Goal: Information Seeking & Learning: Learn about a topic

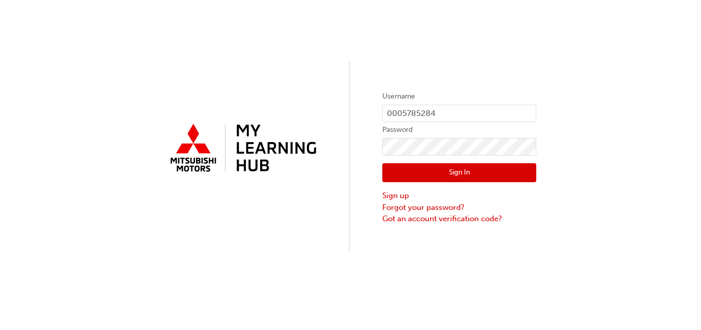
type input "0005785284"
click at [499, 170] on button "Sign In" at bounding box center [459, 172] width 154 height 19
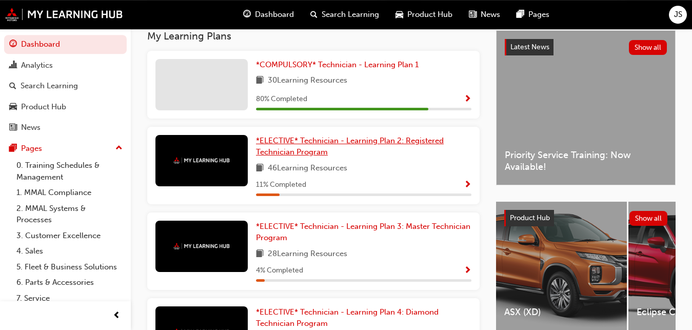
scroll to position [236, 0]
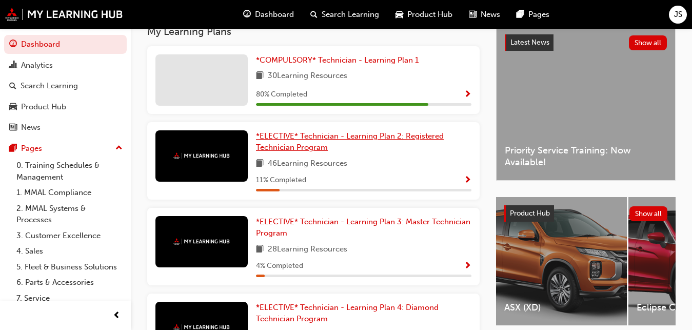
click at [321, 144] on span "*ELECTIVE* Technician - Learning Plan 2: Registered Technician Program" at bounding box center [350, 141] width 188 height 21
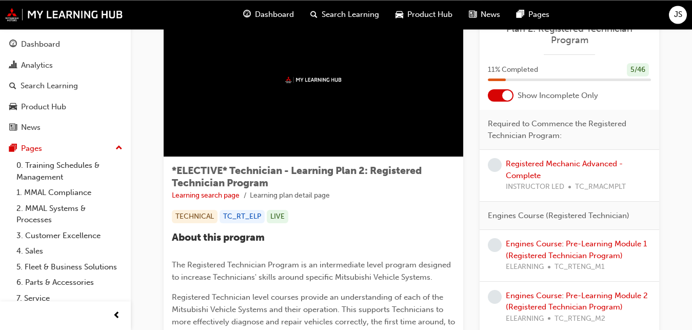
scroll to position [26, 0]
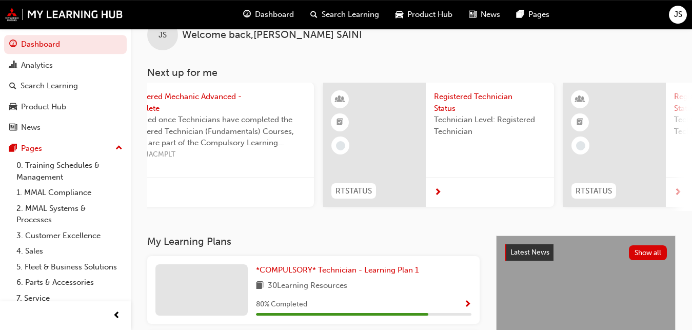
scroll to position [0, 310]
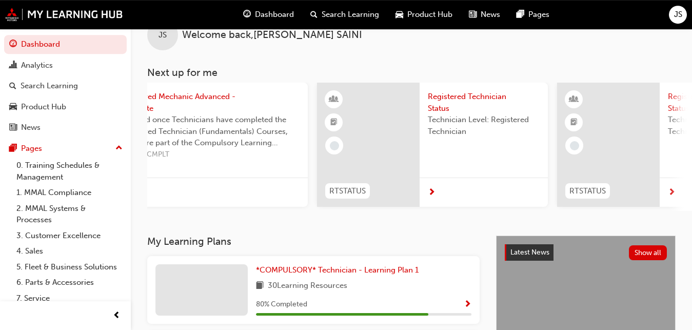
drag, startPoint x: 312, startPoint y: 218, endPoint x: 431, endPoint y: 213, distance: 119.1
click at [431, 213] on div "JS Welcome back , JASKARAN SAINI Next up for me TC_RMAELCTL1_ILT1 Electrical Co…" at bounding box center [411, 119] width 561 height 232
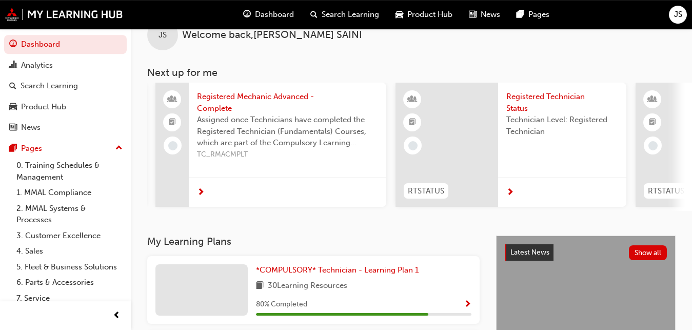
scroll to position [0, 0]
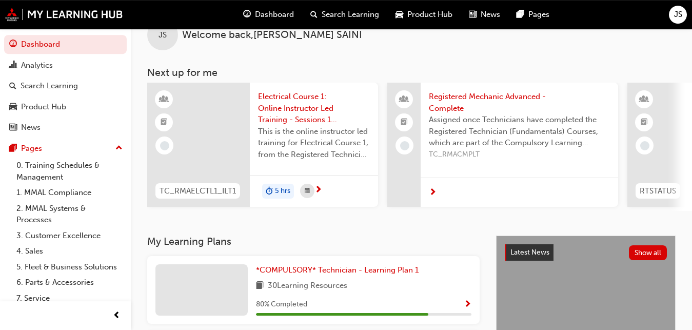
drag, startPoint x: 622, startPoint y: 210, endPoint x: 198, endPoint y: 182, distance: 425.3
click at [319, 187] on span "next-icon" at bounding box center [319, 190] width 8 height 9
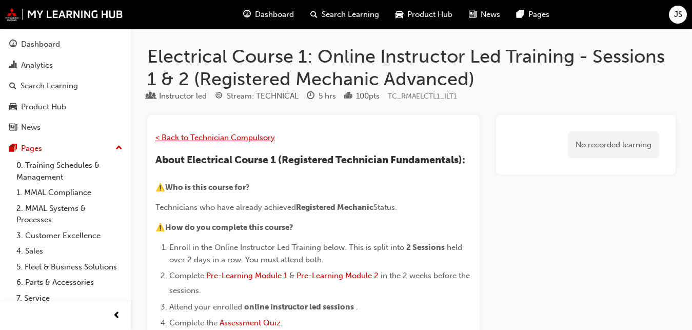
click at [235, 134] on span "< Back to Technician Compulsory" at bounding box center [215, 137] width 120 height 9
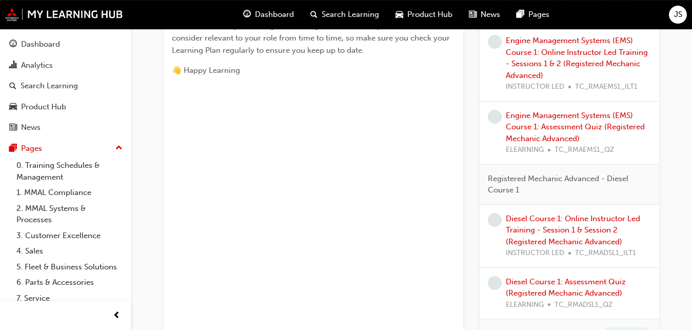
scroll to position [604, 0]
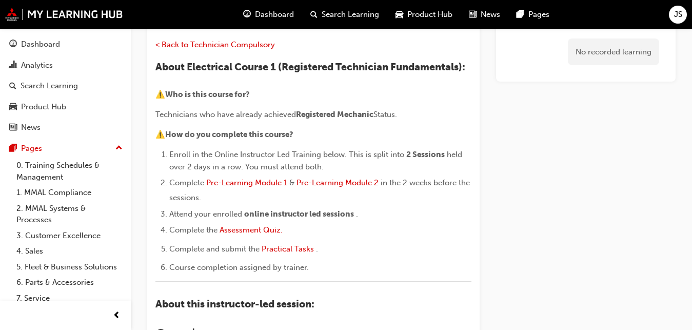
scroll to position [81, 0]
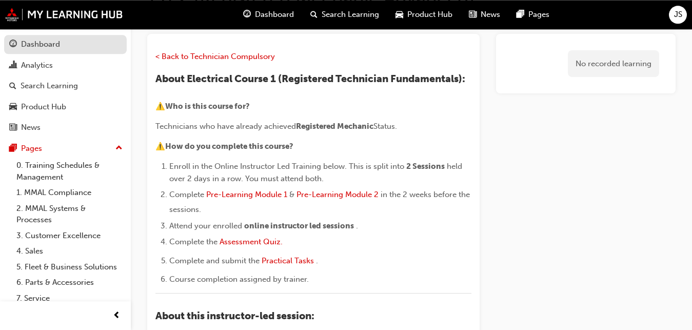
click at [49, 44] on div "Dashboard" at bounding box center [40, 44] width 39 height 12
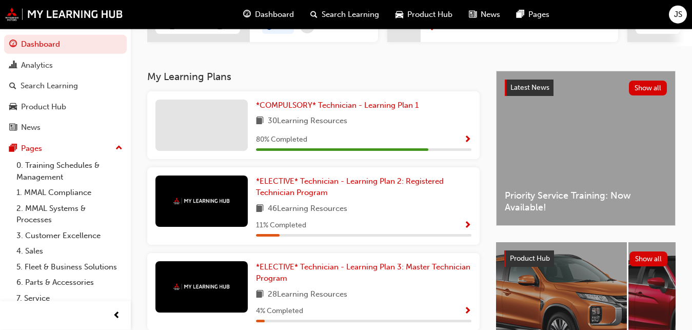
scroll to position [192, 0]
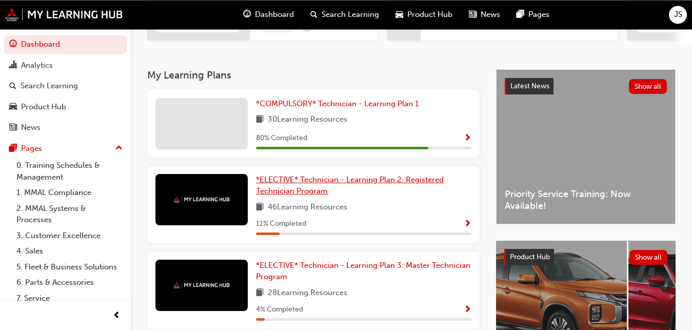
click at [329, 195] on link "*ELECTIVE* Technician - Learning Plan 2: Registered Technician Program" at bounding box center [363, 185] width 215 height 23
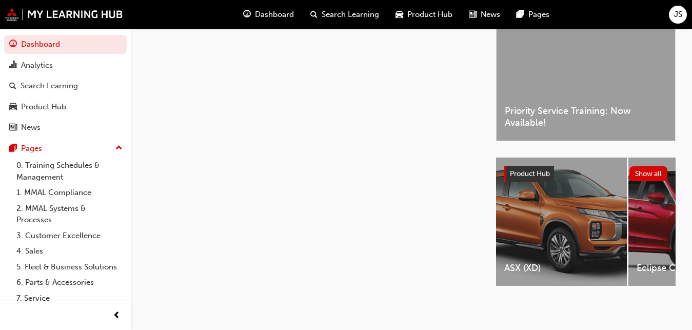
scroll to position [292, 0]
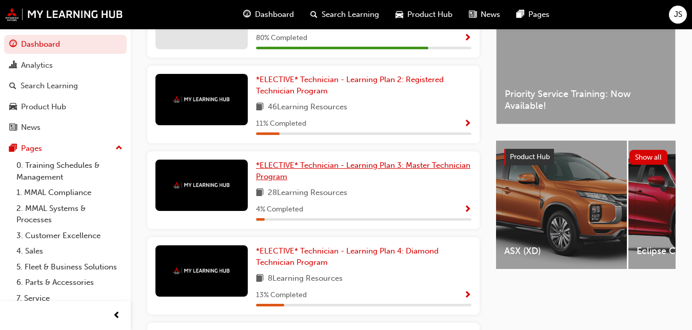
click at [400, 173] on span "*ELECTIVE* Technician - Learning Plan 3: Master Technician Program" at bounding box center [363, 171] width 214 height 21
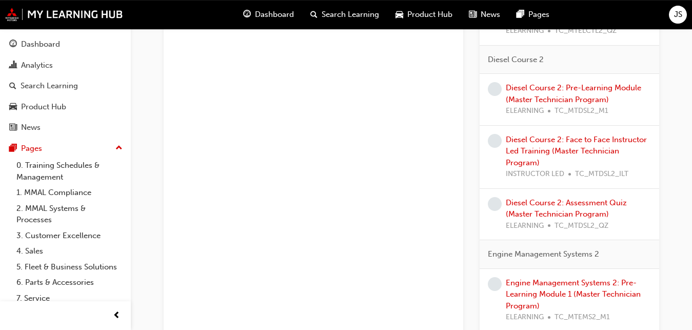
scroll to position [486, 0]
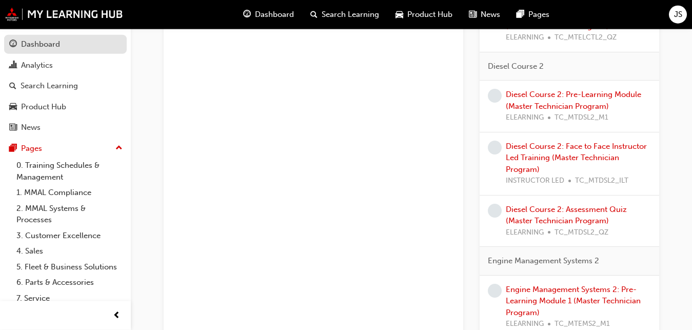
click at [48, 36] on link "Dashboard" at bounding box center [65, 44] width 123 height 19
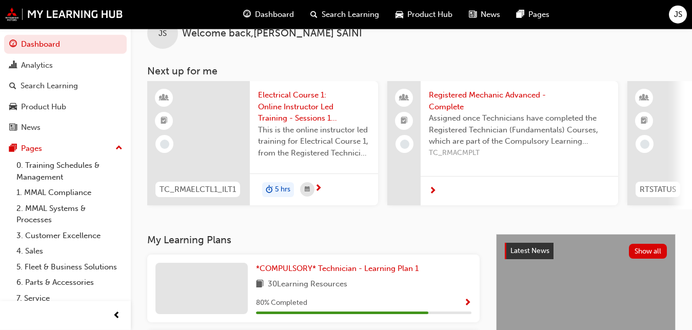
scroll to position [25, 0]
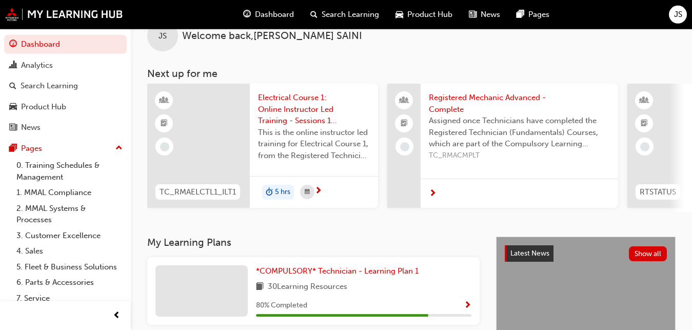
click at [281, 15] on span "Dashboard" at bounding box center [274, 15] width 39 height 12
click at [274, 11] on span "Dashboard" at bounding box center [274, 15] width 39 height 12
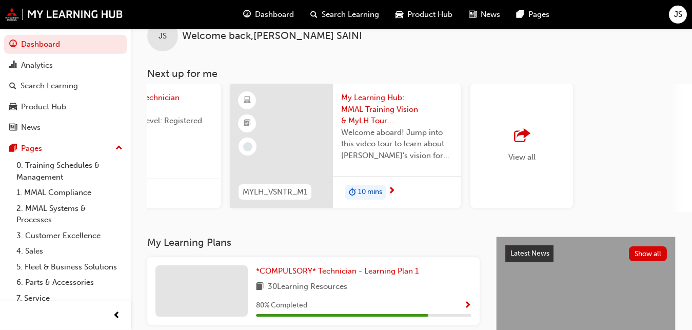
scroll to position [0, 894]
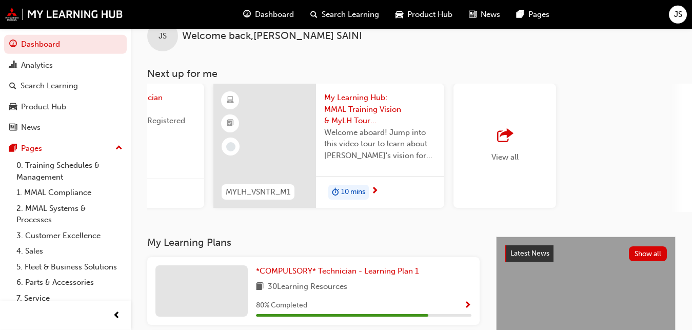
click at [367, 12] on span "Search Learning" at bounding box center [350, 15] width 57 height 12
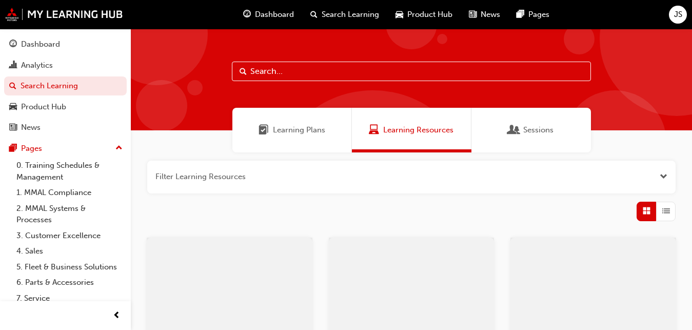
click at [532, 141] on div "Sessions" at bounding box center [532, 130] width 120 height 45
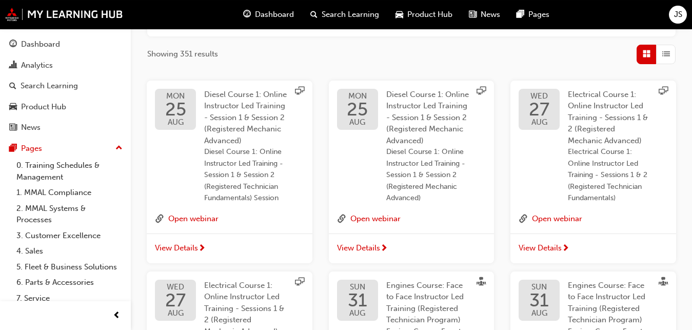
scroll to position [163, 0]
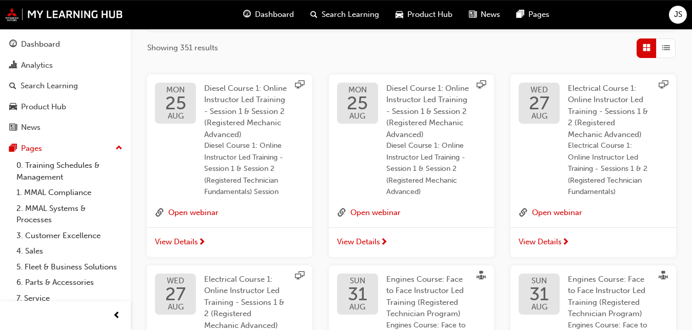
click at [192, 240] on span "View Details" at bounding box center [176, 242] width 43 height 12
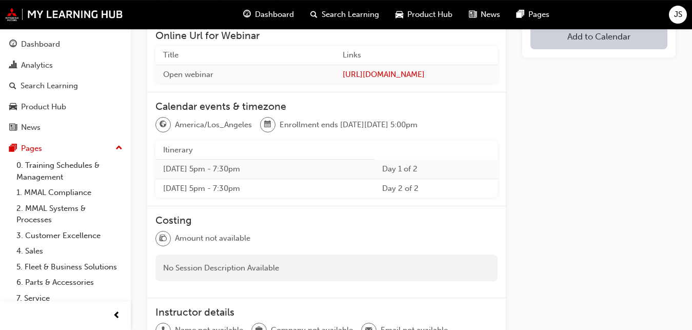
scroll to position [254, 0]
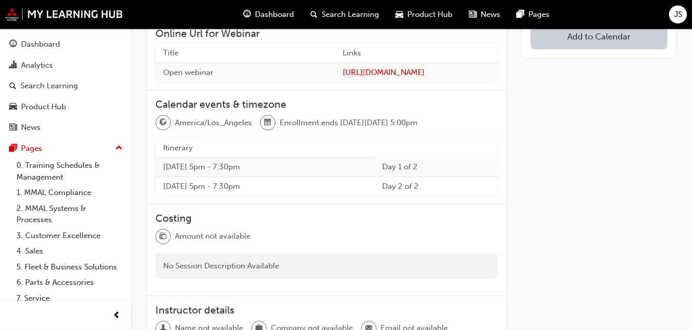
drag, startPoint x: 696, startPoint y: 114, endPoint x: 697, endPoint y: 200, distance: 86.2
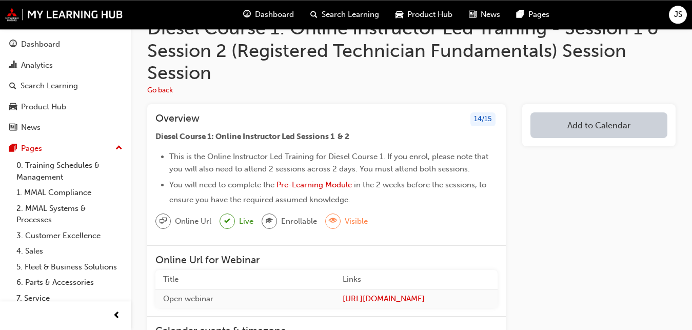
scroll to position [25, 0]
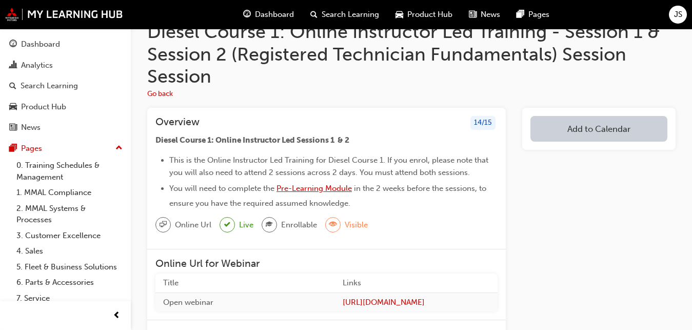
click at [293, 190] on span "Pre-Learning Module" at bounding box center [314, 188] width 75 height 9
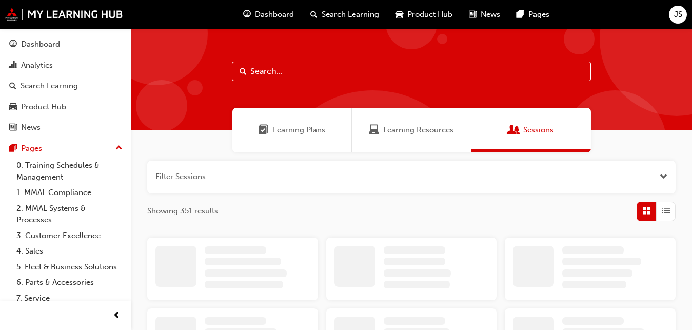
click at [322, 132] on span "Learning Plans" at bounding box center [299, 130] width 52 height 12
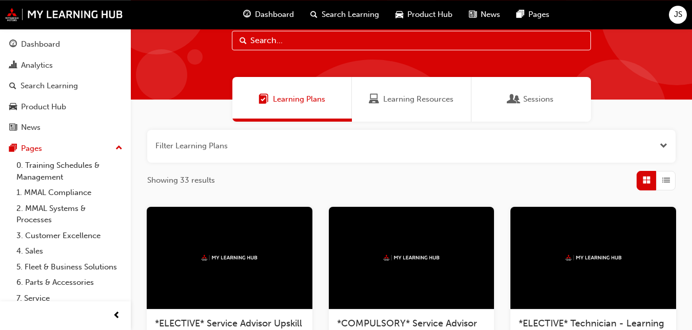
scroll to position [15, 0]
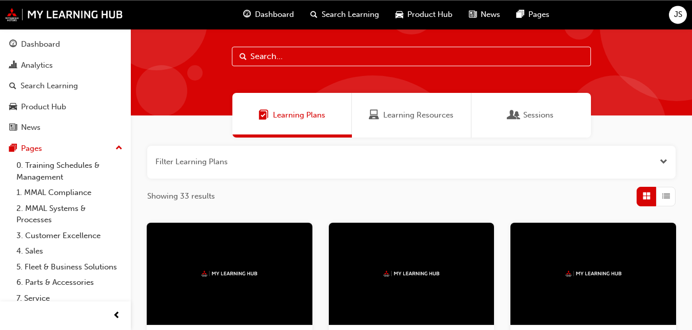
click at [417, 112] on span "Learning Resources" at bounding box center [418, 115] width 70 height 12
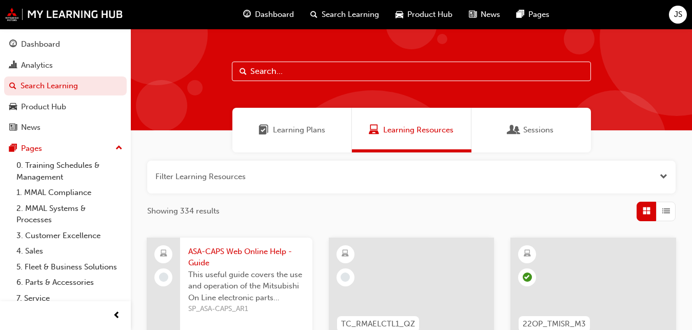
click at [567, 136] on div "Sessions" at bounding box center [532, 130] width 120 height 45
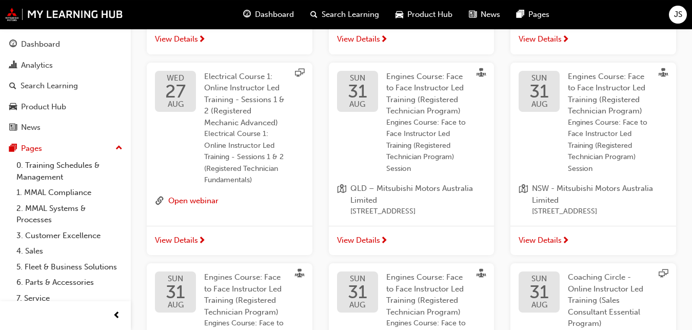
scroll to position [367, 0]
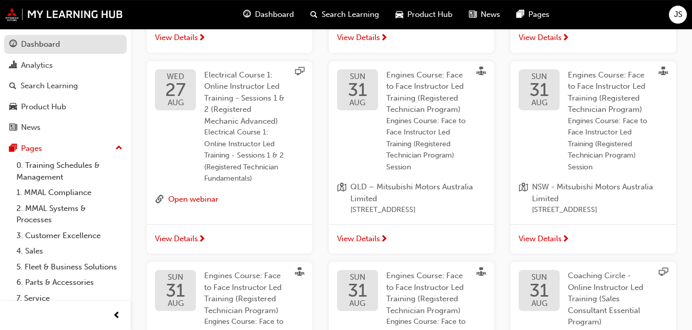
click at [64, 46] on div "Dashboard" at bounding box center [65, 44] width 112 height 13
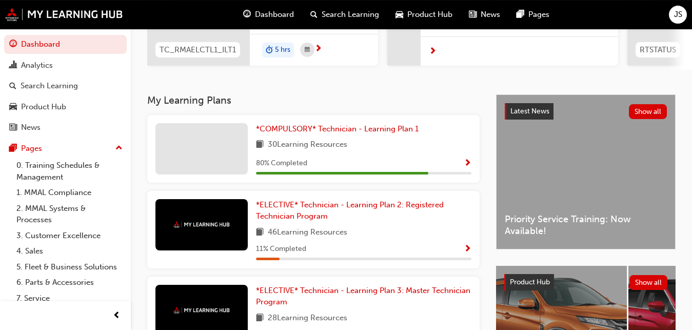
scroll to position [163, 0]
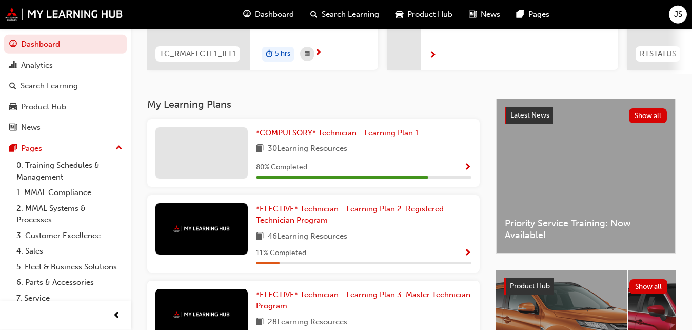
click at [282, 10] on span "Dashboard" at bounding box center [274, 15] width 39 height 12
click at [356, 9] on span "Search Learning" at bounding box center [350, 15] width 57 height 12
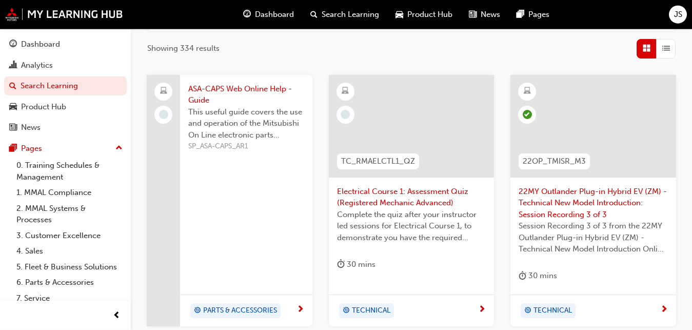
click at [417, 12] on span "Product Hub" at bounding box center [429, 15] width 45 height 12
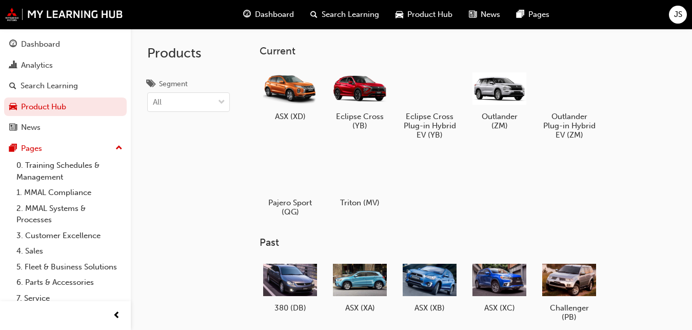
click at [471, 15] on span "news-icon" at bounding box center [473, 14] width 8 height 13
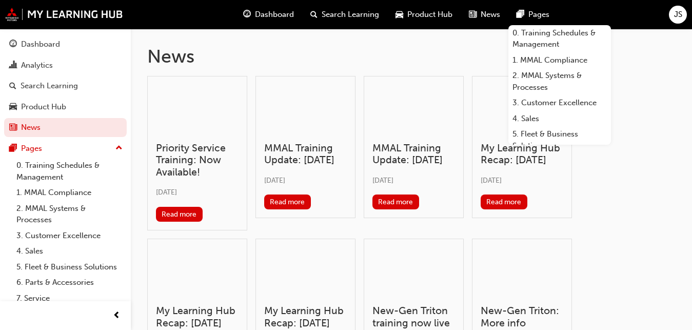
click at [509, 18] on div "Pages" at bounding box center [532, 14] width 49 height 21
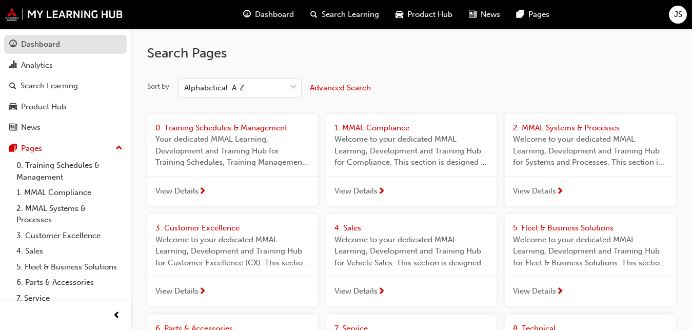
click at [28, 43] on div "Dashboard" at bounding box center [40, 44] width 39 height 12
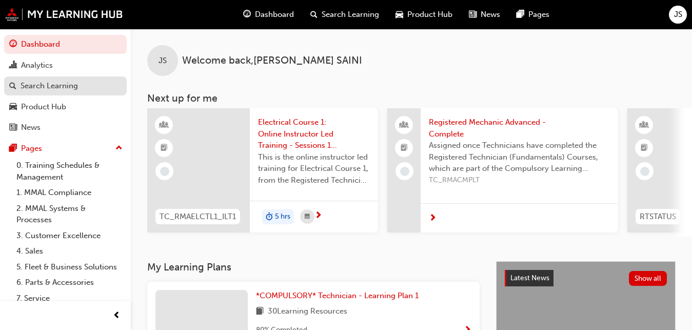
click at [57, 89] on div "Search Learning" at bounding box center [49, 86] width 57 height 12
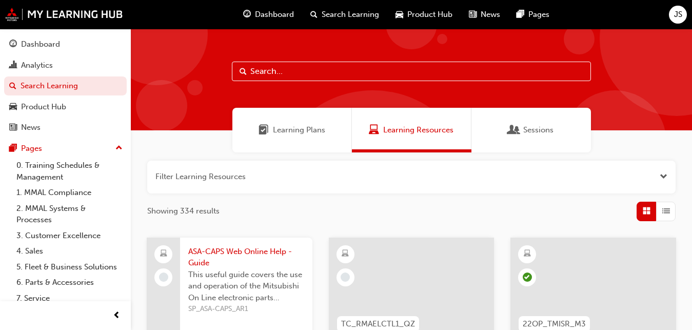
click at [536, 129] on span "Sessions" at bounding box center [538, 130] width 30 height 12
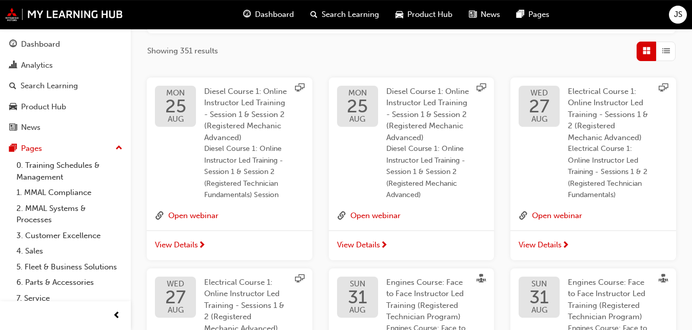
scroll to position [163, 0]
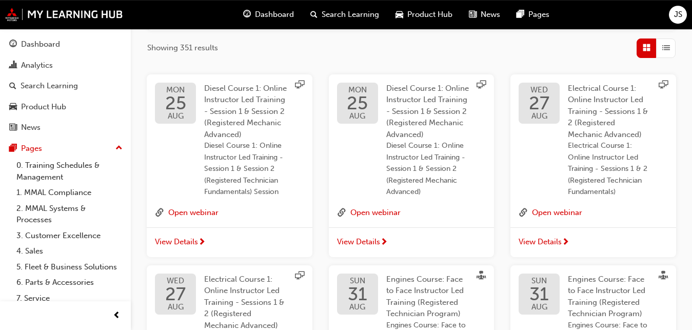
click at [176, 242] on span "View Details" at bounding box center [176, 242] width 43 height 12
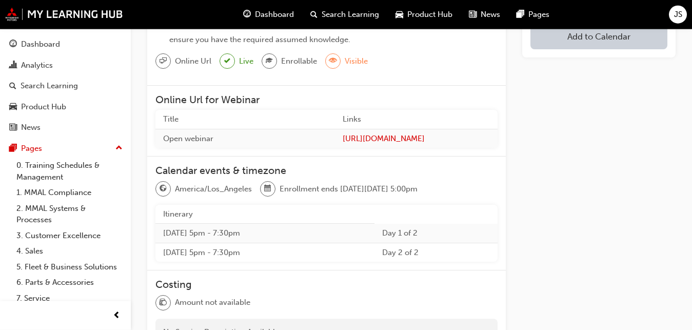
scroll to position [191, 0]
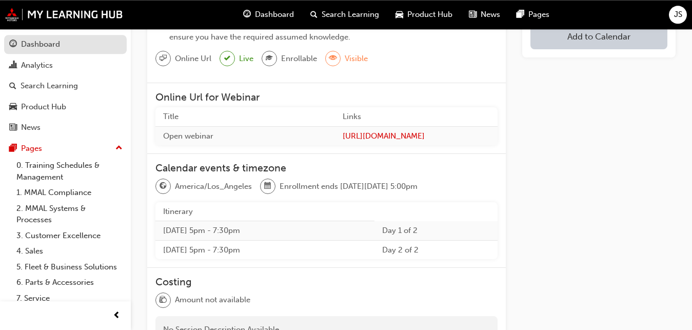
click at [31, 36] on link "Dashboard" at bounding box center [65, 44] width 123 height 19
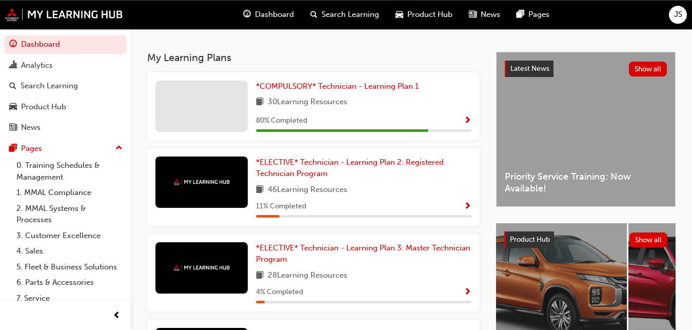
scroll to position [210, 0]
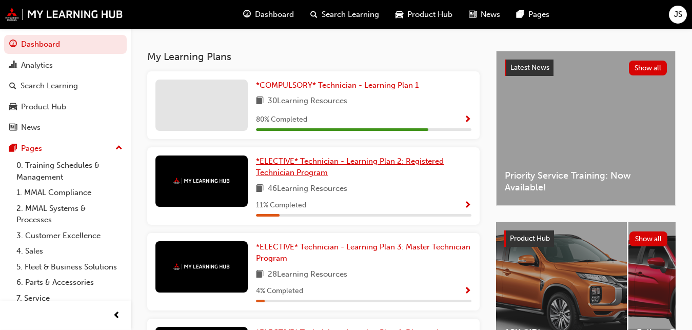
click at [365, 168] on span "*ELECTIVE* Technician - Learning Plan 2: Registered Technician Program" at bounding box center [350, 166] width 188 height 21
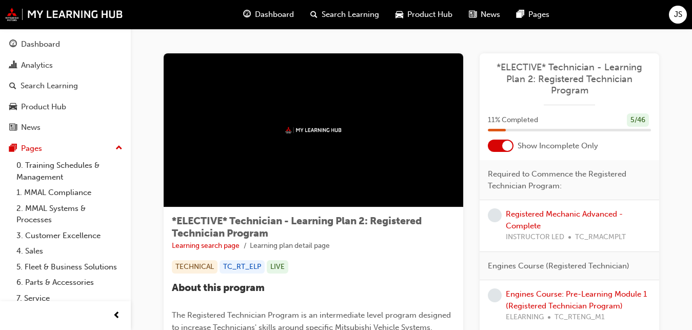
click at [324, 11] on span "Search Learning" at bounding box center [350, 15] width 57 height 12
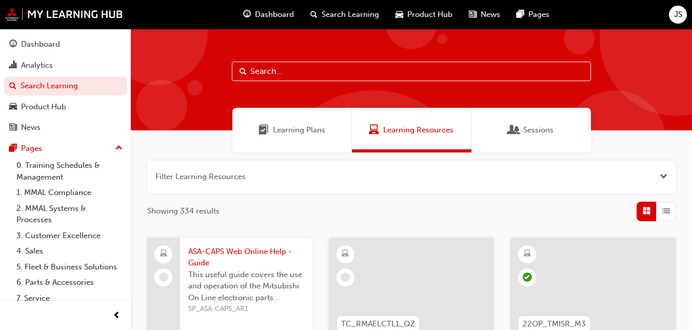
click at [503, 144] on div "Sessions" at bounding box center [532, 130] width 120 height 45
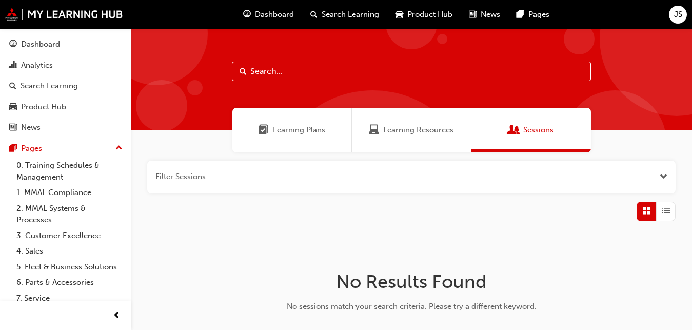
click at [503, 144] on div "Sessions" at bounding box center [532, 130] width 120 height 45
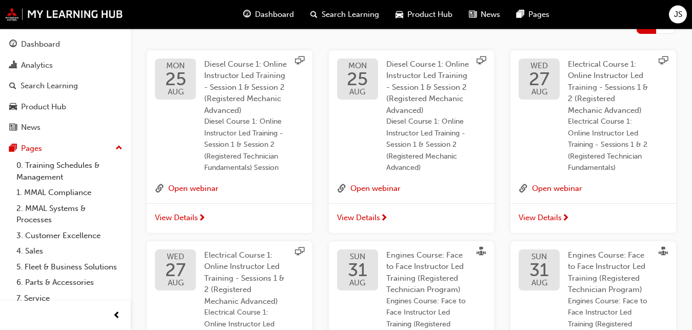
scroll to position [184, 0]
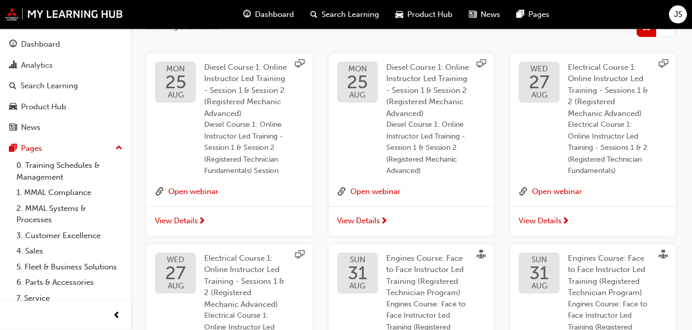
click at [674, 18] on div "JS" at bounding box center [678, 15] width 18 height 18
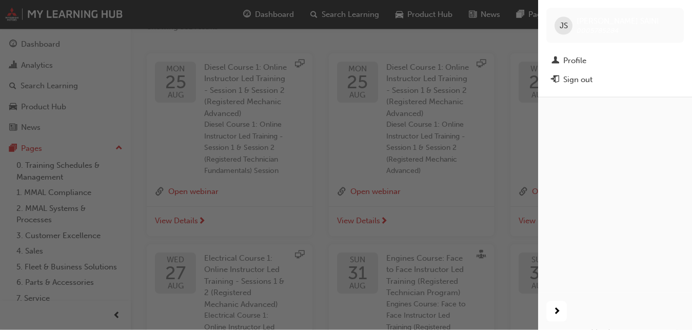
click at [380, 96] on div "button" at bounding box center [269, 165] width 538 height 330
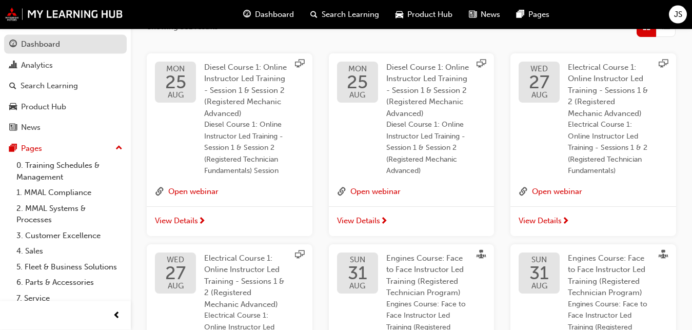
click at [61, 38] on div "Dashboard" at bounding box center [65, 44] width 112 height 13
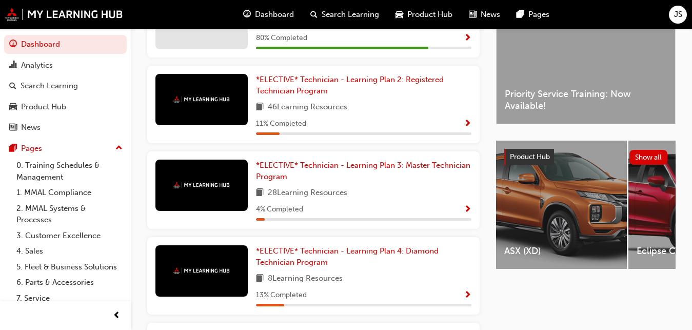
click at [269, 15] on span "Dashboard" at bounding box center [274, 15] width 39 height 12
click at [347, 16] on span "Search Learning" at bounding box center [350, 15] width 57 height 12
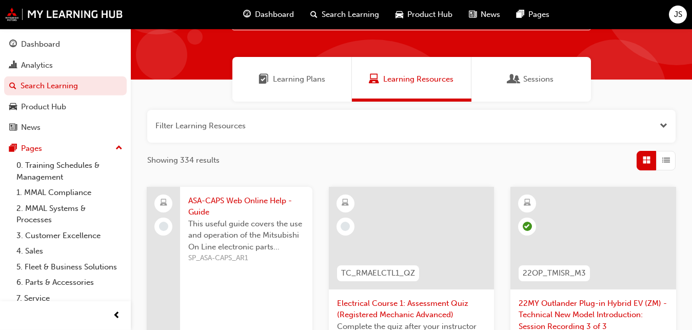
scroll to position [7, 0]
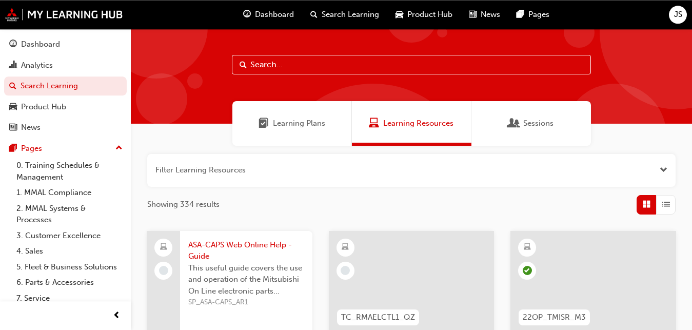
click at [521, 136] on div "Sessions" at bounding box center [532, 123] width 120 height 45
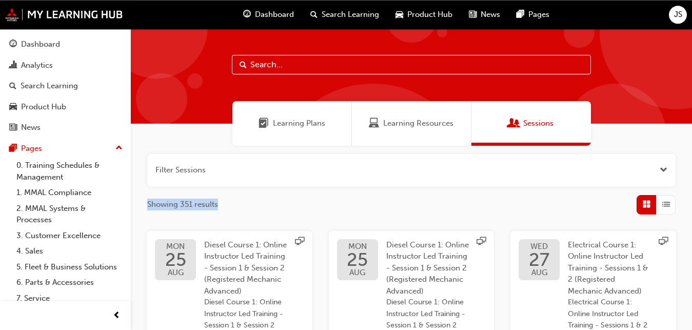
drag, startPoint x: 690, startPoint y: 132, endPoint x: 663, endPoint y: 205, distance: 78.1
click at [668, 202] on span "List" at bounding box center [666, 205] width 8 height 12
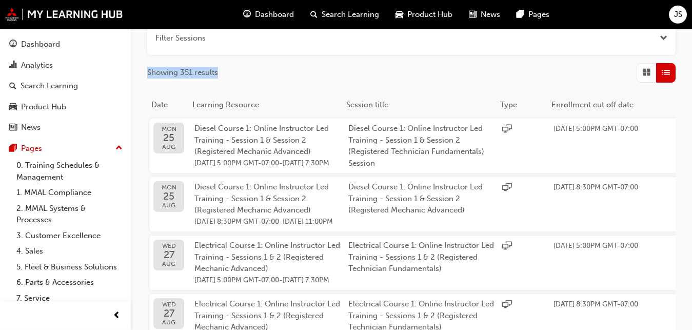
scroll to position [118, 0]
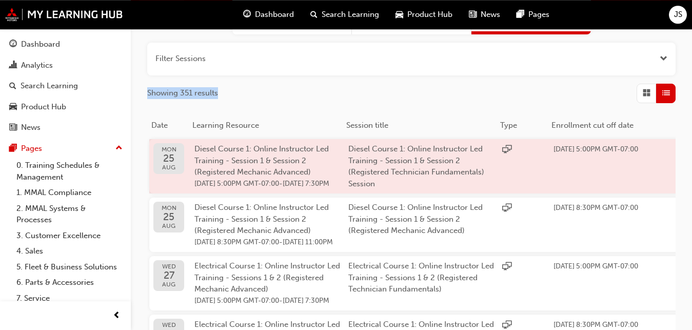
click at [219, 174] on span "Diesel Course 1: Online Instructor Led Training - Session 1 & Session 2 (Regist…" at bounding box center [261, 160] width 134 height 32
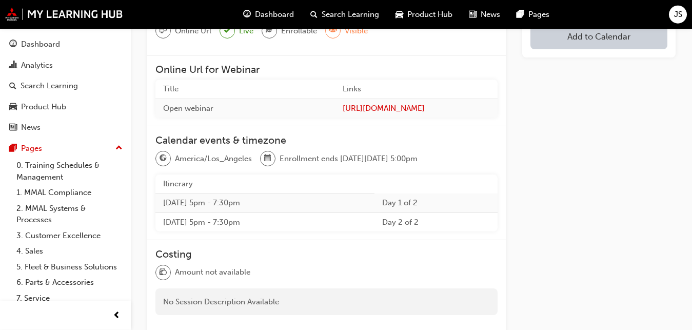
scroll to position [213, 0]
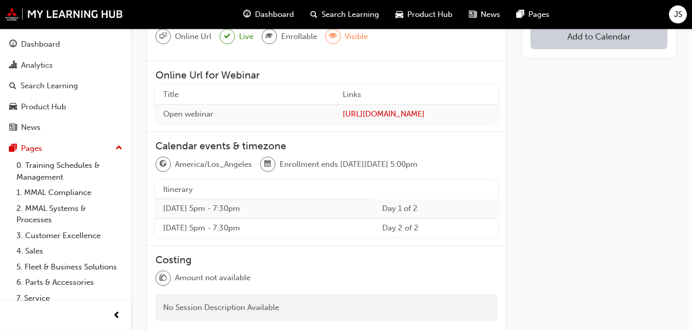
click at [675, 10] on span "JS" at bounding box center [678, 15] width 8 height 12
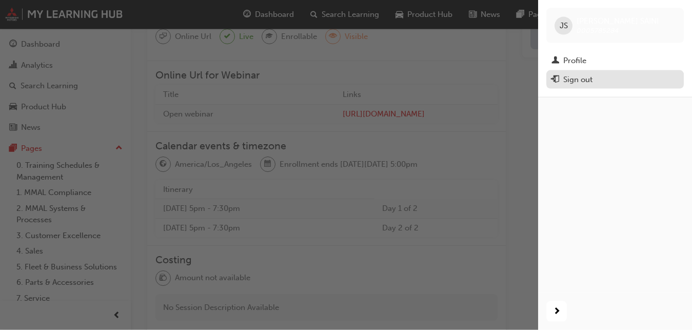
click at [629, 81] on div "Sign out" at bounding box center [615, 79] width 127 height 13
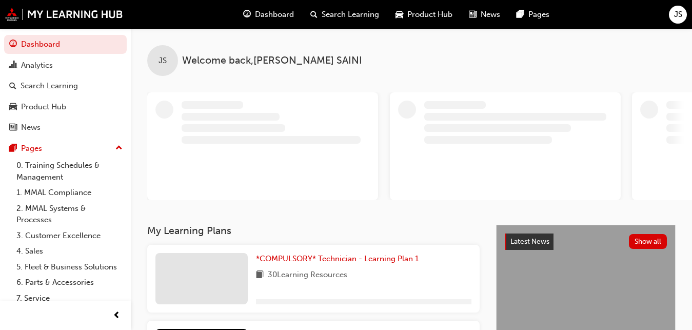
click at [339, 10] on span "Search Learning" at bounding box center [350, 15] width 57 height 12
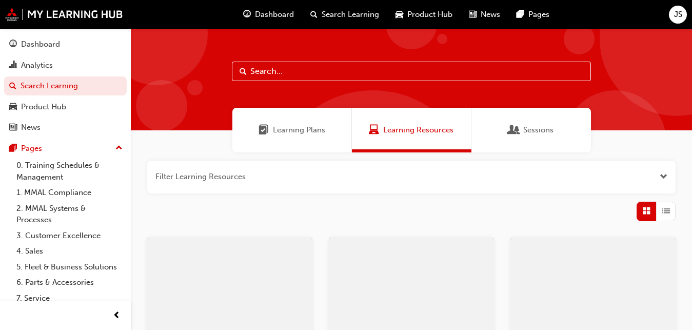
click at [534, 129] on span "Sessions" at bounding box center [538, 130] width 30 height 12
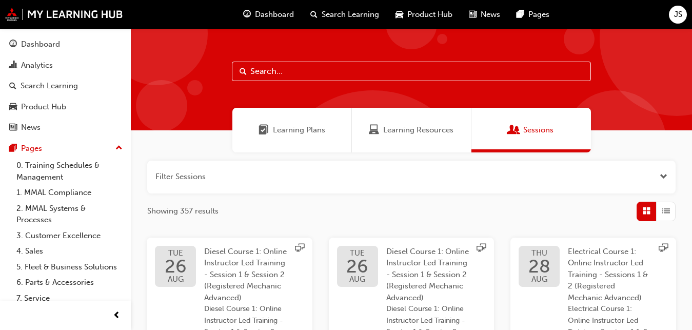
drag, startPoint x: 691, startPoint y: 81, endPoint x: 696, endPoint y: 72, distance: 9.9
click at [696, 72] on div at bounding box center [677, 39] width 154 height 154
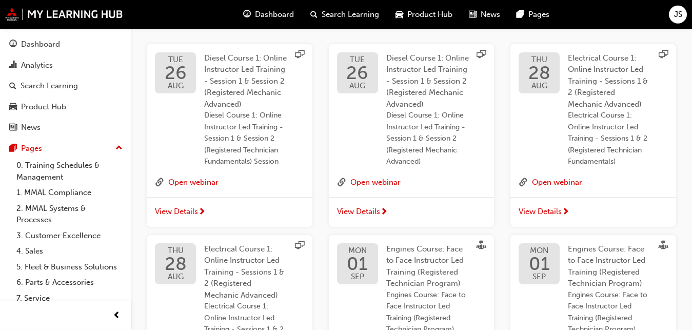
scroll to position [195, 0]
click at [183, 178] on button "Open webinar" at bounding box center [193, 180] width 50 height 13
click at [183, 205] on span "View Details" at bounding box center [176, 210] width 43 height 12
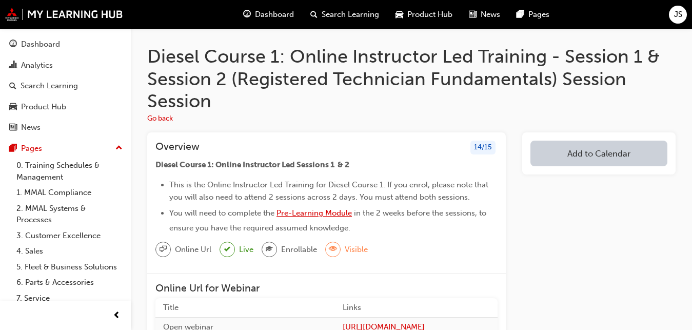
click at [299, 211] on span "Pre-Learning Module" at bounding box center [314, 212] width 75 height 9
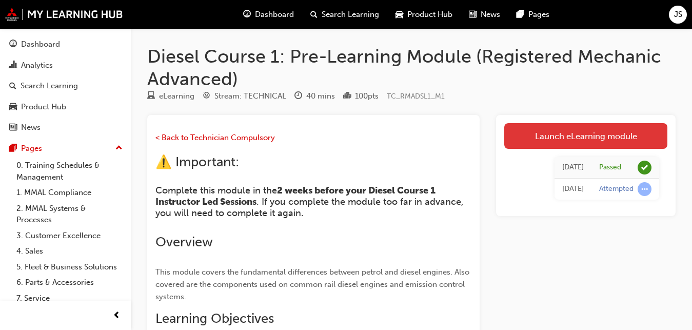
click at [566, 142] on link "Launch eLearning module" at bounding box center [585, 136] width 163 height 26
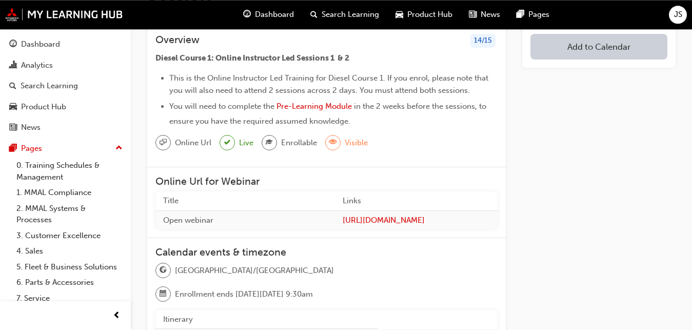
scroll to position [102, 0]
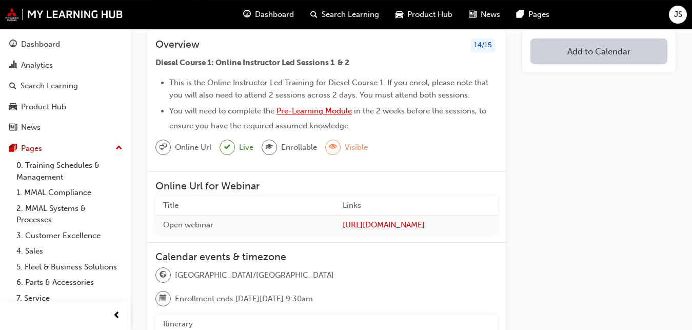
click at [343, 109] on span "Pre-Learning Module" at bounding box center [314, 110] width 75 height 9
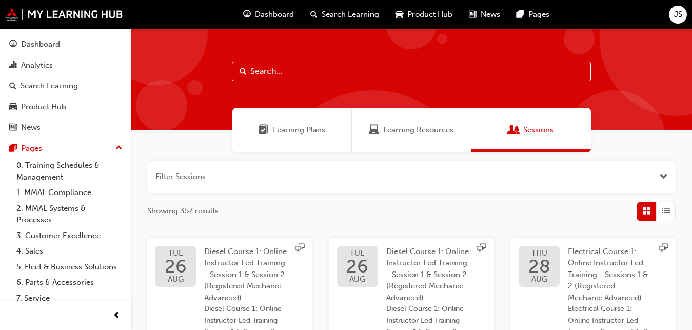
click at [402, 263] on span "Diesel Course 1: Online Instructor Led Training - Session 1 & Session 2 (Regist…" at bounding box center [427, 274] width 83 height 55
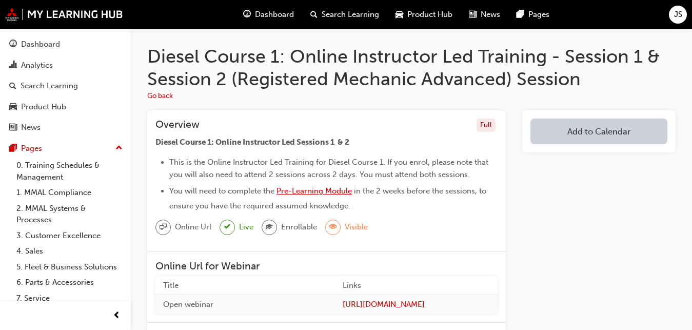
click at [330, 189] on span "Pre-Learning Module" at bounding box center [314, 190] width 75 height 9
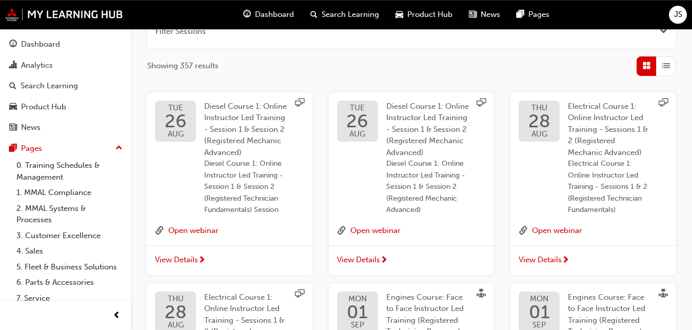
scroll to position [148, 0]
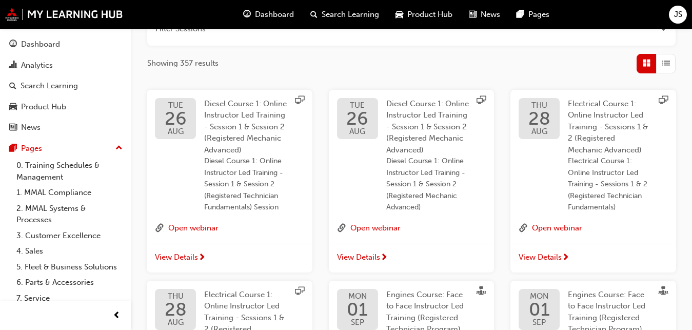
click at [553, 261] on span "View Details" at bounding box center [540, 257] width 43 height 12
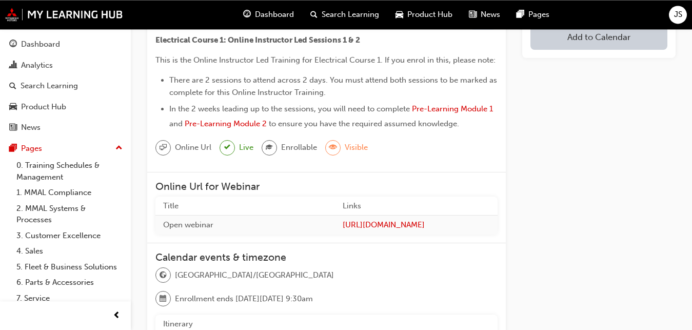
scroll to position [103, 0]
click at [473, 106] on span "Pre-Learning Module 1" at bounding box center [452, 107] width 81 height 9
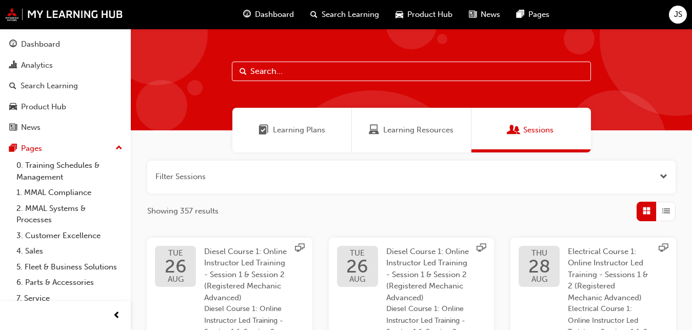
click at [255, 272] on span "Diesel Course 1: Online Instructor Led Training - Session 1 & Session 2 (Regist…" at bounding box center [245, 274] width 83 height 55
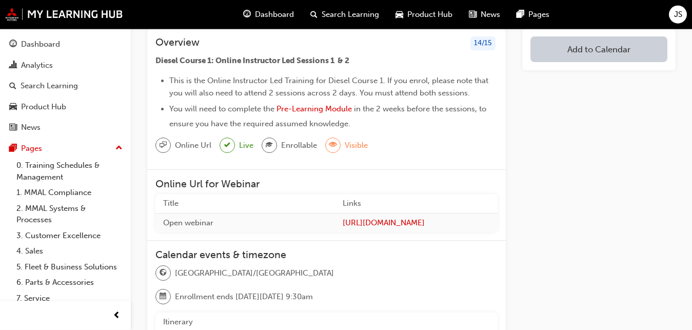
scroll to position [118, 0]
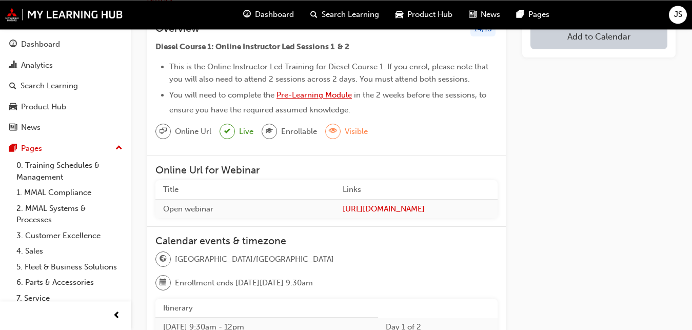
click at [308, 94] on span "Pre-Learning Module" at bounding box center [314, 94] width 75 height 9
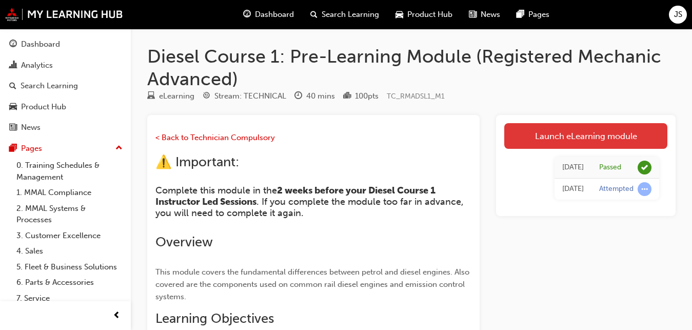
click at [582, 134] on link "Launch eLearning module" at bounding box center [585, 136] width 163 height 26
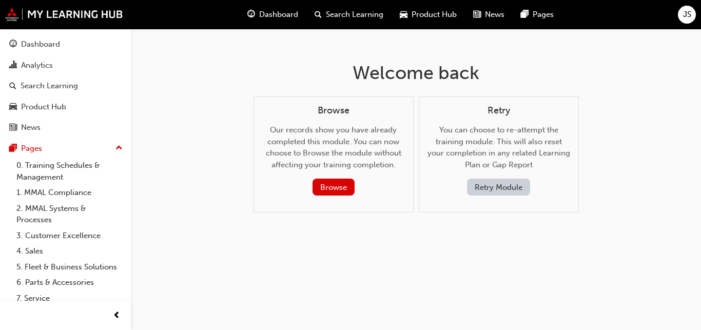
click at [488, 183] on button "Retry Module" at bounding box center [498, 187] width 63 height 17
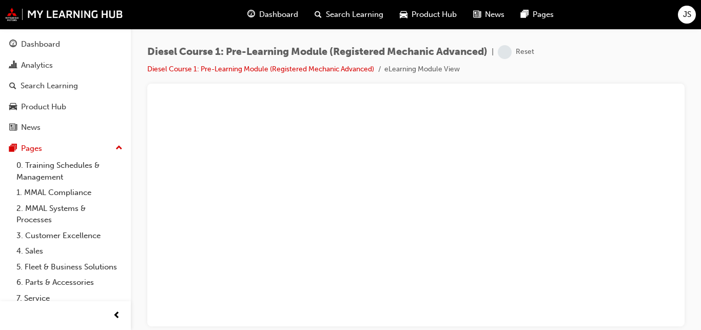
drag, startPoint x: 695, startPoint y: 93, endPoint x: 659, endPoint y: 72, distance: 41.4
click at [659, 72] on div "Diesel Course 1: Pre-Learning Module (Registered Mechanic Advanced) | Reset Die…" at bounding box center [416, 167] width 570 height 276
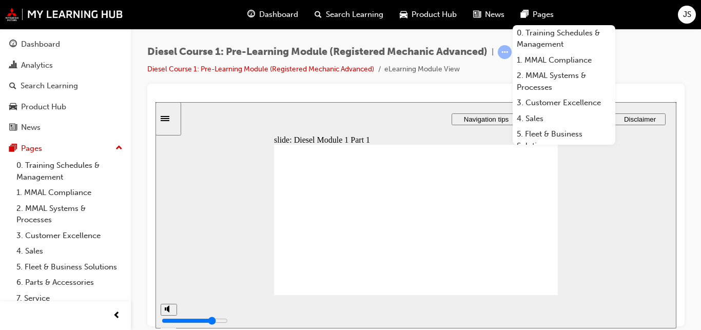
drag, startPoint x: 554, startPoint y: 68, endPoint x: 549, endPoint y: 14, distance: 53.6
click at [549, 14] on div "Dashboard Search Learning Product Hub News Pages 0. Training Schedules & Manage…" at bounding box center [350, 165] width 701 height 330
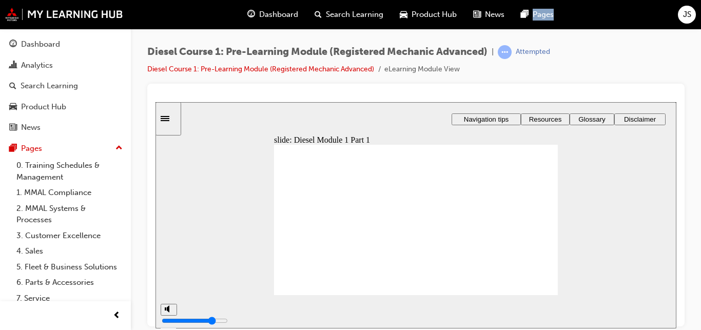
drag, startPoint x: 856, startPoint y: 179, endPoint x: 511, endPoint y: 252, distance: 353.0
type input "1"
drag, startPoint x: 673, startPoint y: 68, endPoint x: 616, endPoint y: 96, distance: 63.8
click at [616, 96] on div "Diesel Course 1: Pre-Learning Module (Registered Mechanic Advanced) | Attempted…" at bounding box center [415, 166] width 537 height 243
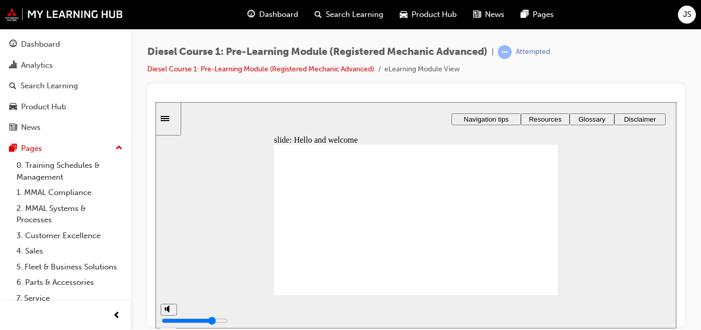
click at [616, 96] on div at bounding box center [415, 97] width 521 height 10
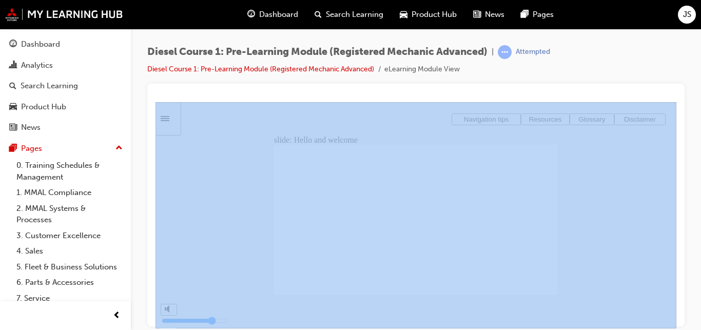
drag, startPoint x: 856, startPoint y: 268, endPoint x: 501, endPoint y: 263, distance: 354.6
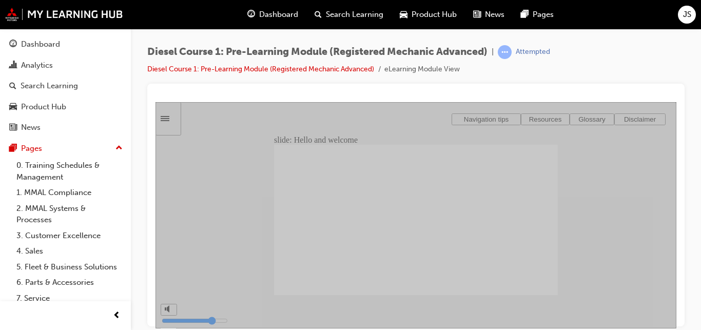
drag, startPoint x: 642, startPoint y: 148, endPoint x: 535, endPoint y: 119, distance: 111.3
click at [535, 119] on div "slide: Content Rectangle 3 Rectangle Rectangle 6 Rectangle 1 Rectangle 7 Conten…" at bounding box center [415, 215] width 521 height 226
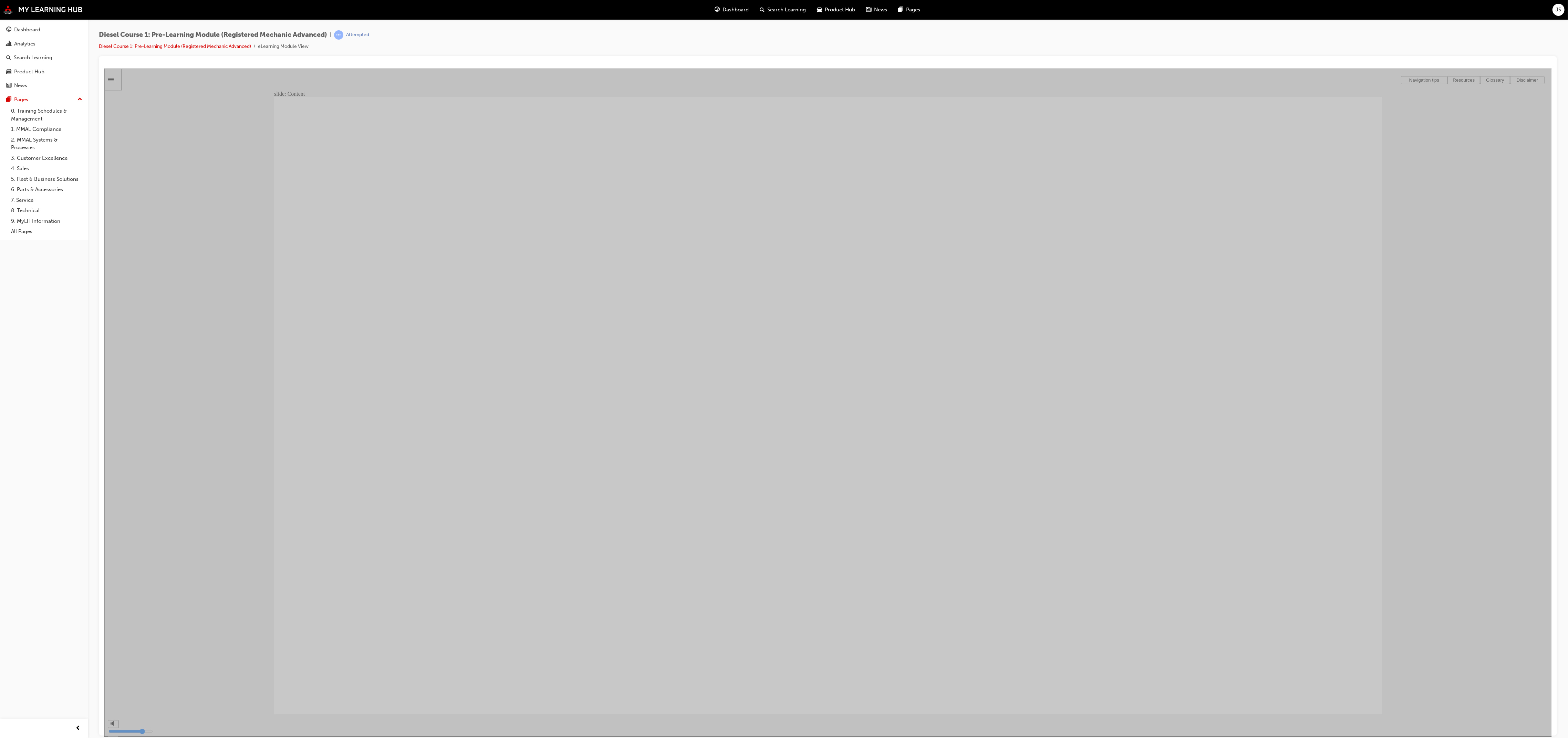
type input "7"
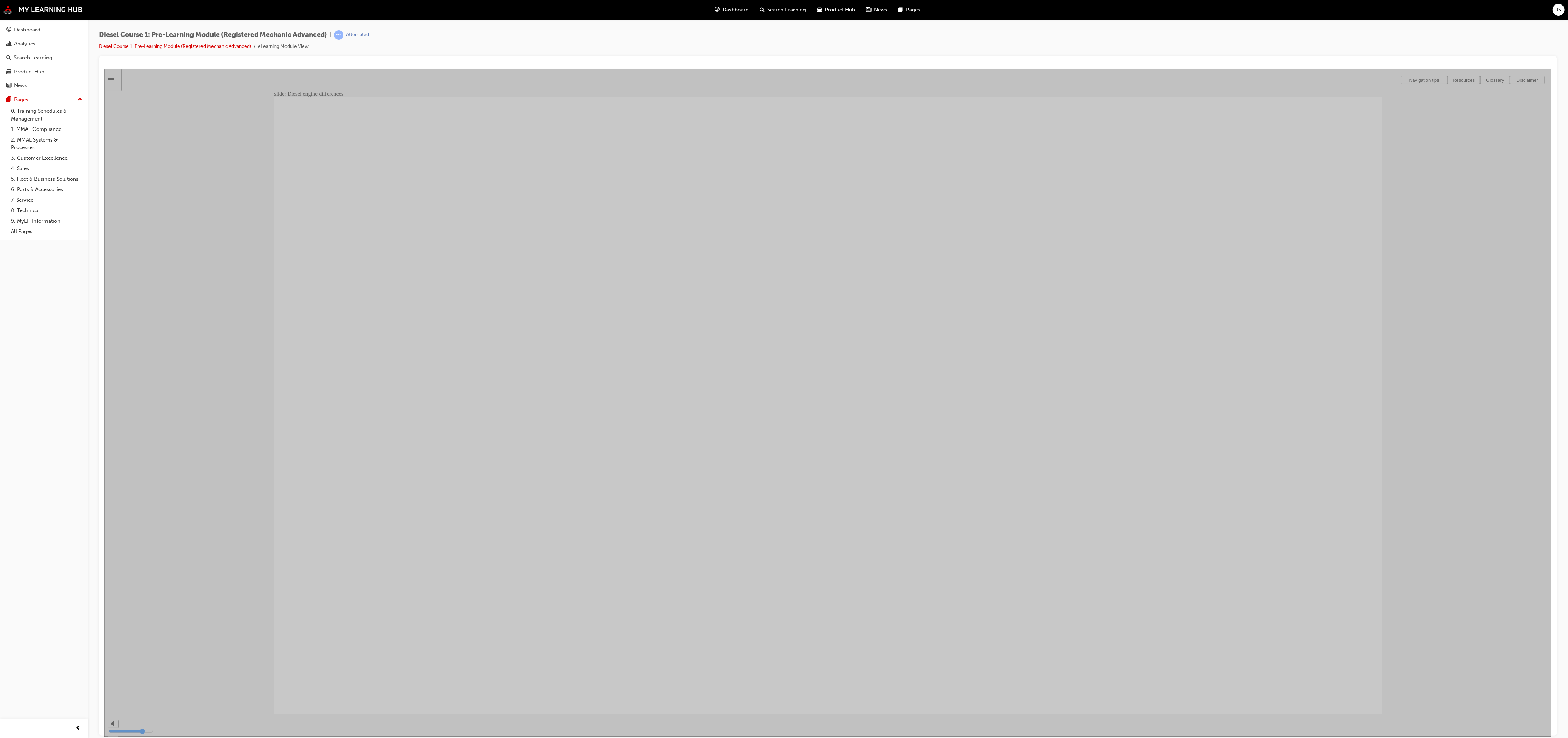
type input "8"
type input "9"
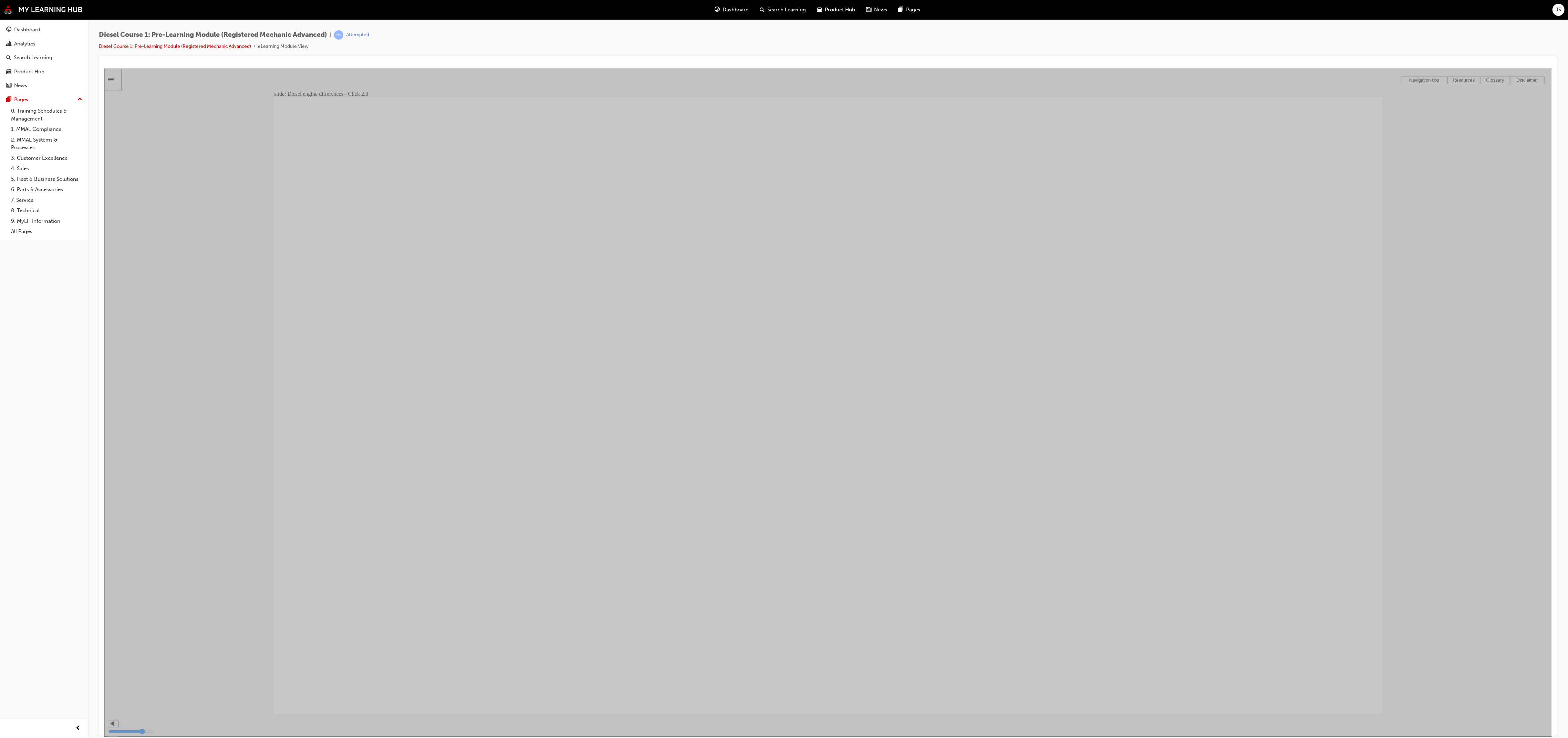
type input "15"
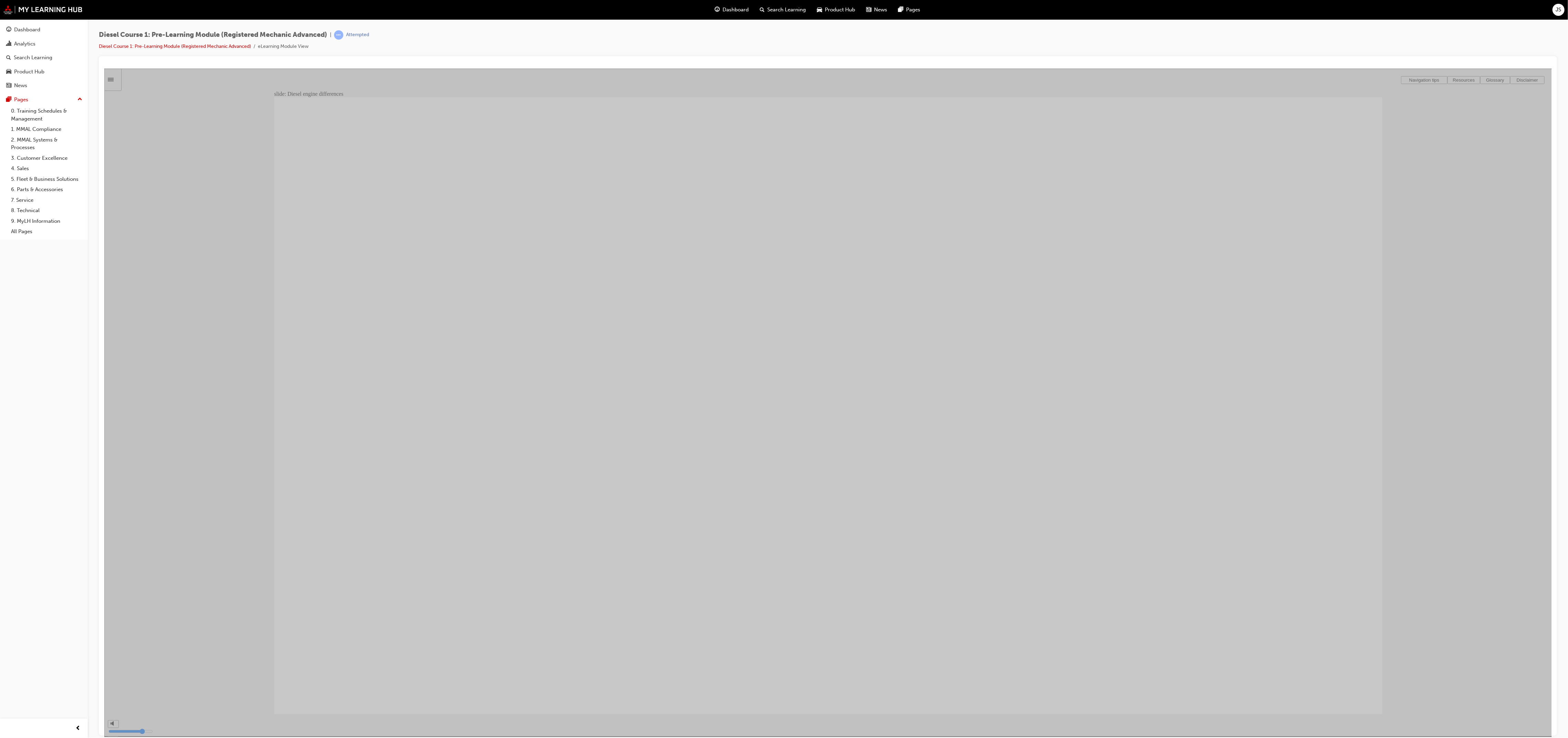
type input "19"
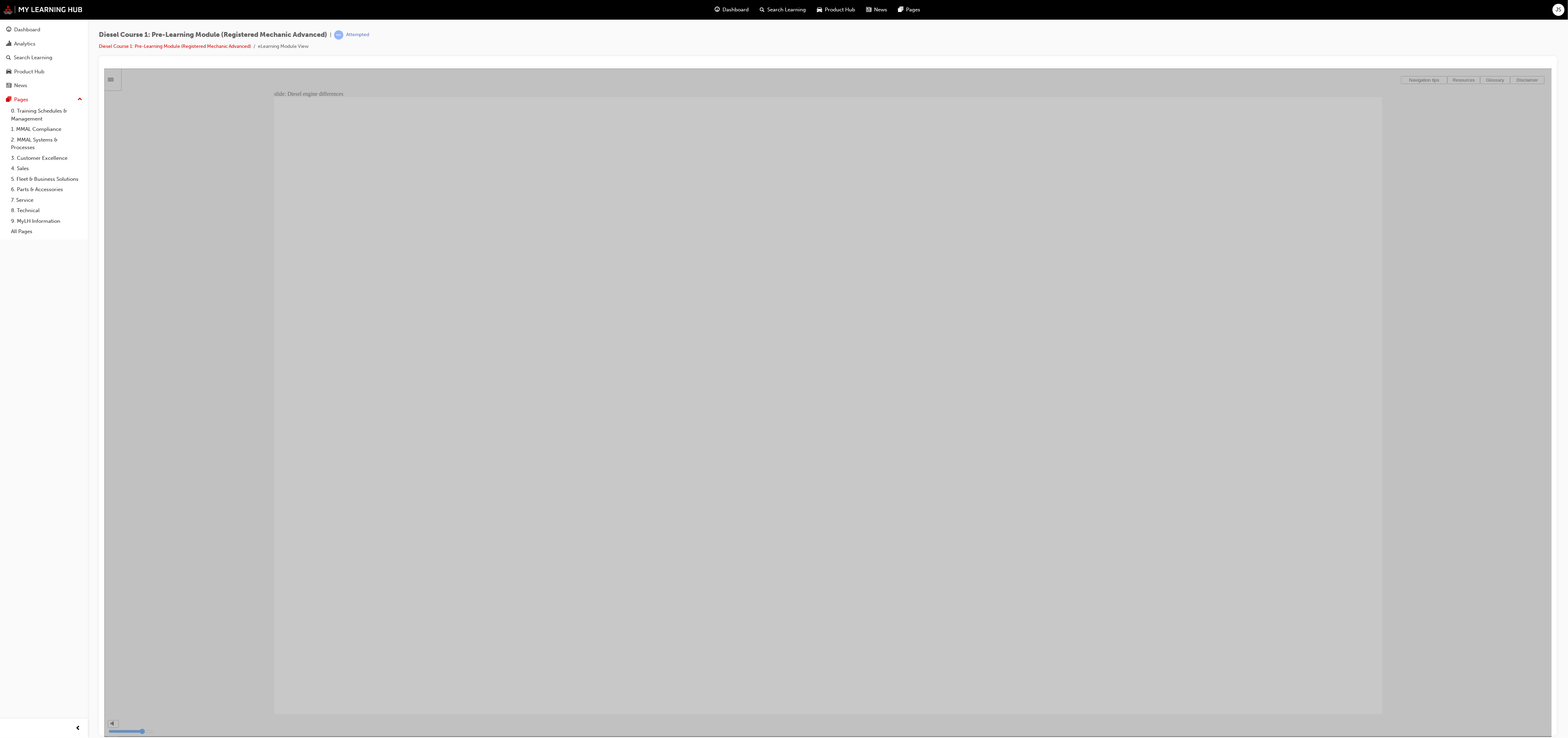
type input "26"
drag, startPoint x: 1232, startPoint y: 492, endPoint x: 998, endPoint y: 312, distance: 295.2
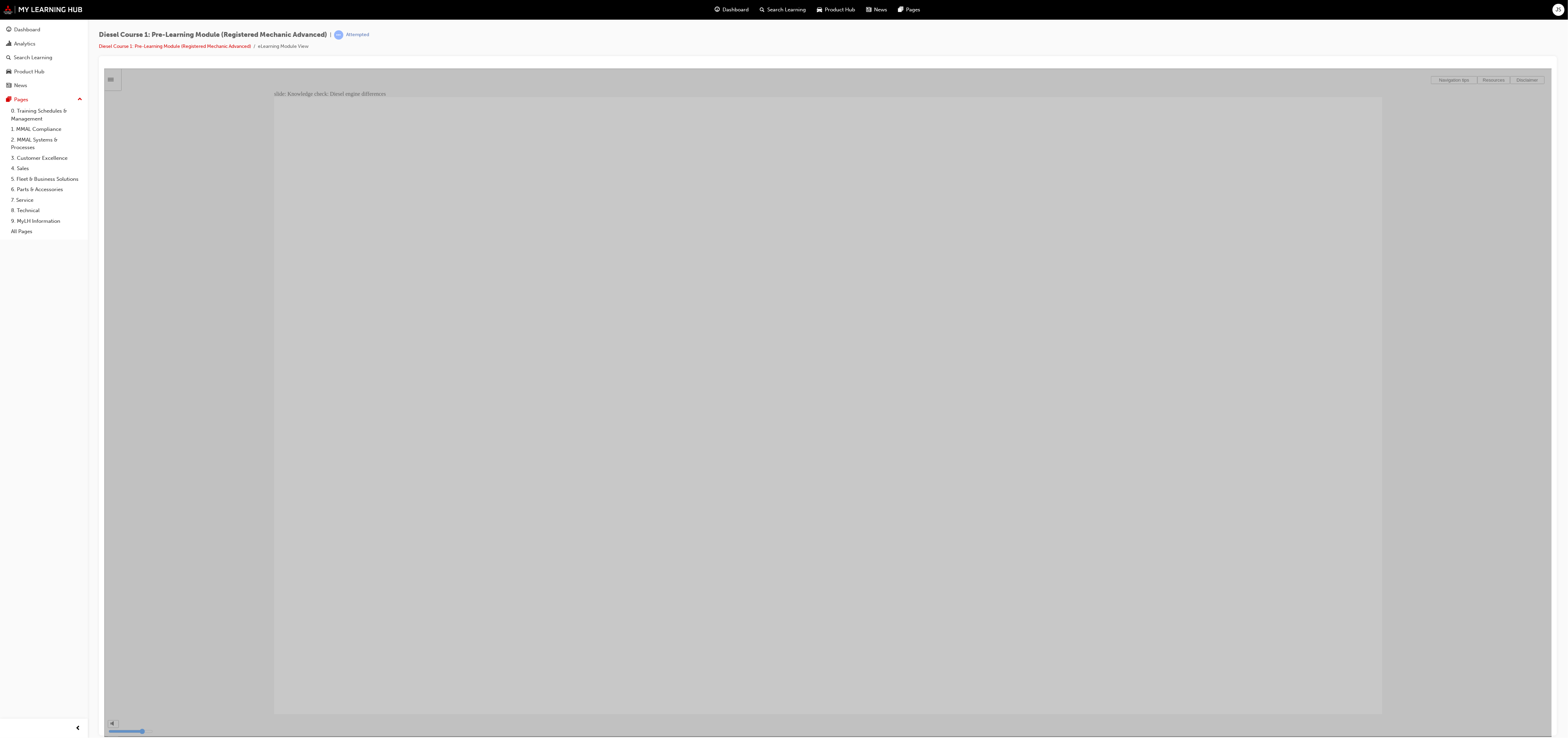
drag, startPoint x: 1190, startPoint y: 310, endPoint x: 952, endPoint y: 415, distance: 260.1
drag, startPoint x: 1201, startPoint y: 407, endPoint x: 946, endPoint y: 498, distance: 270.8
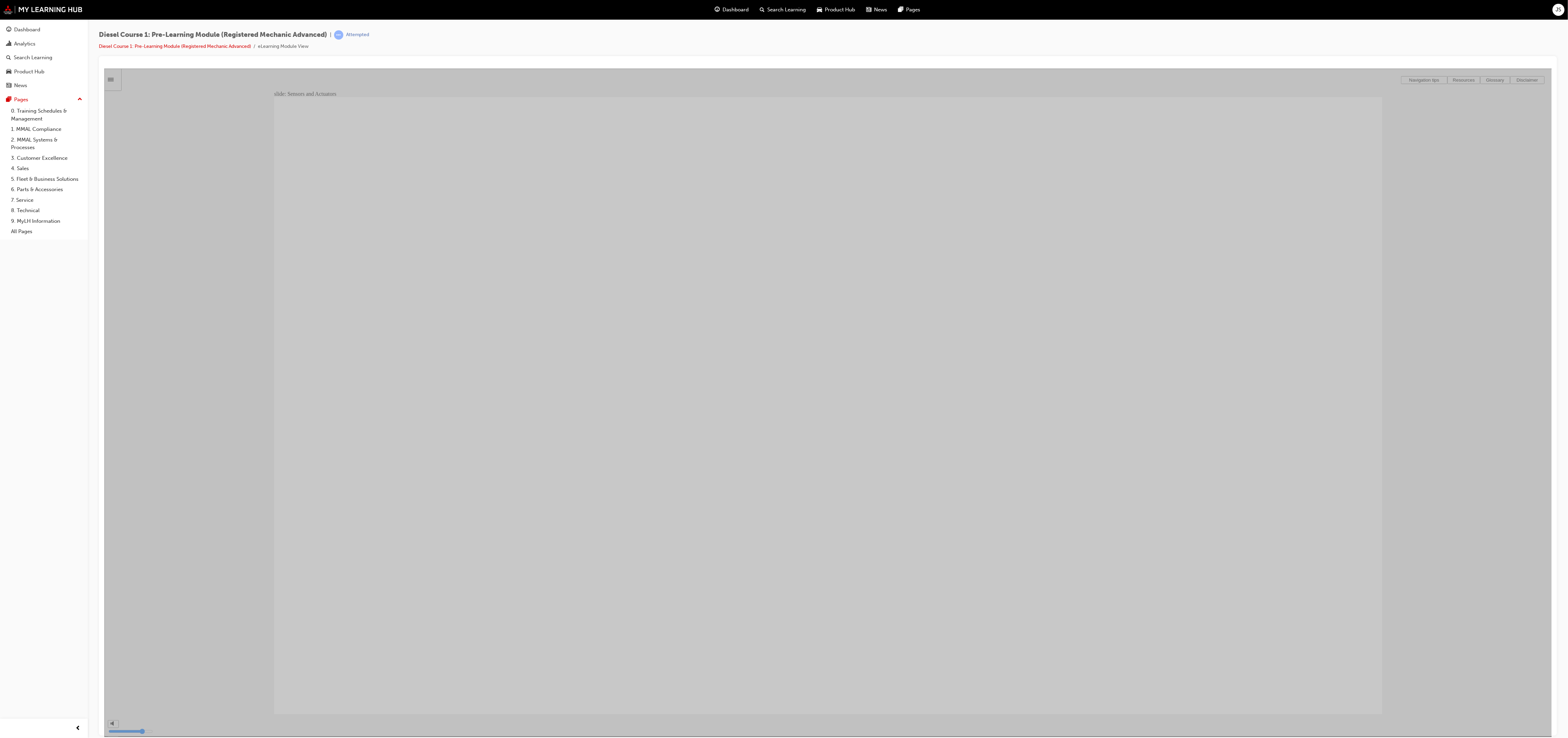
type input "34"
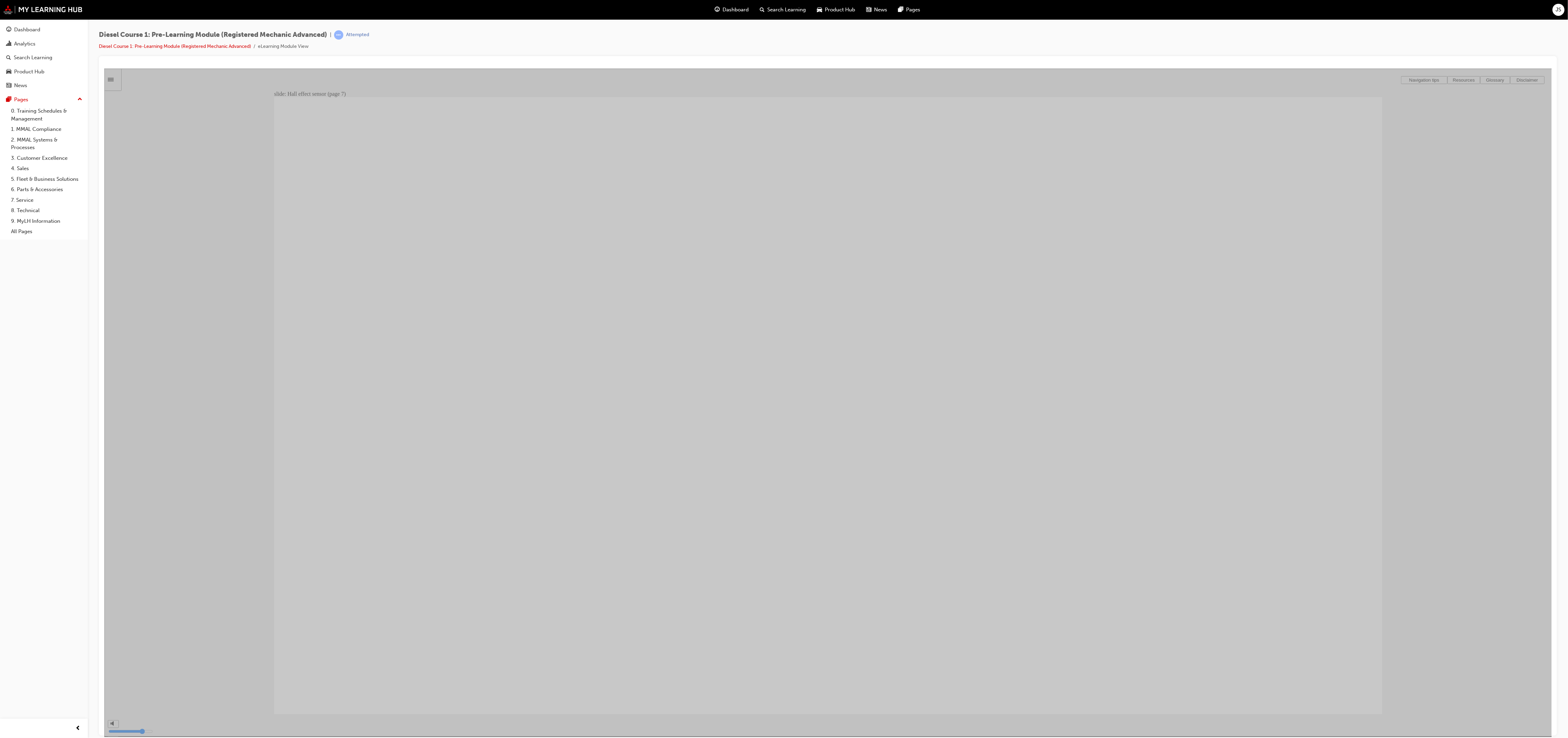
type input "35"
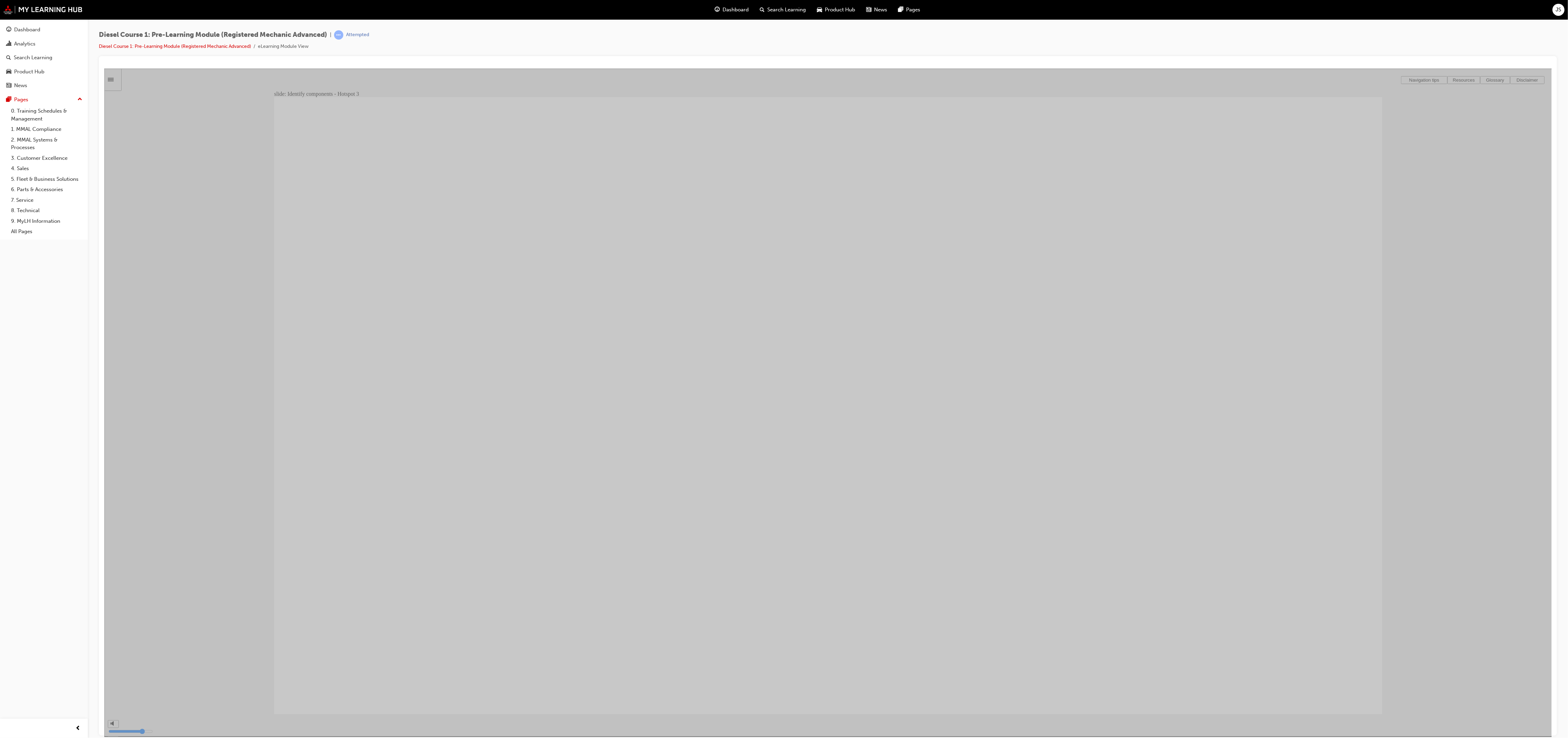
type input "36"
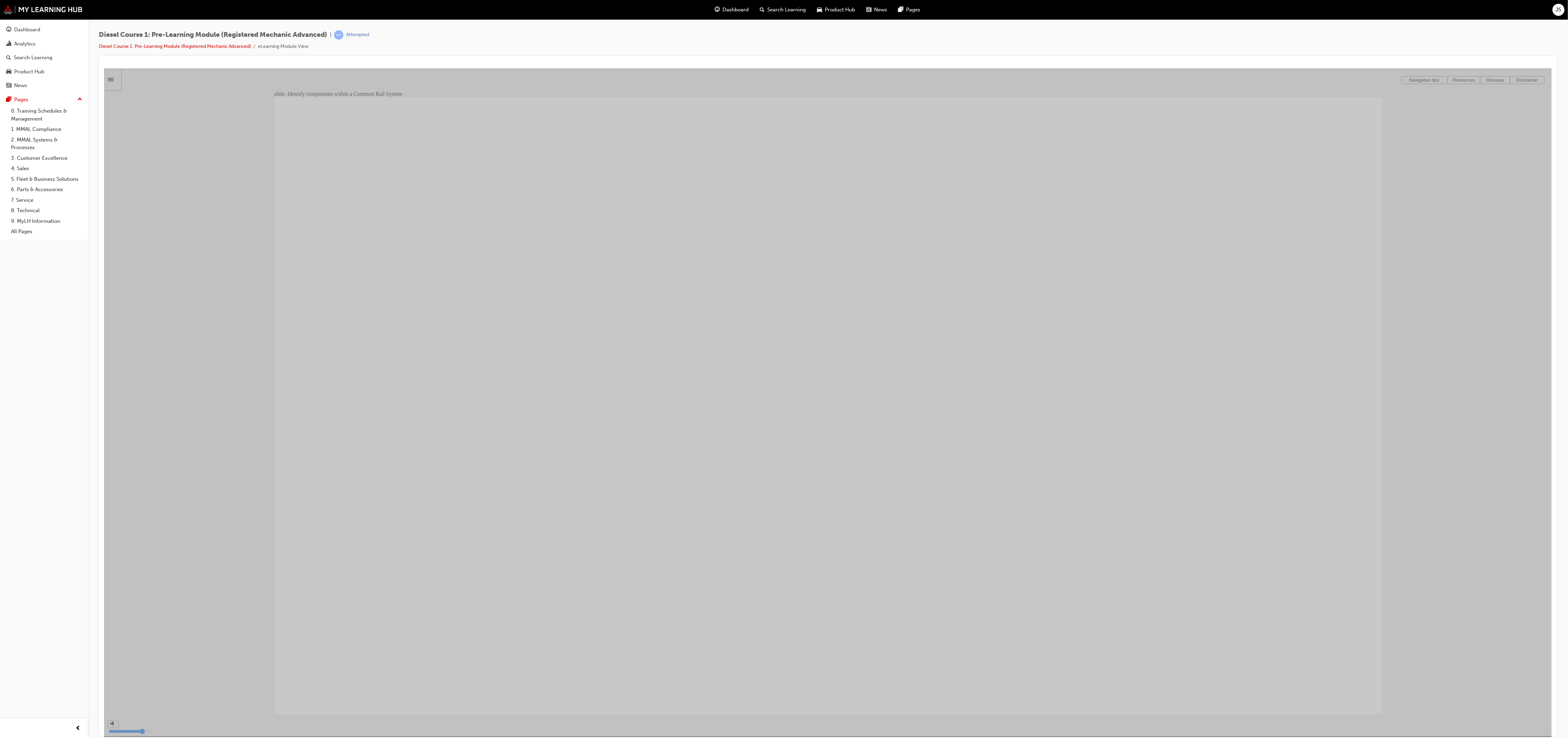
type input "38"
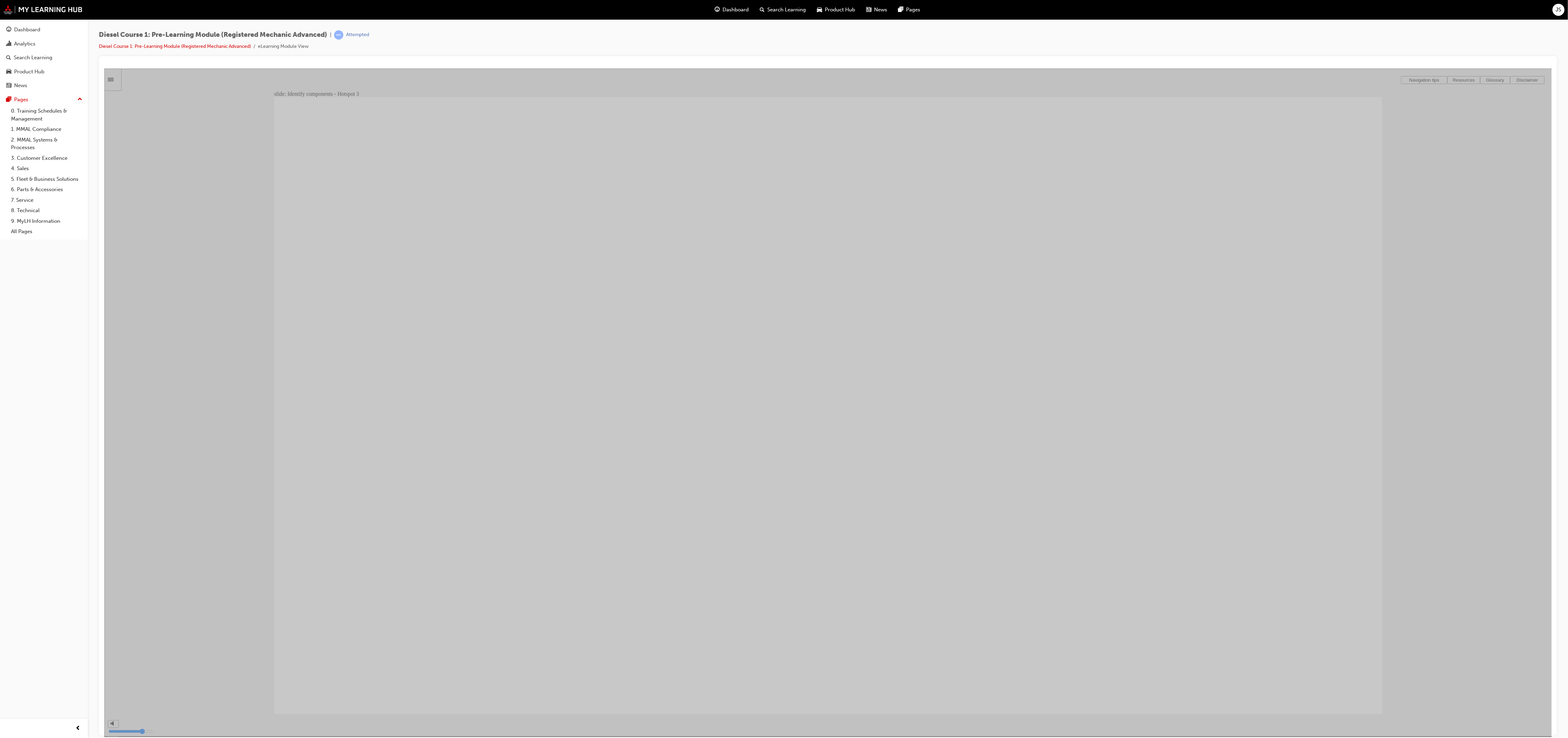
type input "39"
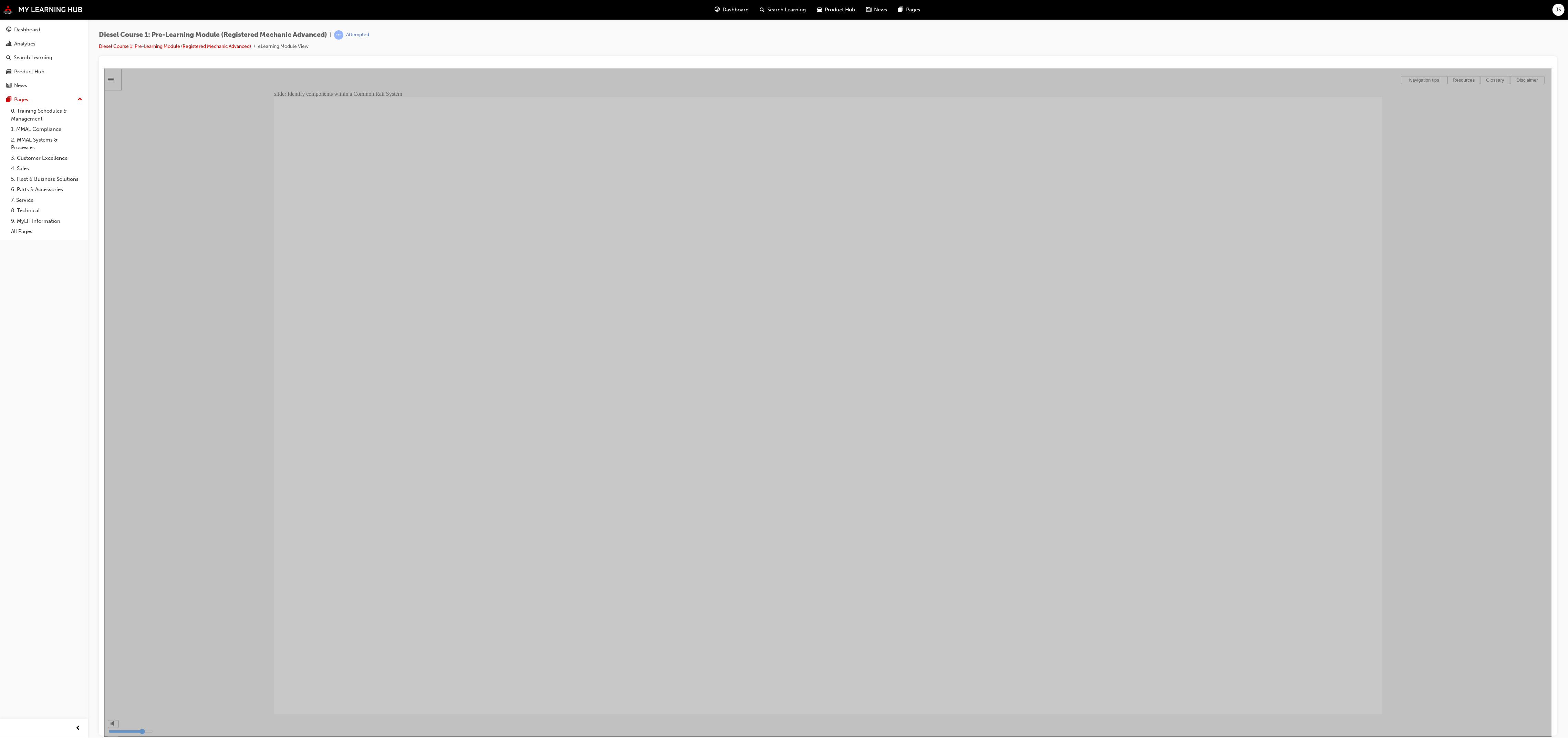
drag, startPoint x: 1189, startPoint y: 442, endPoint x: 1440, endPoint y: 195, distance: 352.2
click at [464, 195] on div "slide: Identify components within a Common Rail System Click image to return pr…" at bounding box center [828, 402] width 1447 height 668
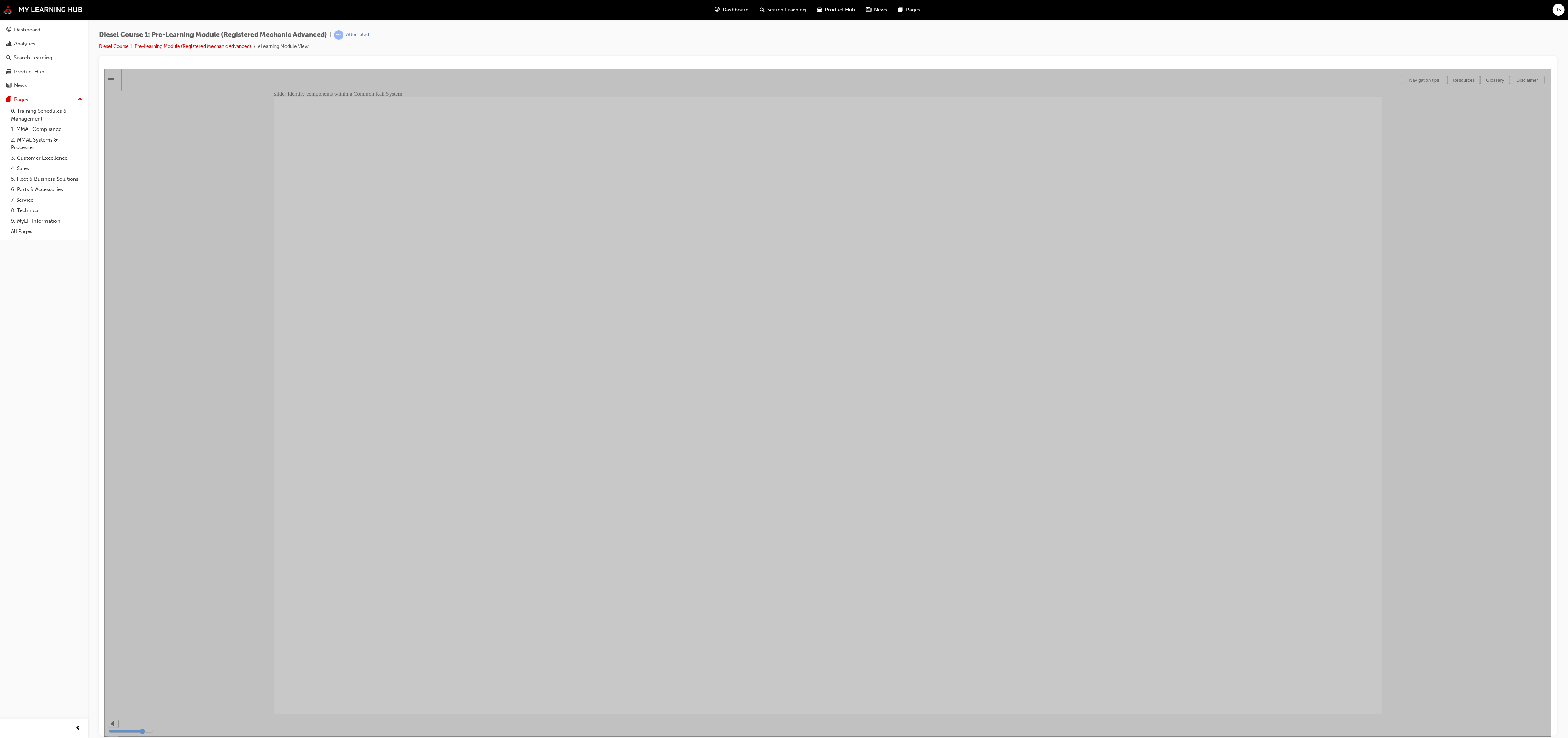
type input "41"
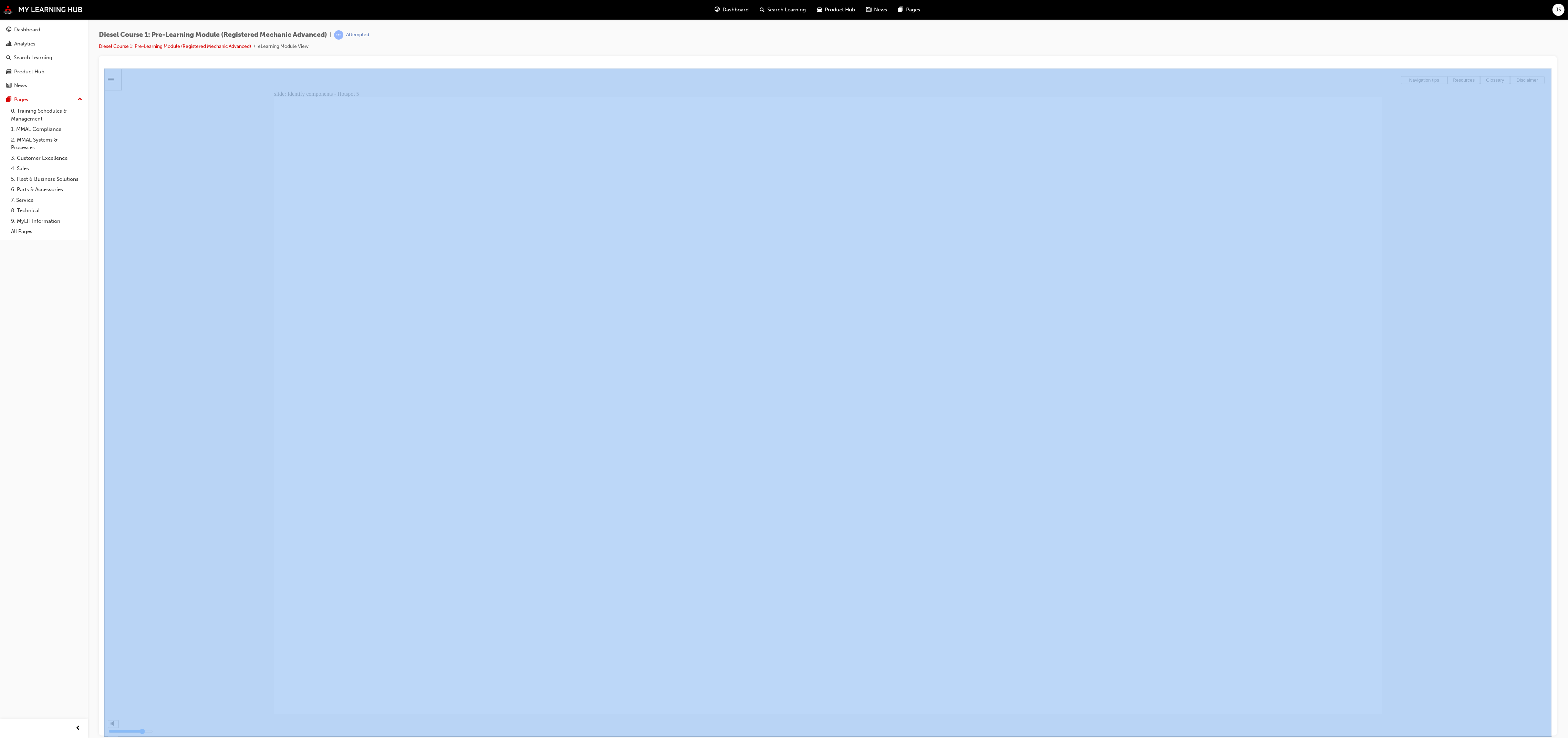
drag, startPoint x: 1671, startPoint y: 339, endPoint x: 1224, endPoint y: 634, distance: 535.6
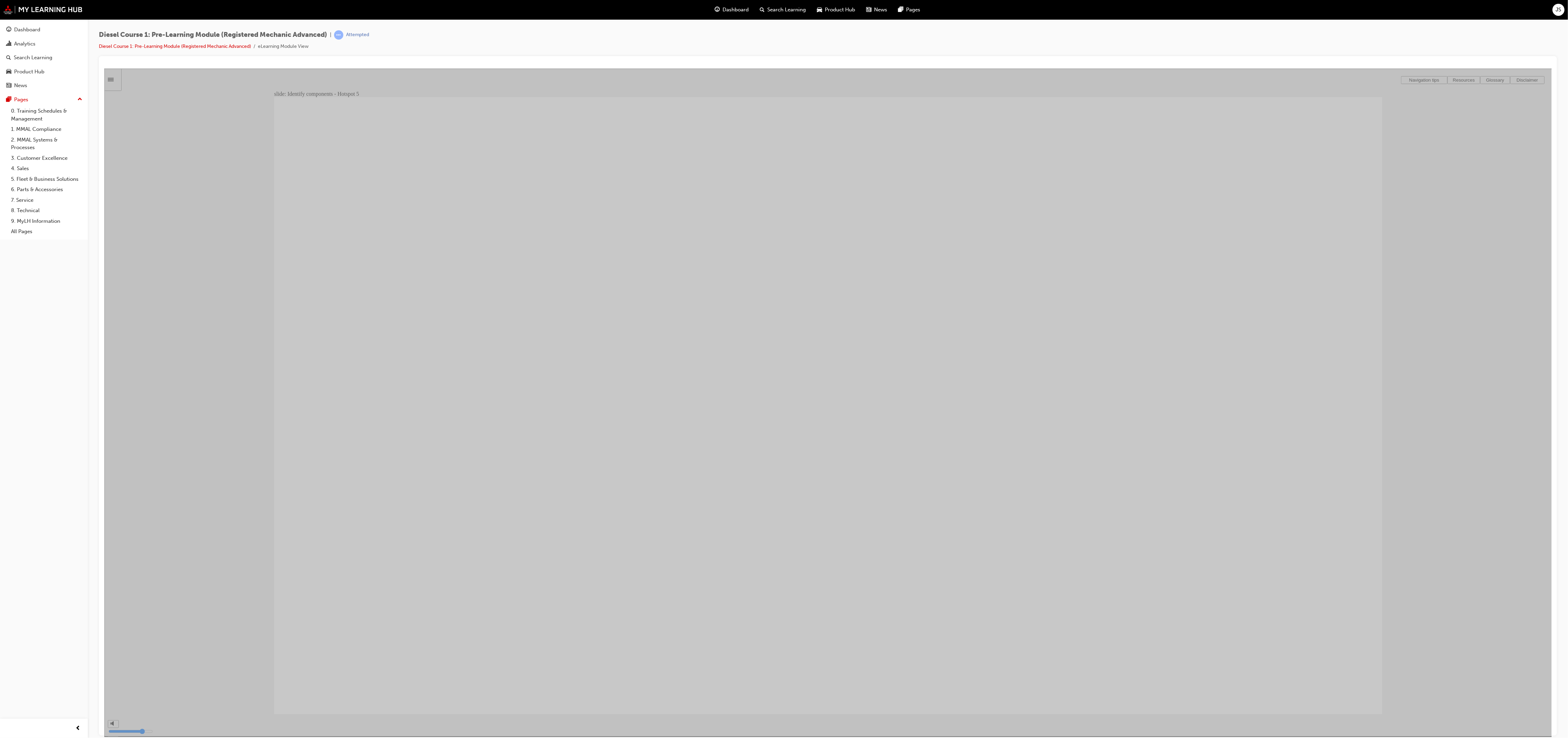
type input "42"
drag, startPoint x: 1110, startPoint y: 500, endPoint x: 967, endPoint y: 484, distance: 143.9
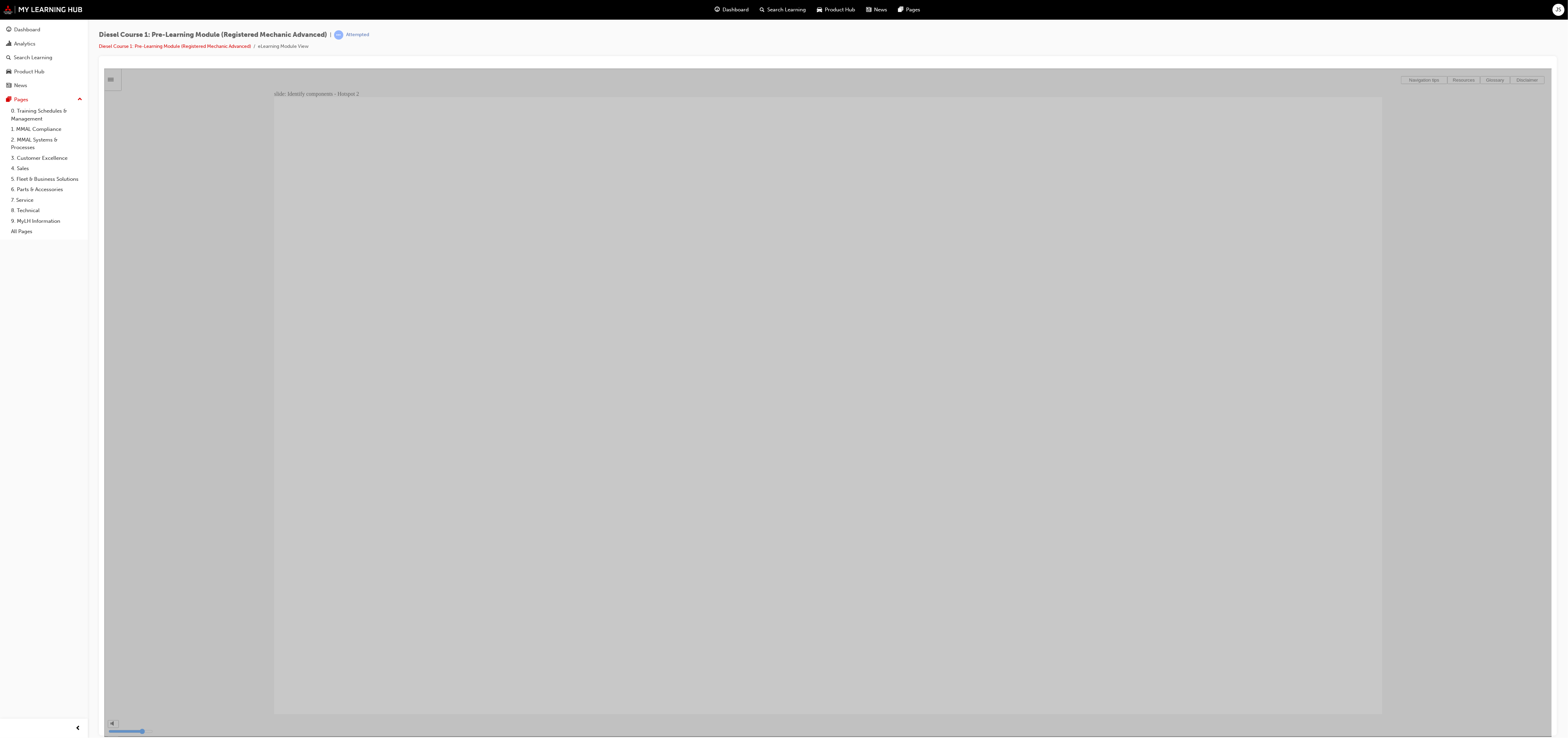
type input "43"
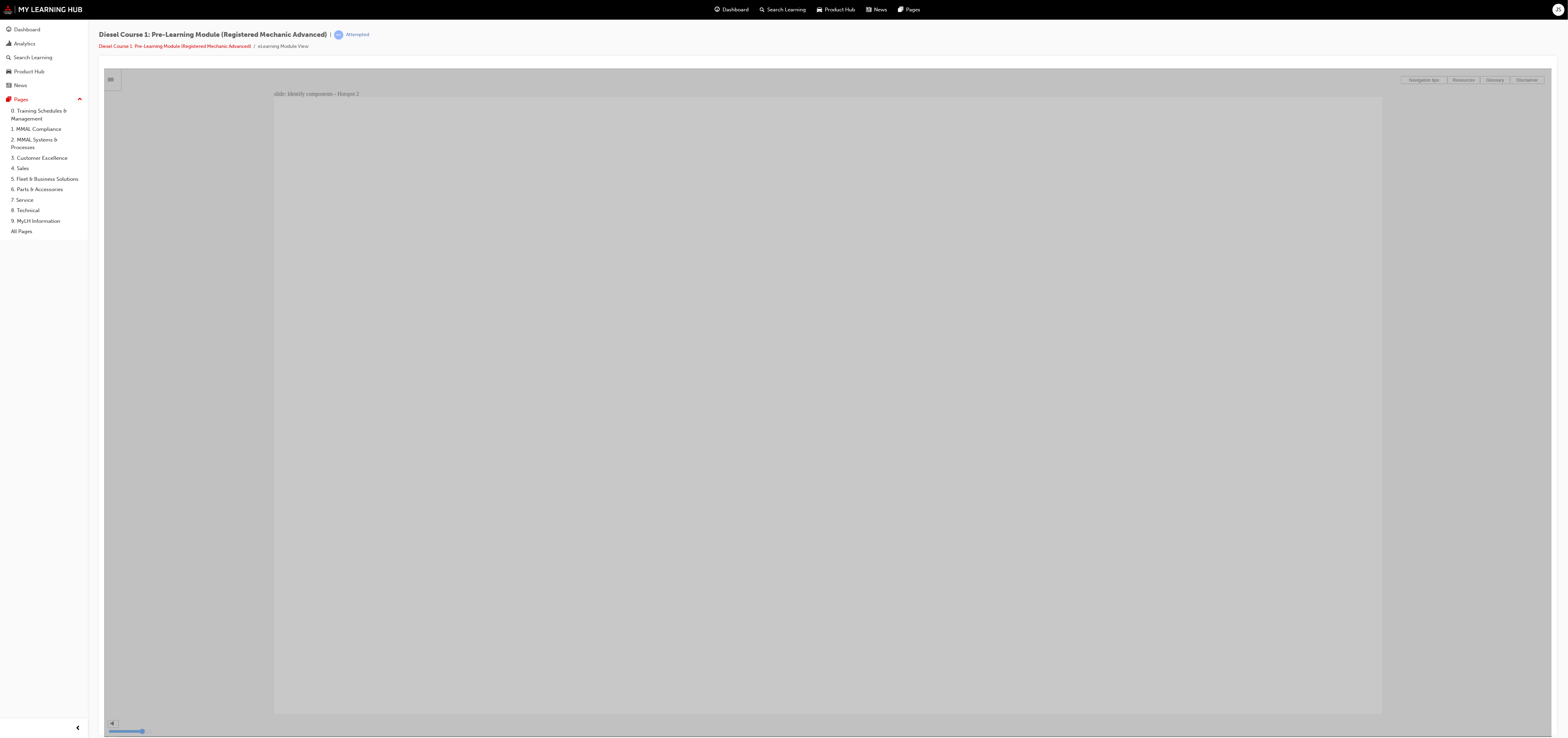
type input "45"
drag, startPoint x: 810, startPoint y: 409, endPoint x: 1232, endPoint y: 669, distance: 495.7
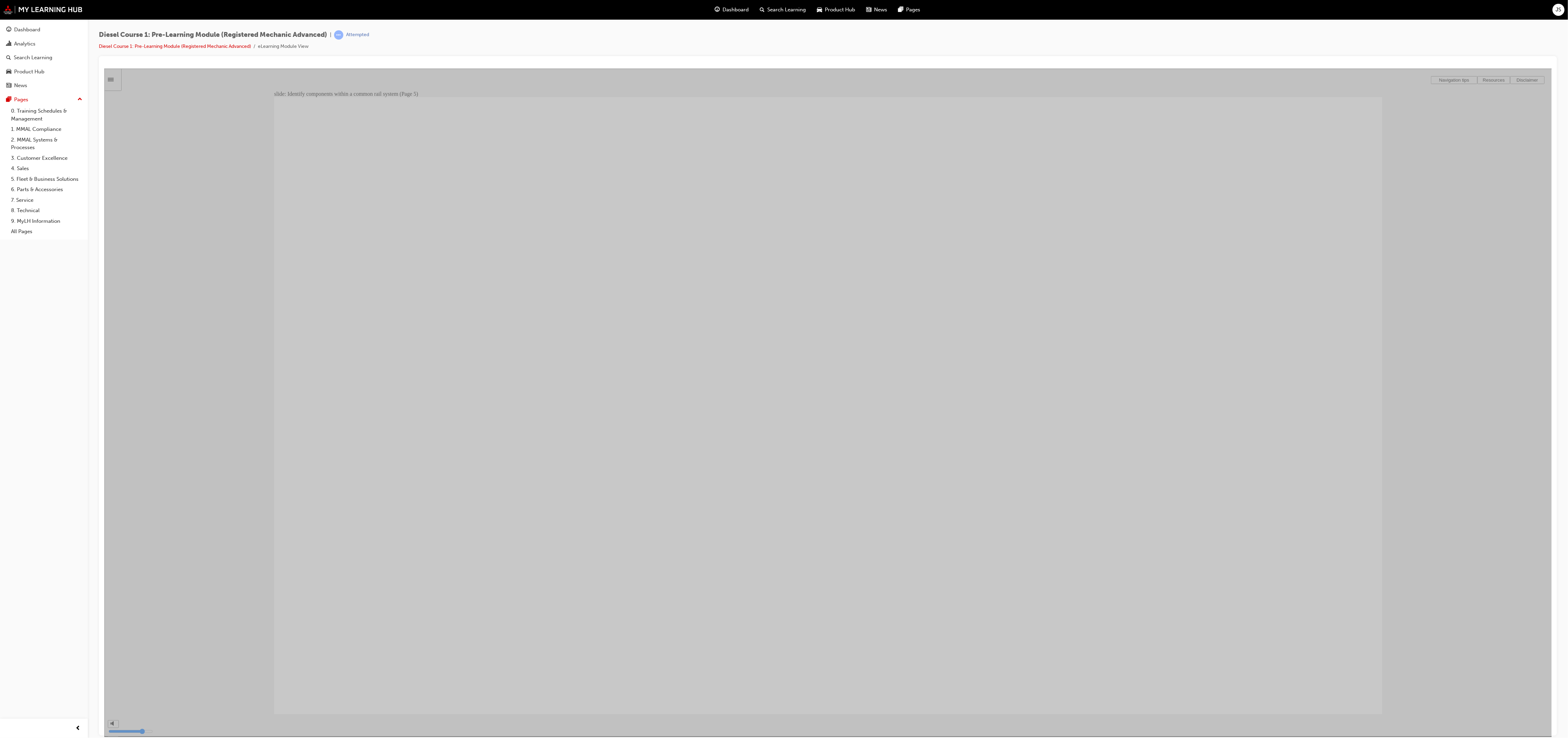
type input "46"
type input "47"
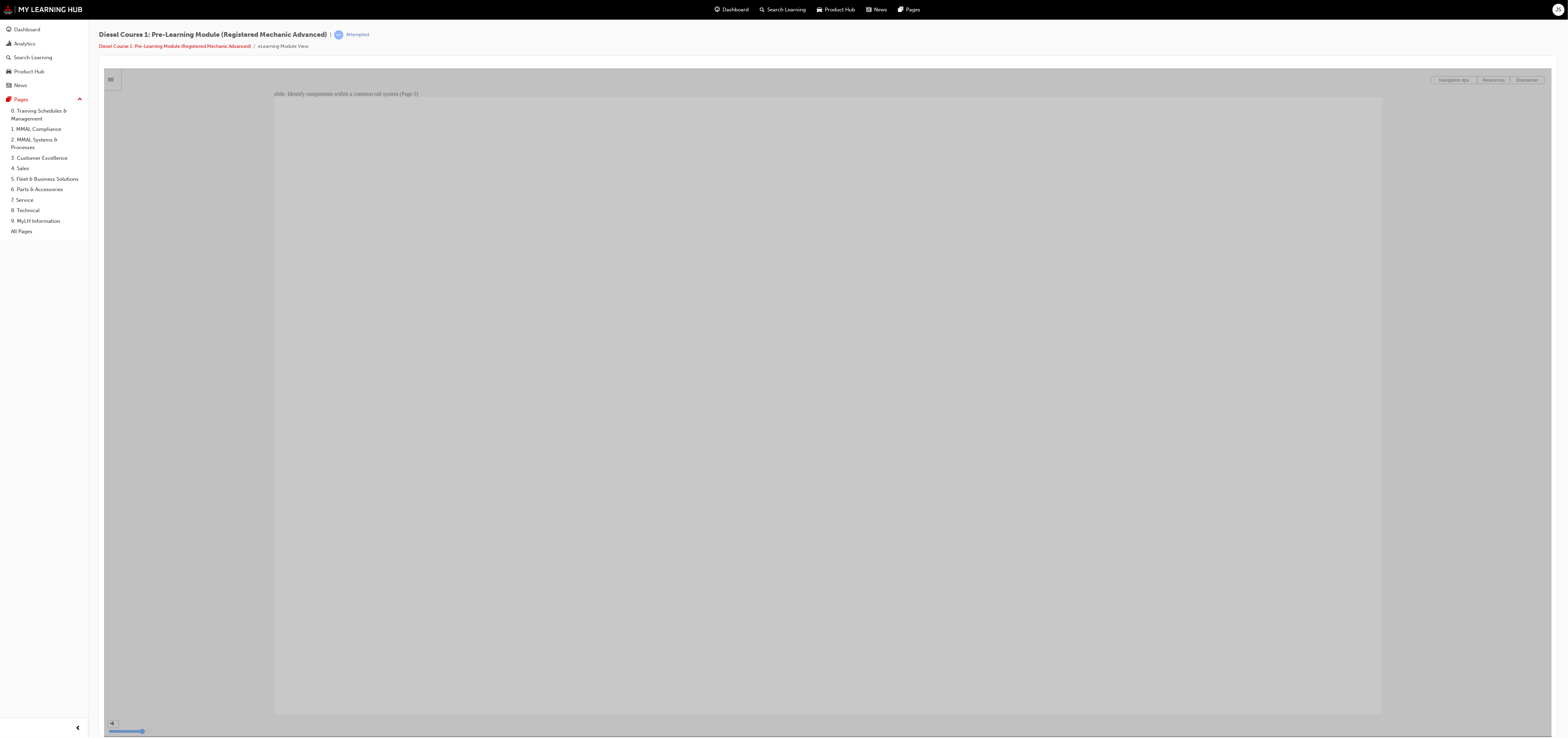
type input "50"
type input "51"
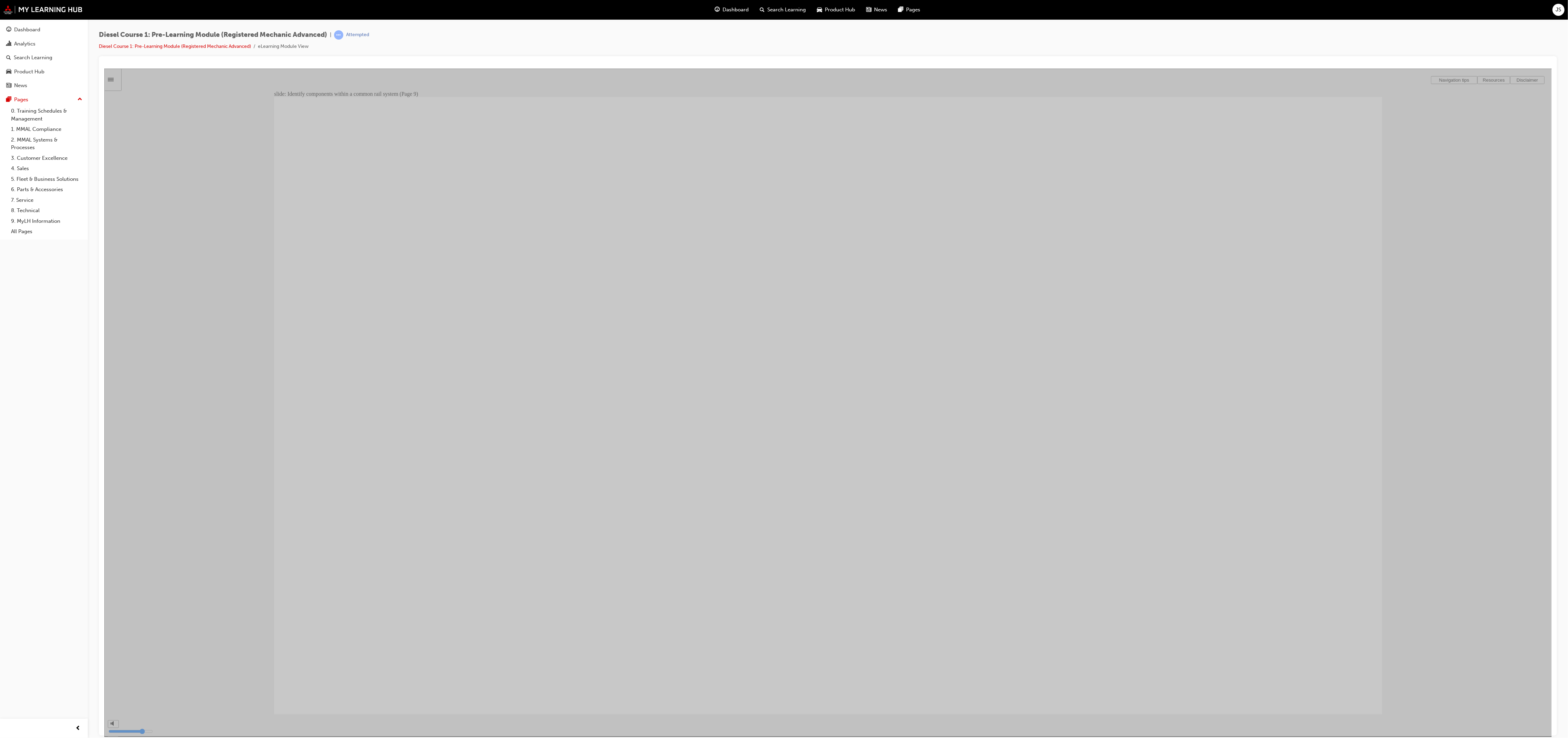
type input "55"
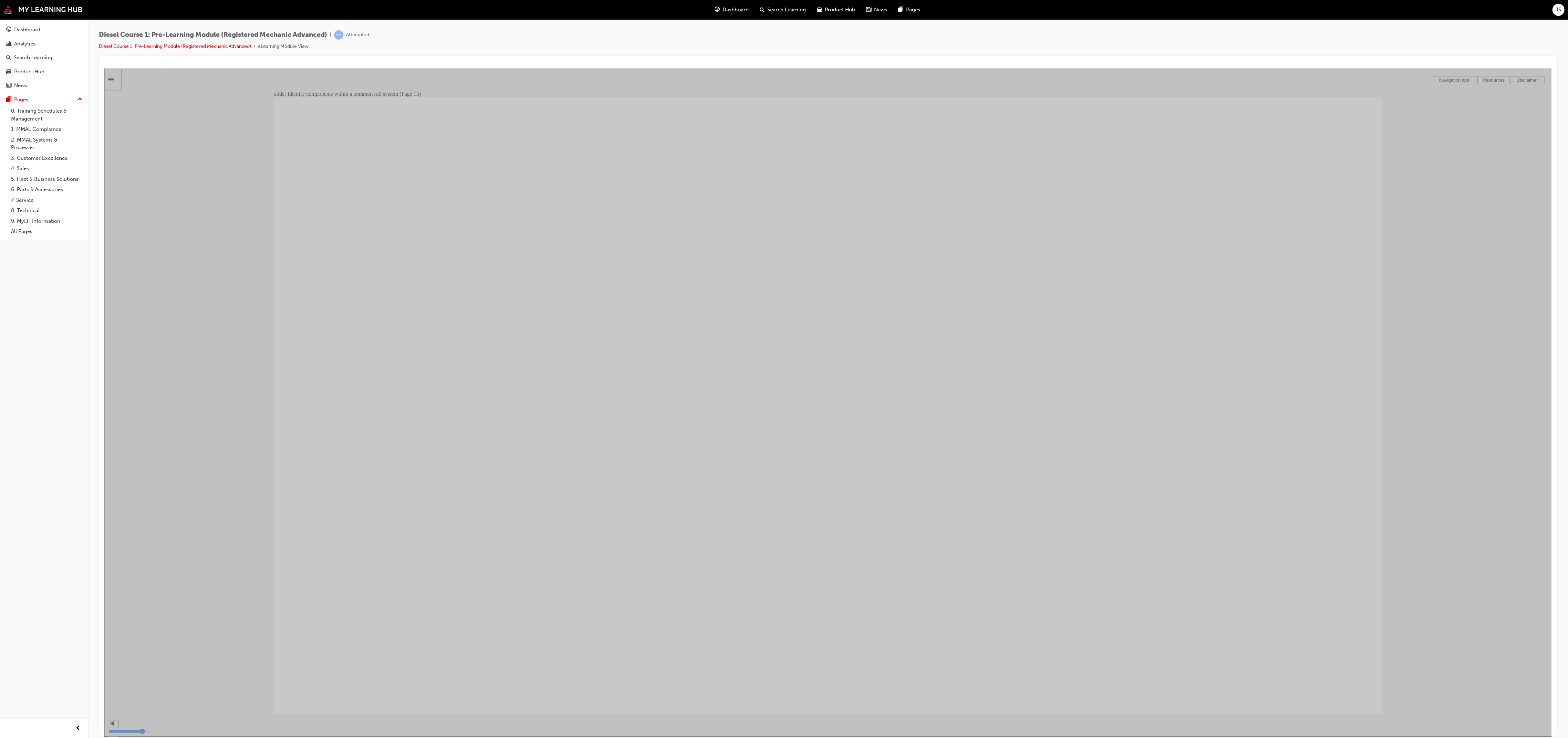
type input "61"
drag, startPoint x: 860, startPoint y: 373, endPoint x: 1059, endPoint y: 324, distance: 204.9
drag, startPoint x: 705, startPoint y: 570, endPoint x: 1148, endPoint y: 445, distance: 460.3
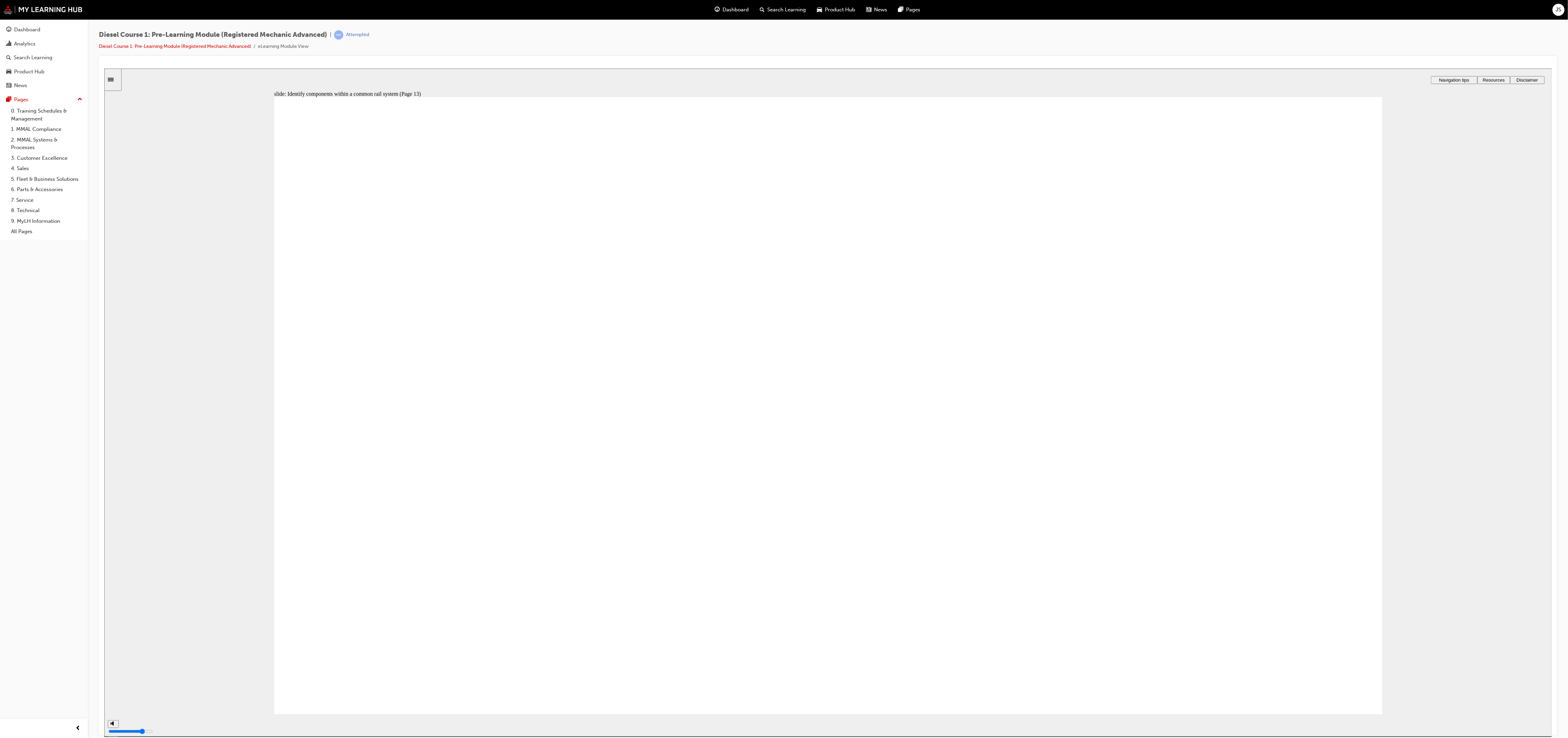
drag, startPoint x: 1671, startPoint y: 306, endPoint x: 1011, endPoint y: 567, distance: 709.7
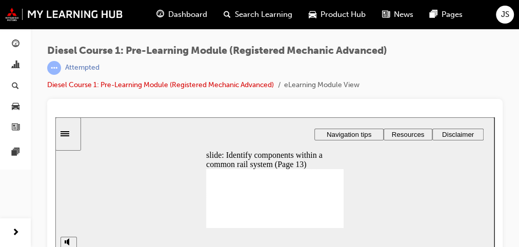
scroll to position [17, 0]
drag, startPoint x: 338, startPoint y: 177, endPoint x: 340, endPoint y: 186, distance: 9.5
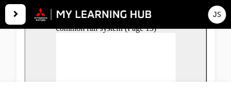
scroll to position [134, 0]
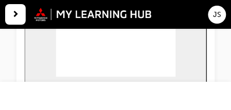
click at [176, 65] on div "slide: Identify components within a common rail system (Page 13) Rectangle 1 Id…" at bounding box center [116, 43] width 182 height 134
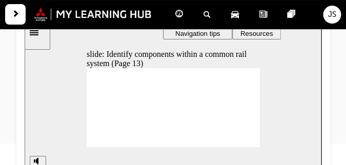
scroll to position [140, 0]
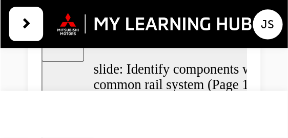
scroll to position [107, 0]
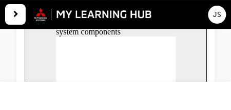
scroll to position [125, 0]
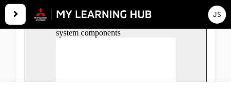
drag, startPoint x: 136, startPoint y: 54, endPoint x: 74, endPoint y: 51, distance: 62.6
drag, startPoint x: 129, startPoint y: 63, endPoint x: 94, endPoint y: 53, distance: 35.7
drag, startPoint x: 137, startPoint y: 70, endPoint x: 105, endPoint y: 58, distance: 34.2
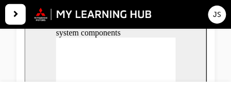
drag, startPoint x: 152, startPoint y: 45, endPoint x: 65, endPoint y: 55, distance: 87.8
drag, startPoint x: 156, startPoint y: 62, endPoint x: 80, endPoint y: 63, distance: 76.5
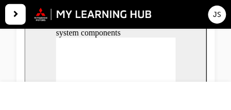
drag, startPoint x: 155, startPoint y: 69, endPoint x: 77, endPoint y: 68, distance: 78.0
drag, startPoint x: 139, startPoint y: 46, endPoint x: 103, endPoint y: 62, distance: 39.3
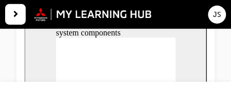
drag, startPoint x: 154, startPoint y: 52, endPoint x: 96, endPoint y: 65, distance: 59.5
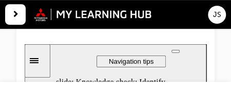
scroll to position [134, 0]
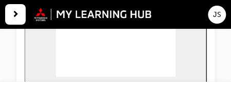
type input "65"
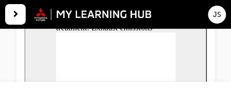
scroll to position [129, 0]
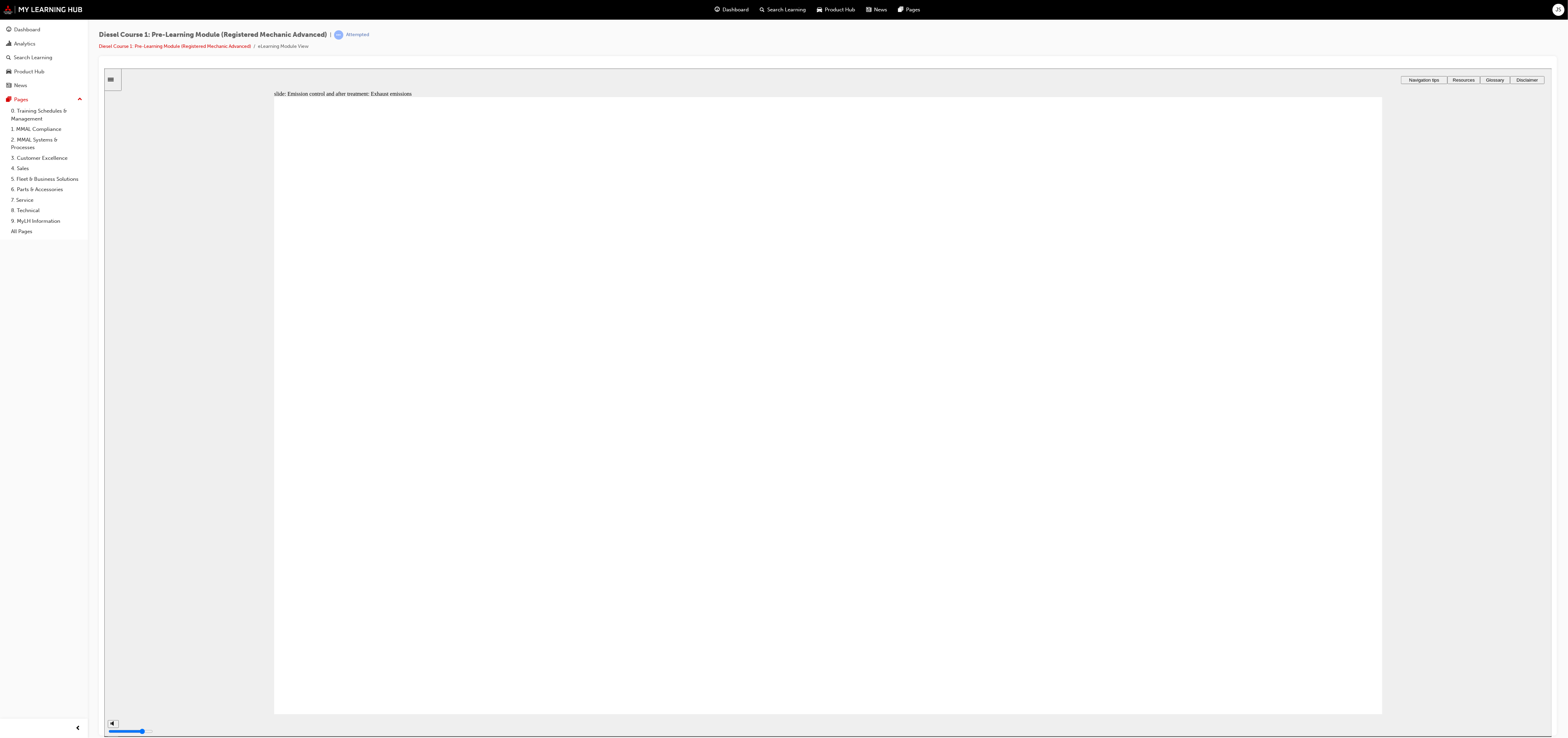
type input "66"
type input "68"
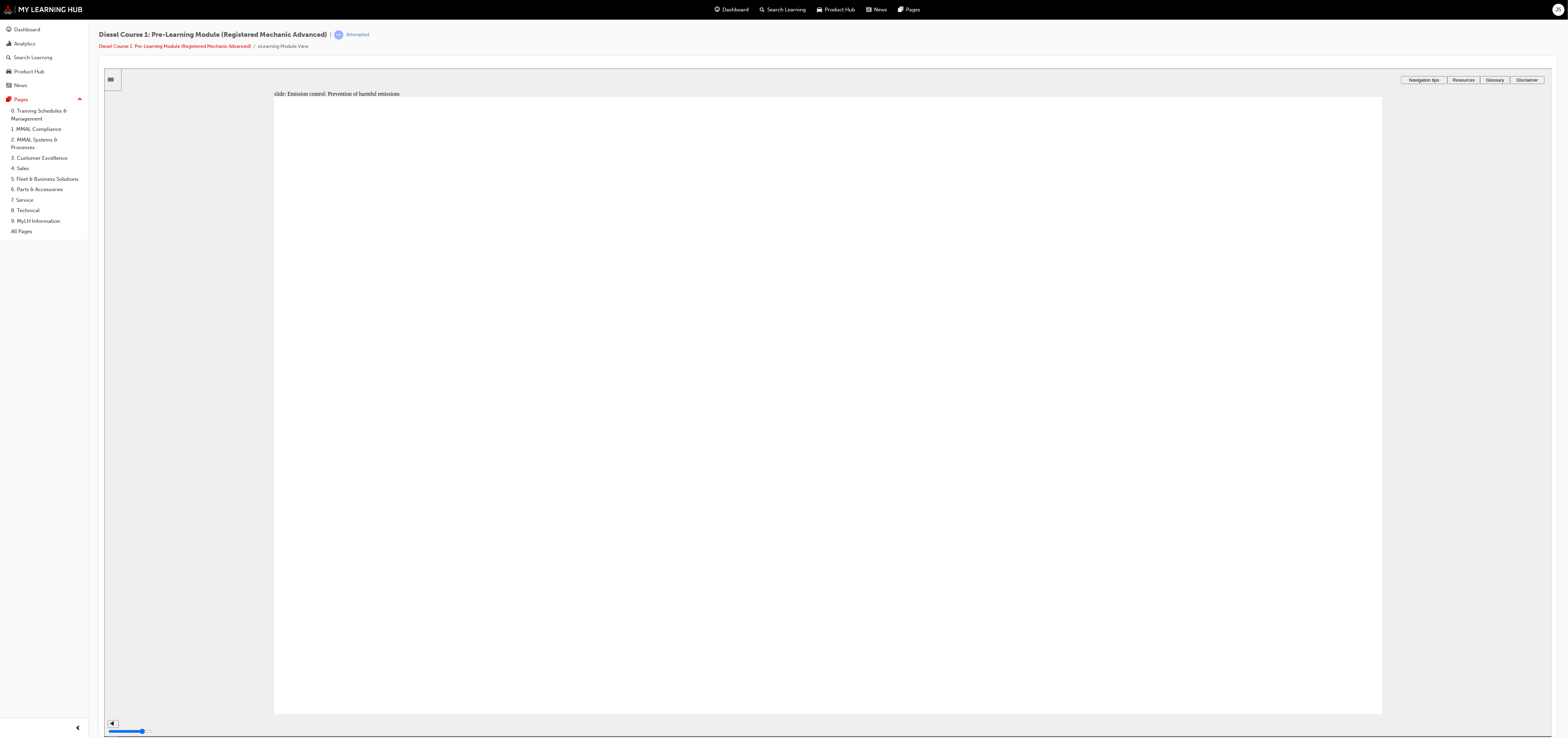
drag, startPoint x: 1359, startPoint y: 384, endPoint x: 1165, endPoint y: 456, distance: 206.9
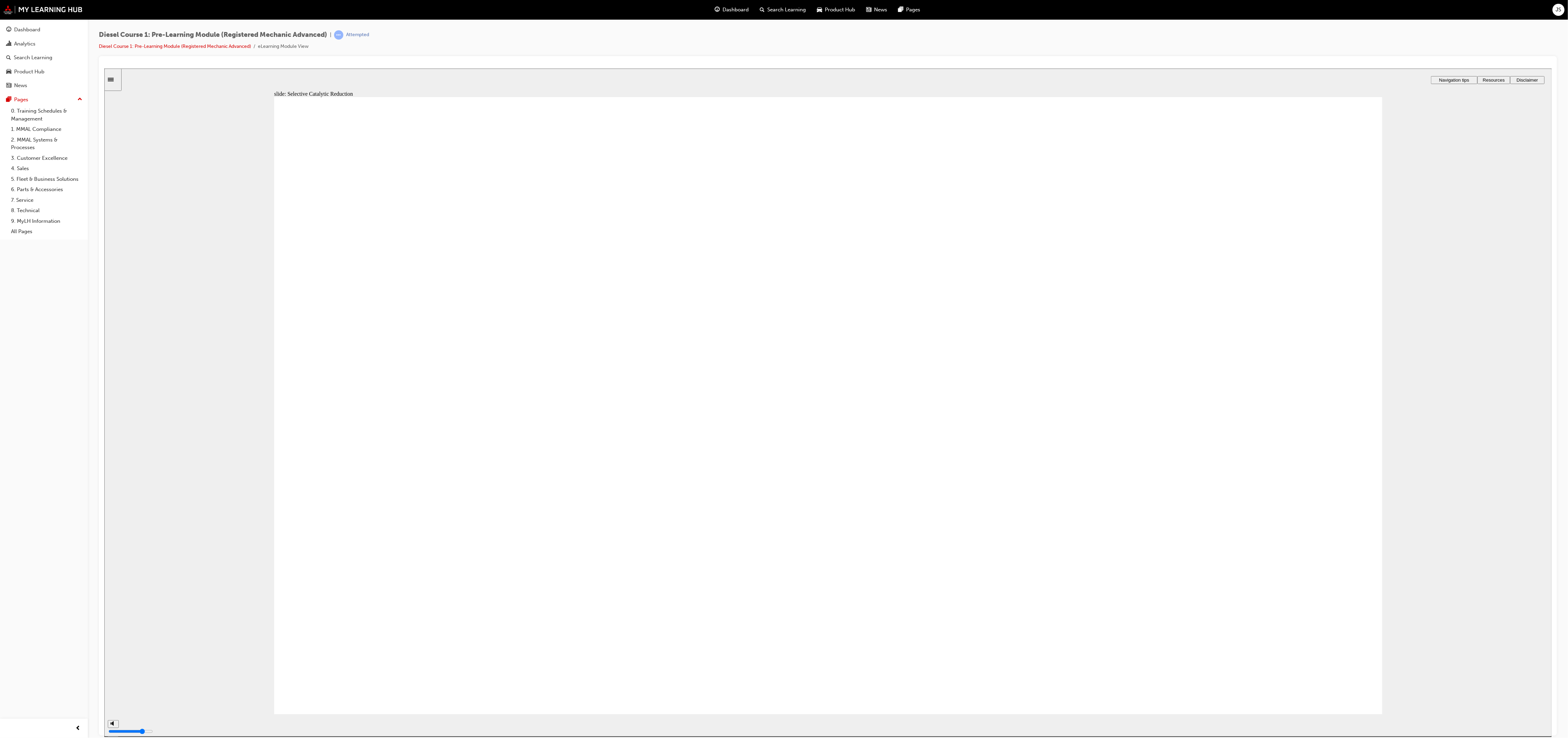
type input "74"
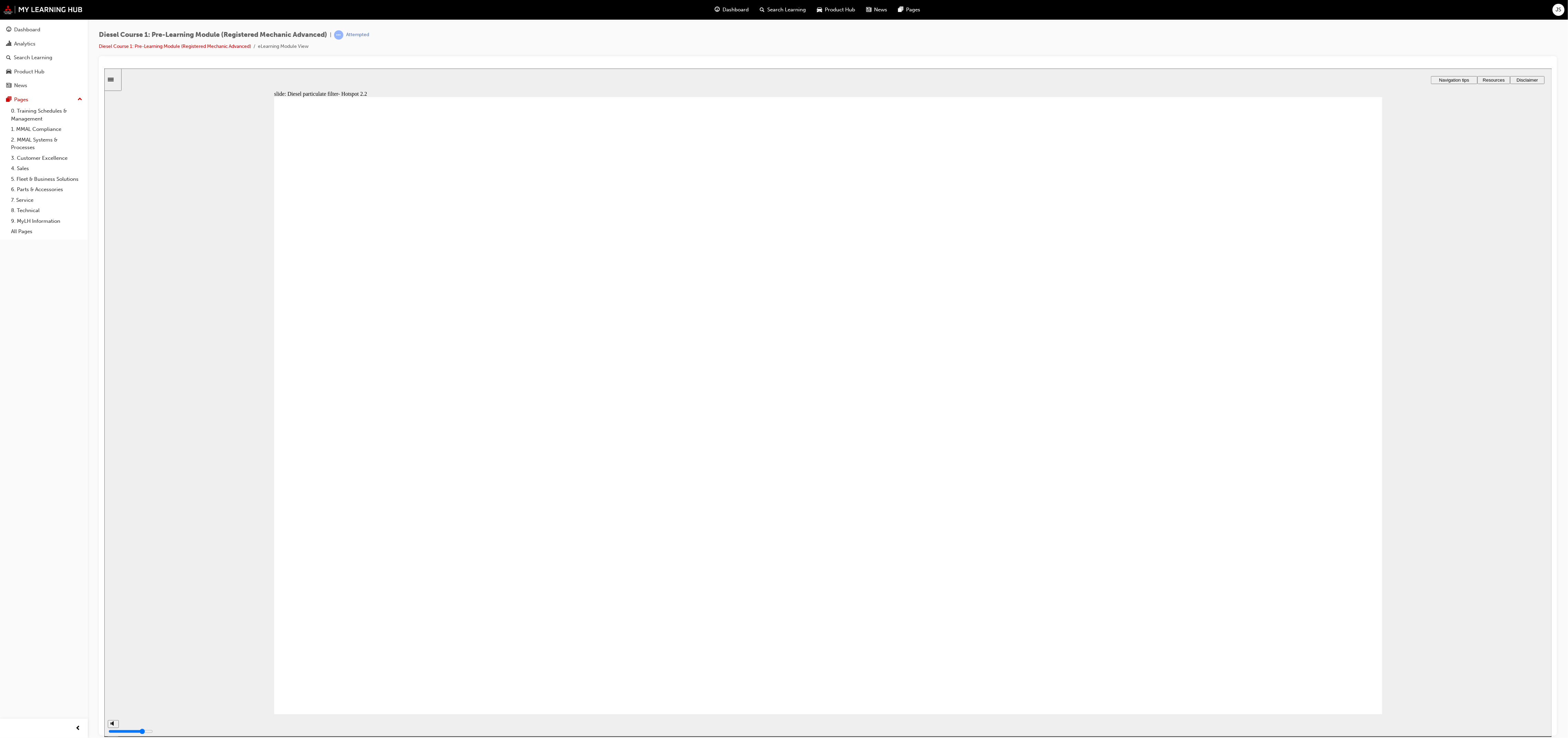
drag, startPoint x: 1174, startPoint y: 503, endPoint x: 934, endPoint y: 503, distance: 240.0
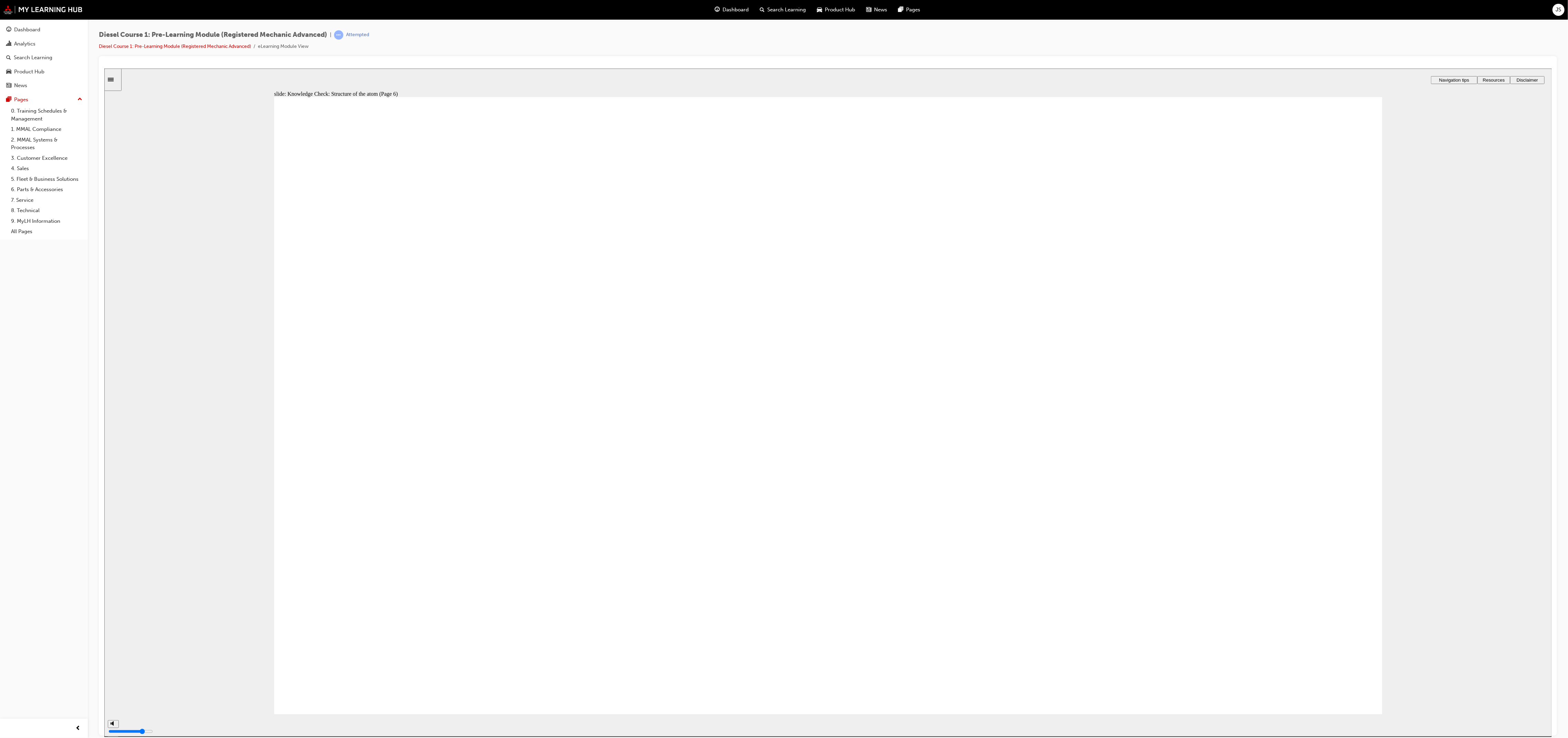
drag, startPoint x: 1177, startPoint y: 311, endPoint x: 948, endPoint y: 419, distance: 253.2
drag, startPoint x: 1167, startPoint y: 401, endPoint x: 934, endPoint y: 312, distance: 249.4
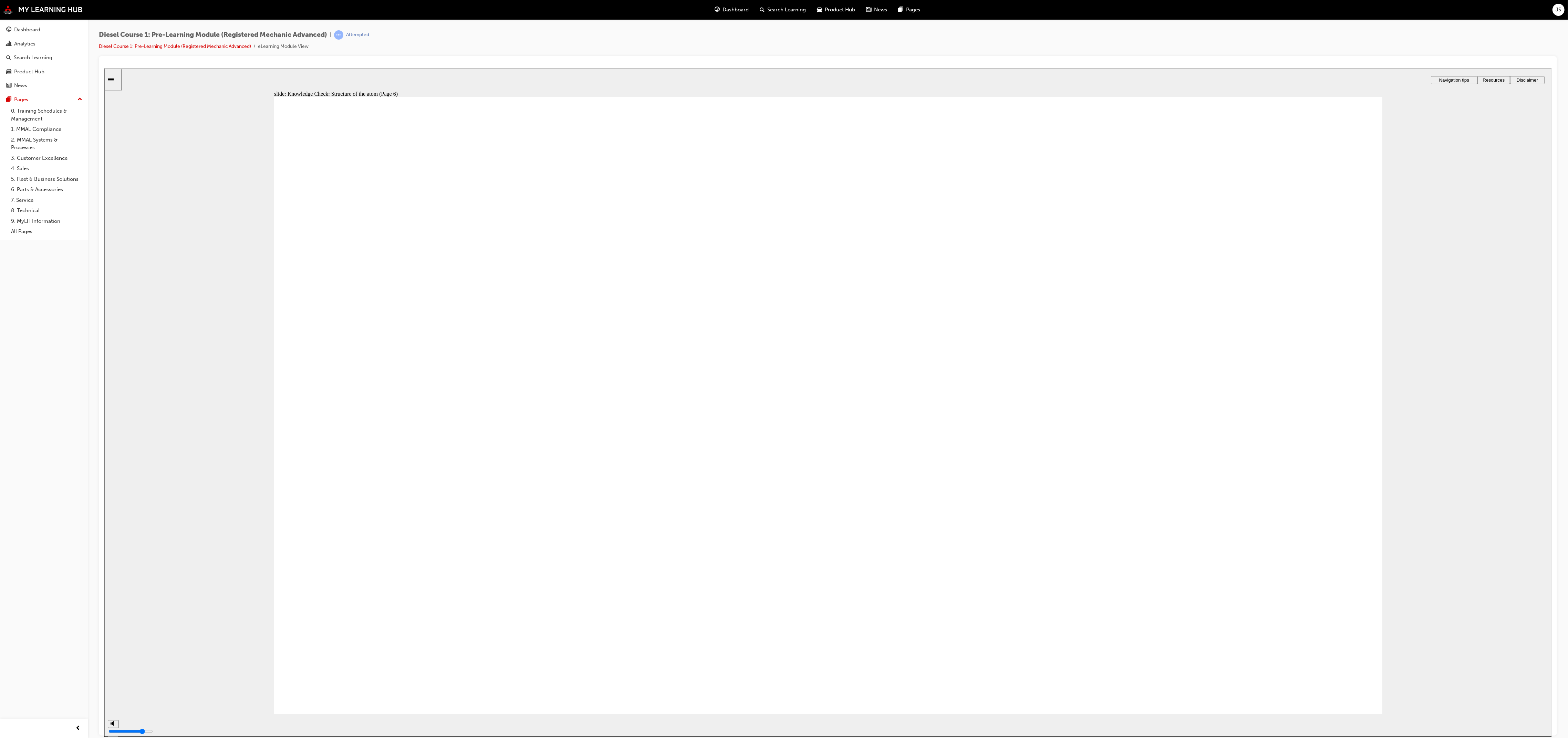
type input "80"
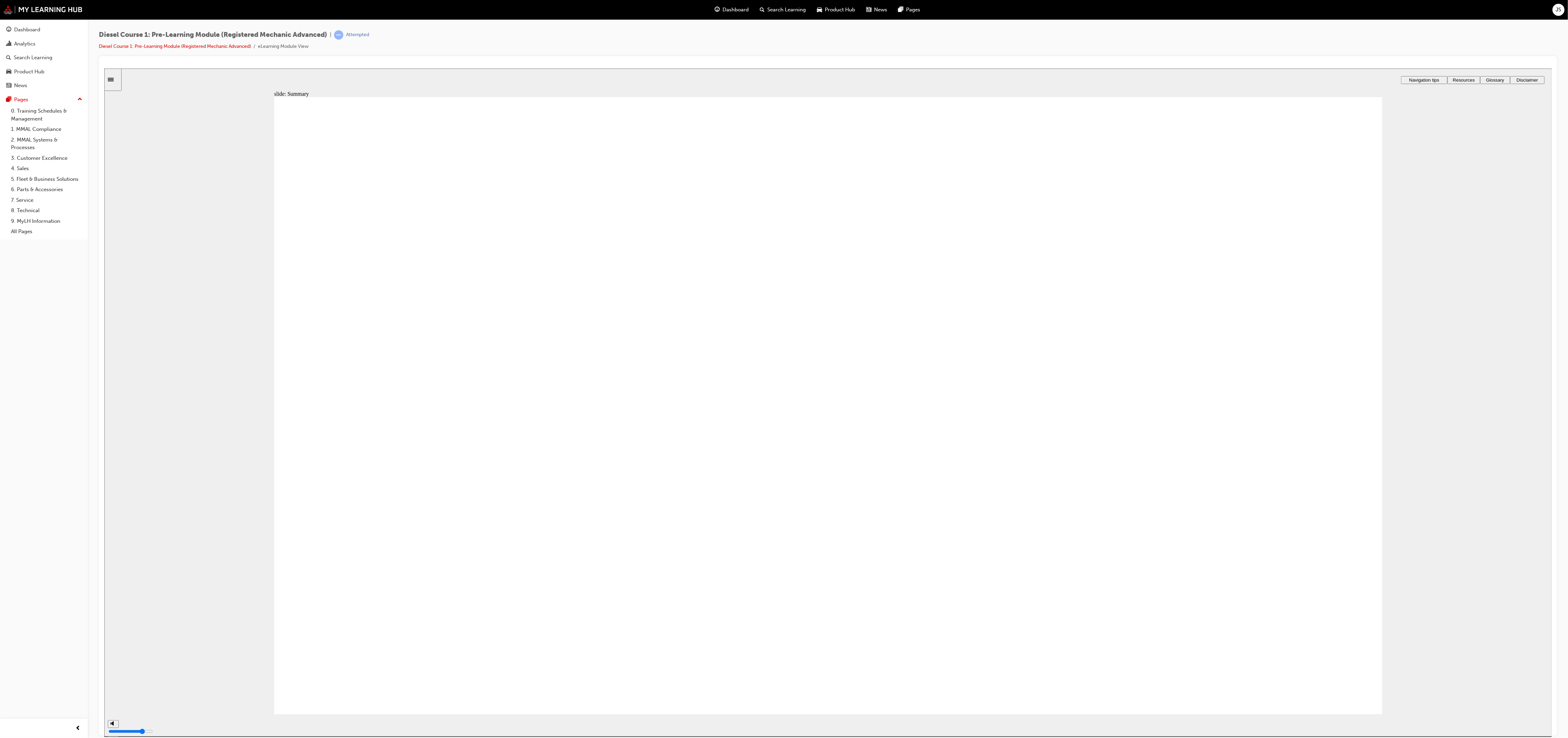
type input "81"
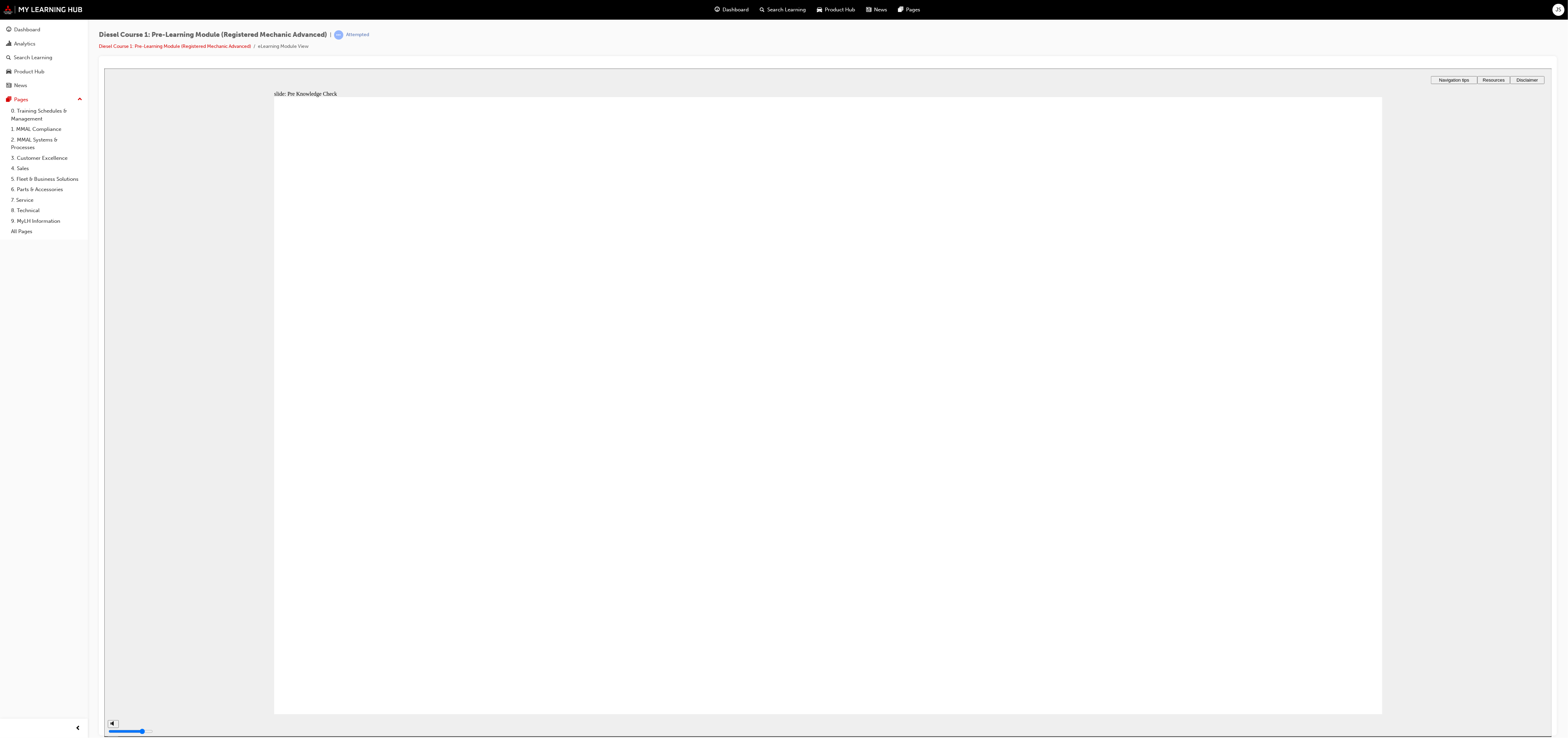
radio input "true"
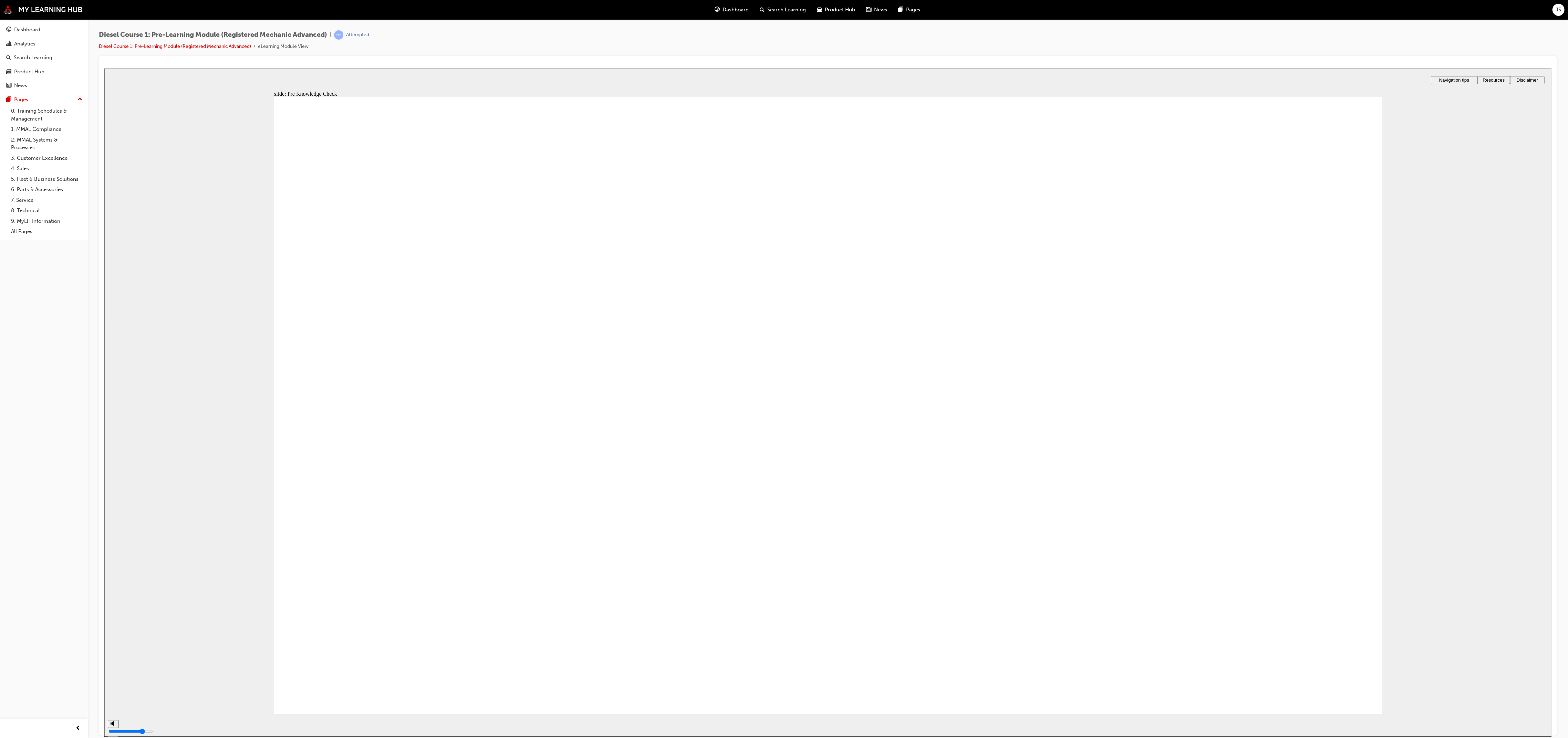
radio input "true"
type input "86"
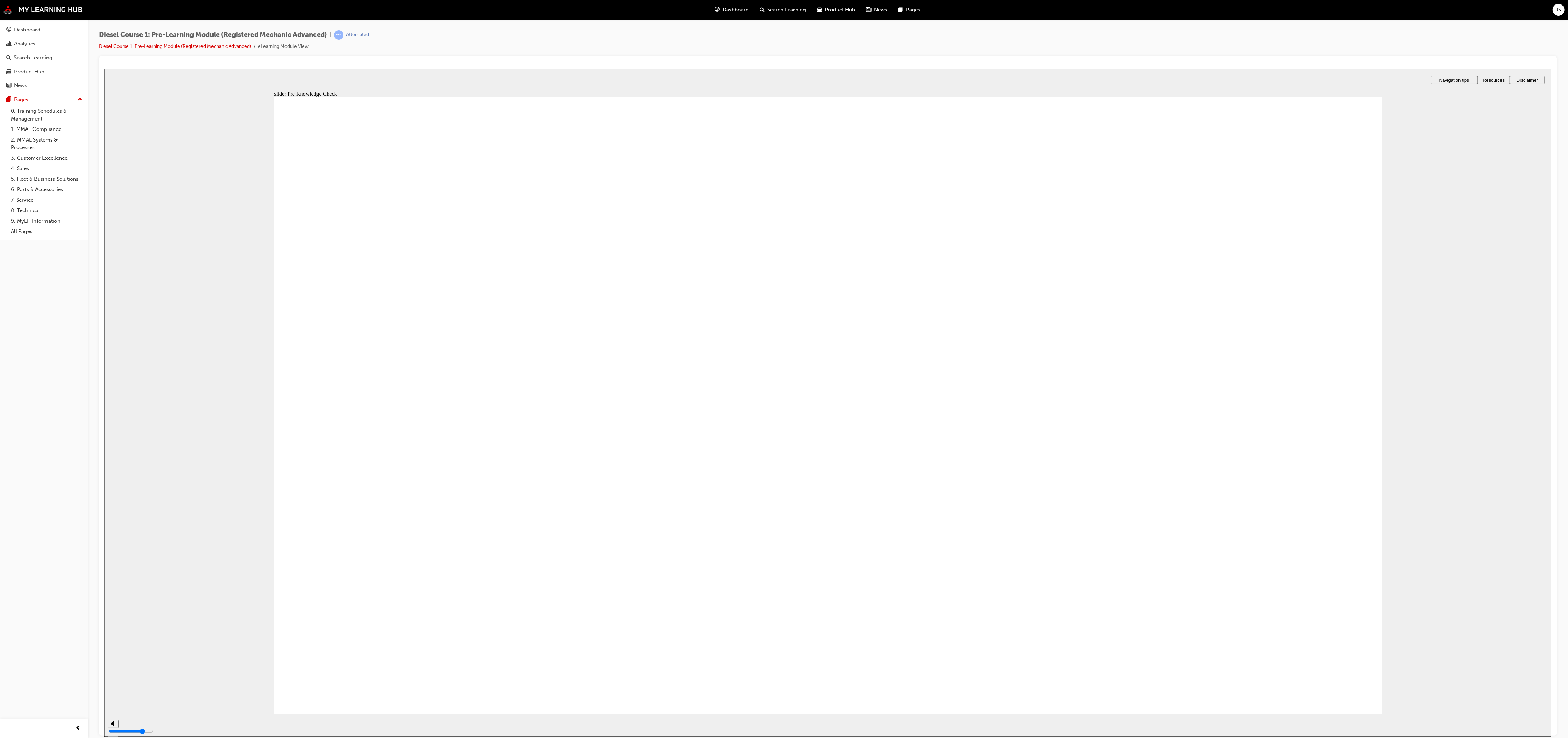
radio input "true"
type input "88"
radio input "true"
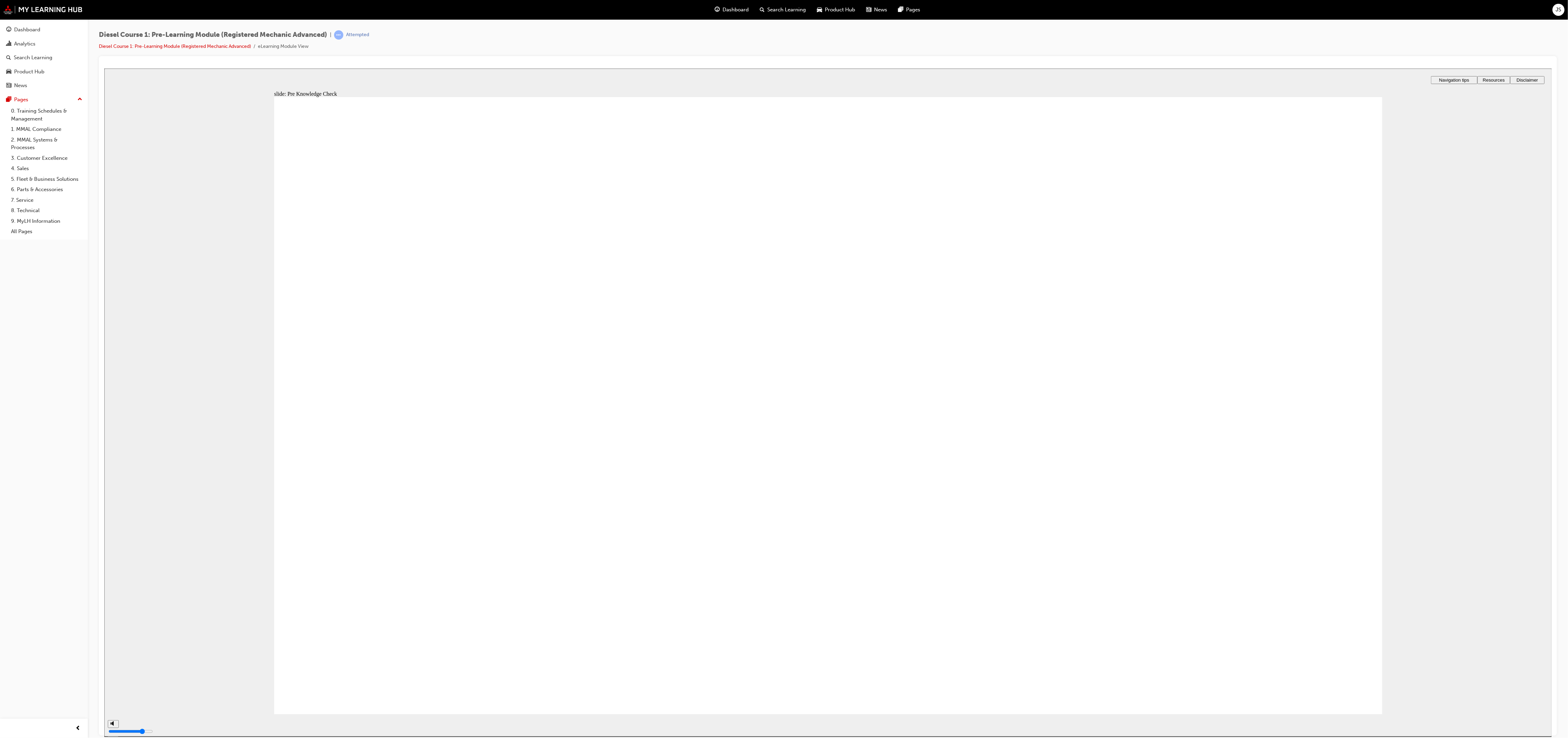
type input "89"
radio input "true"
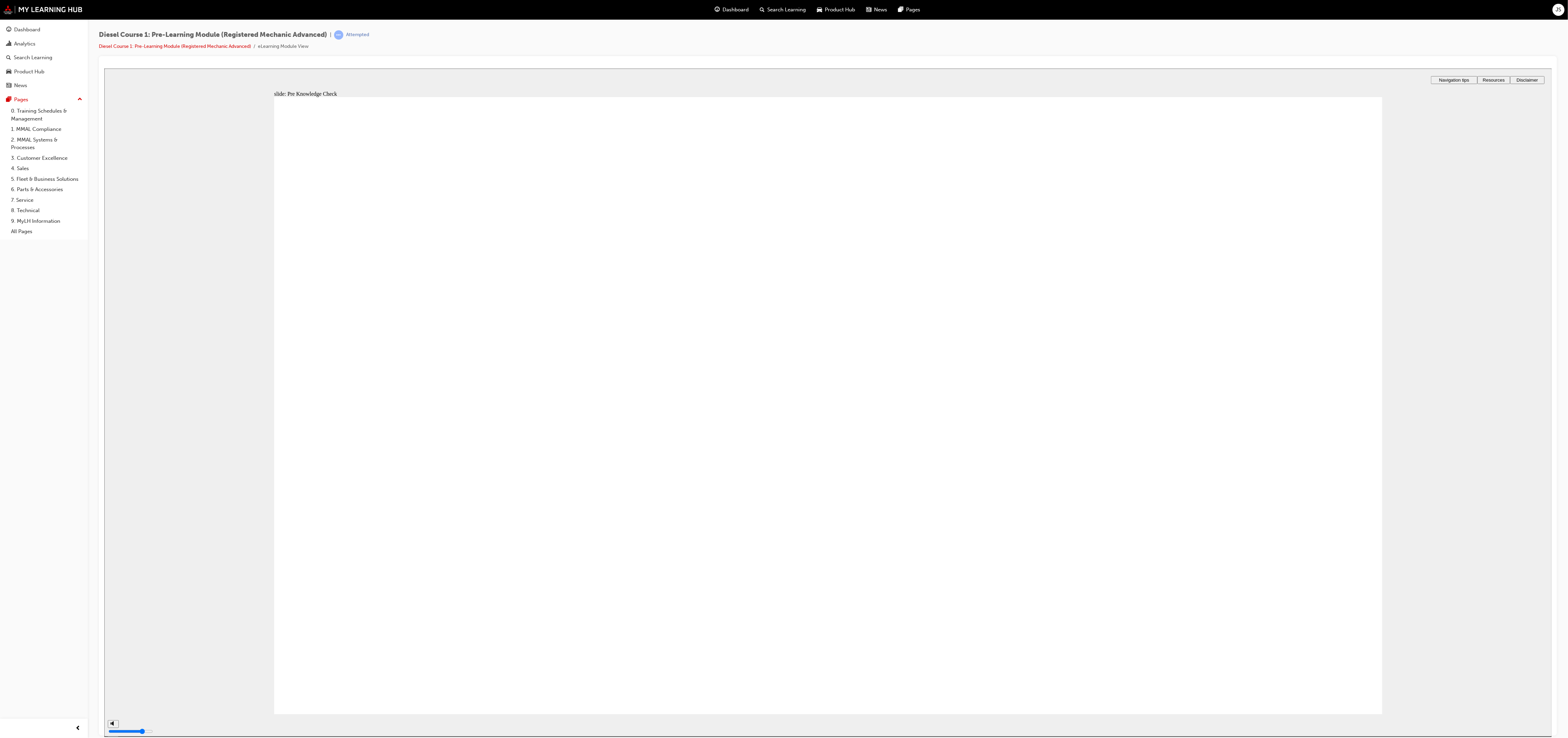
radio input "true"
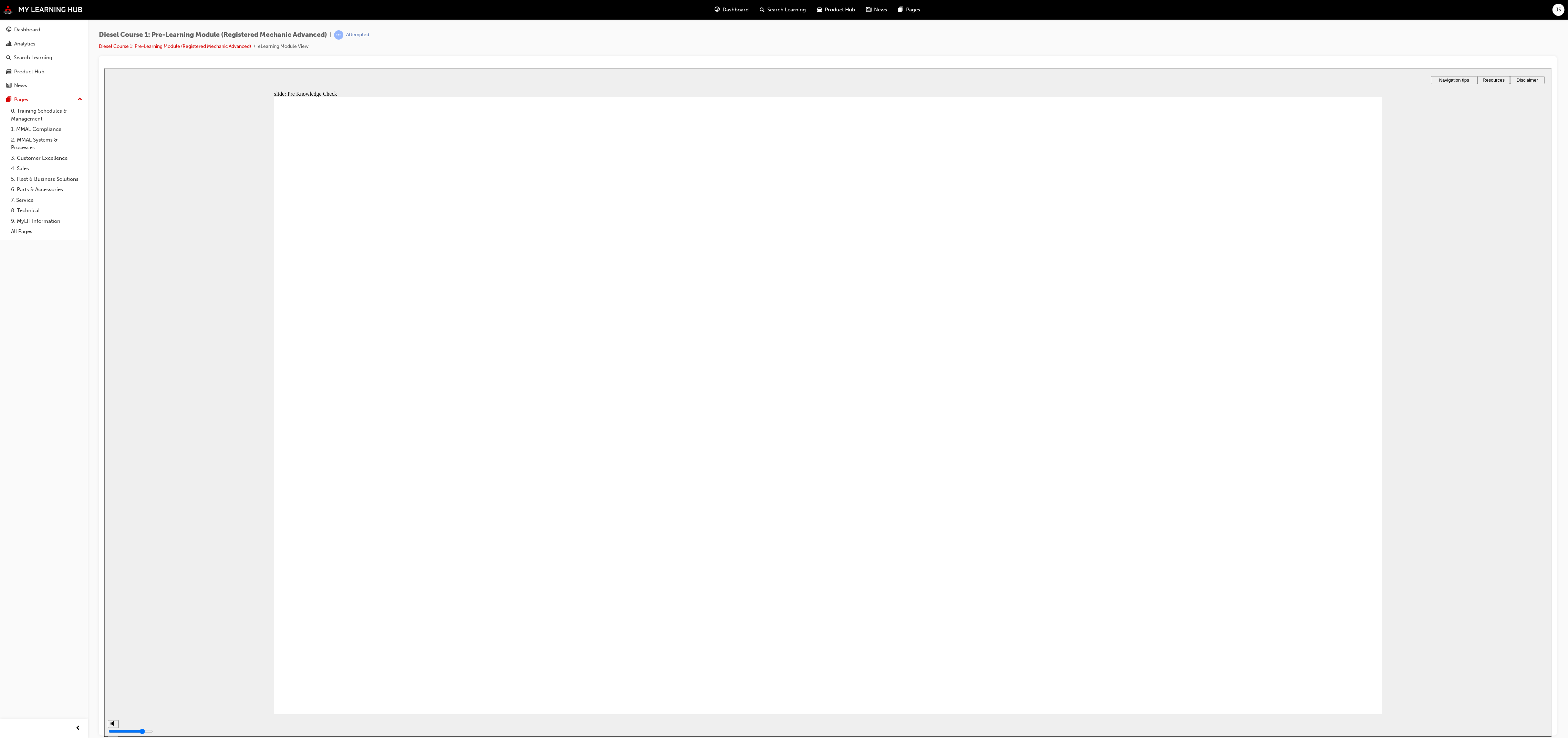
radio input "true"
type input "95"
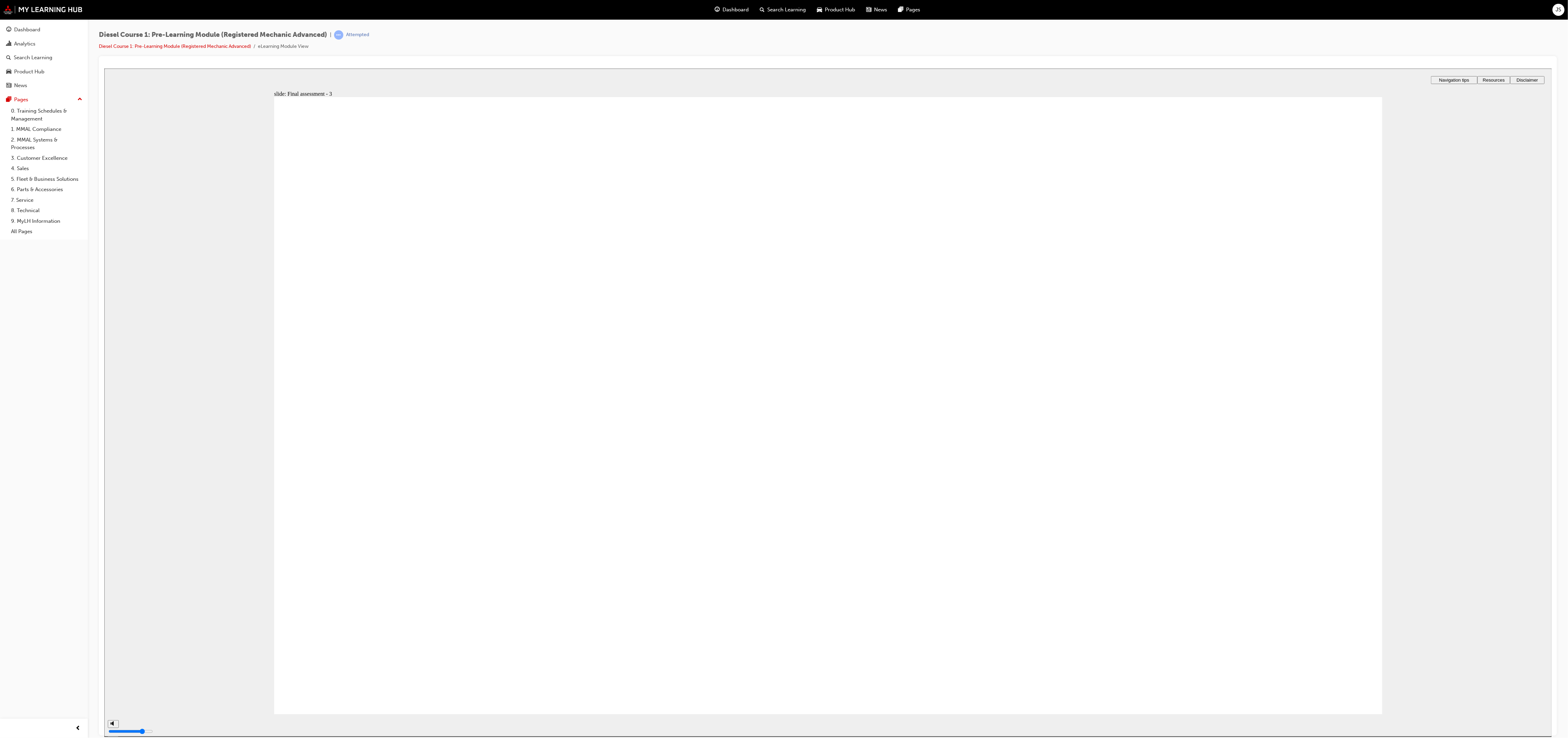
checkbox input "true"
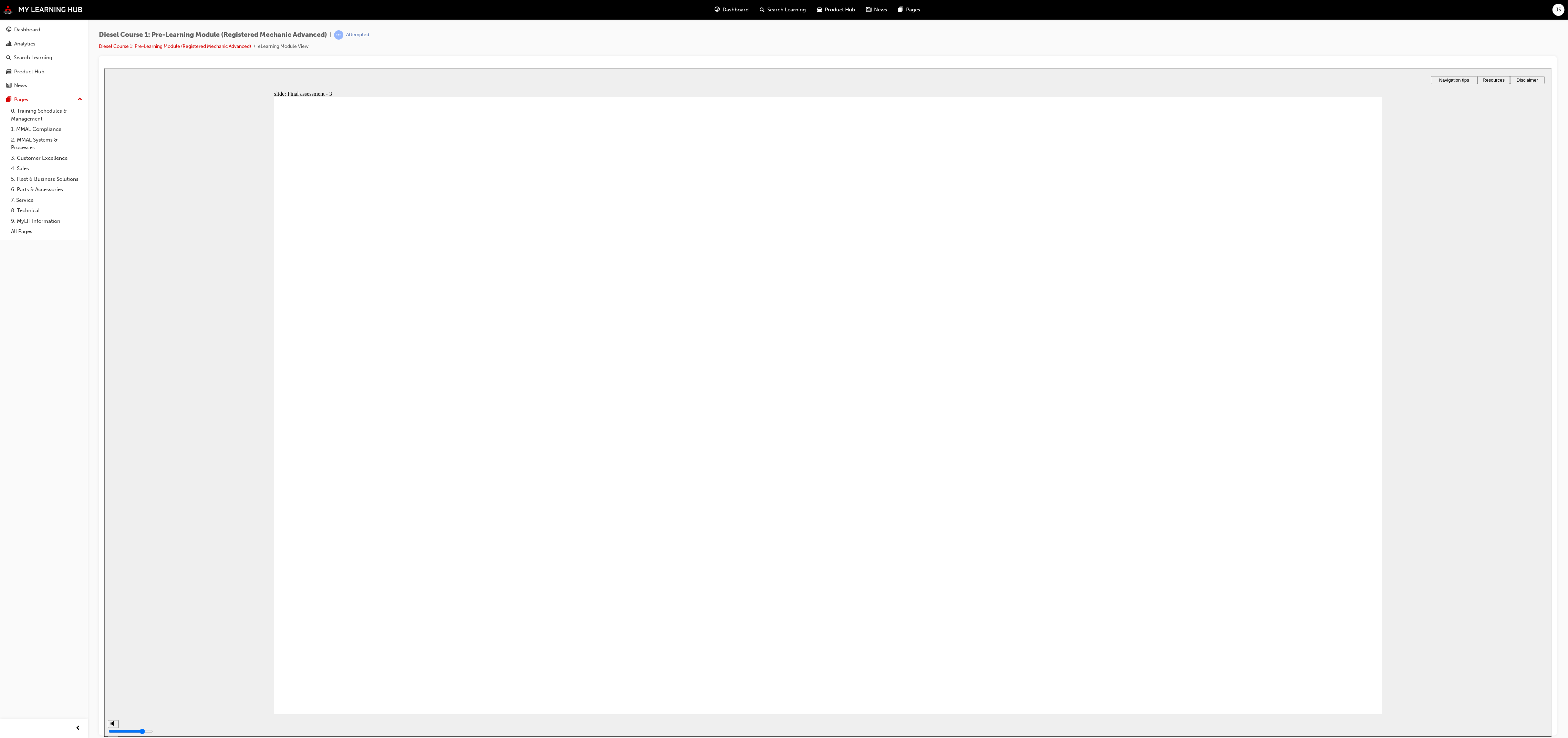
checkbox input "true"
radio input "true"
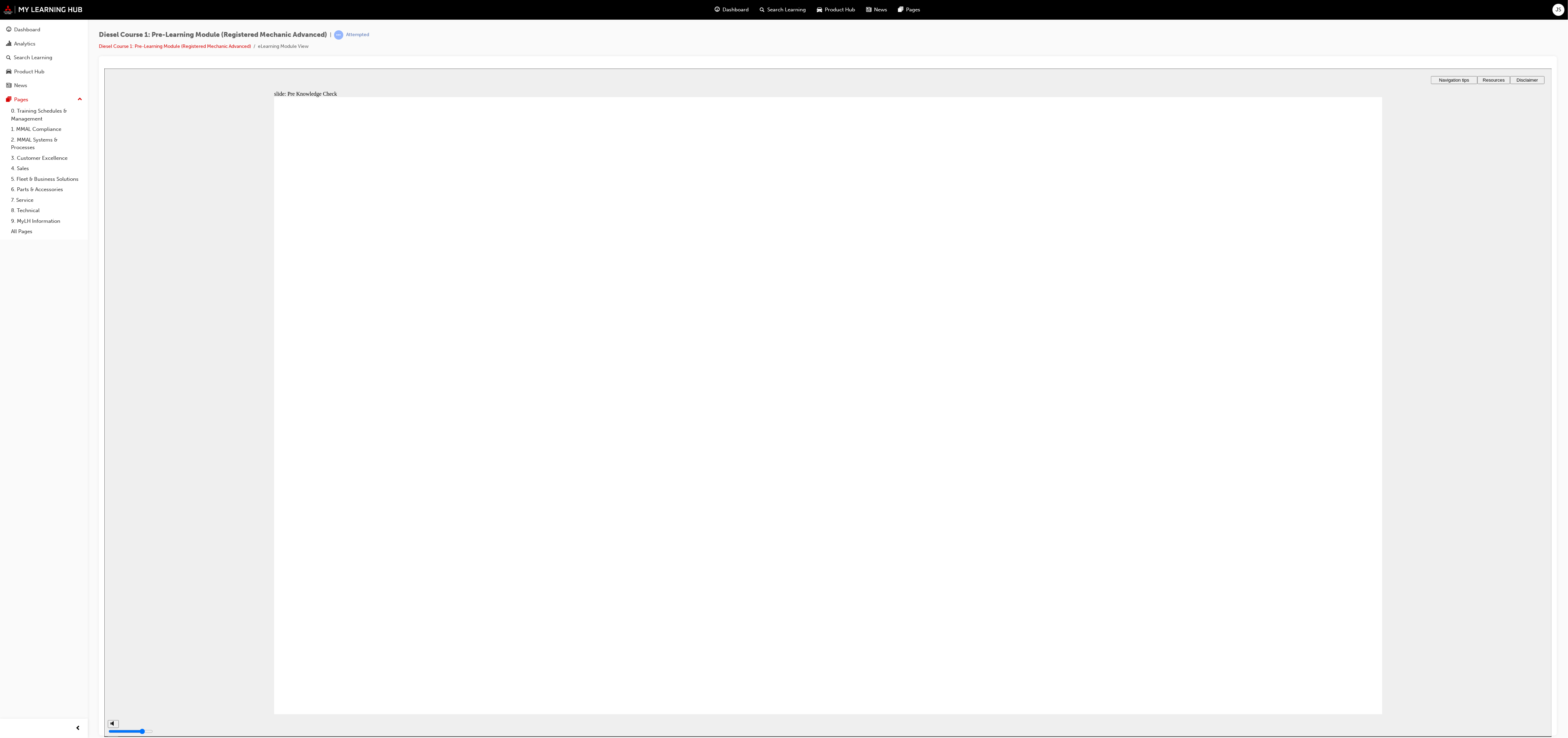
type input "99"
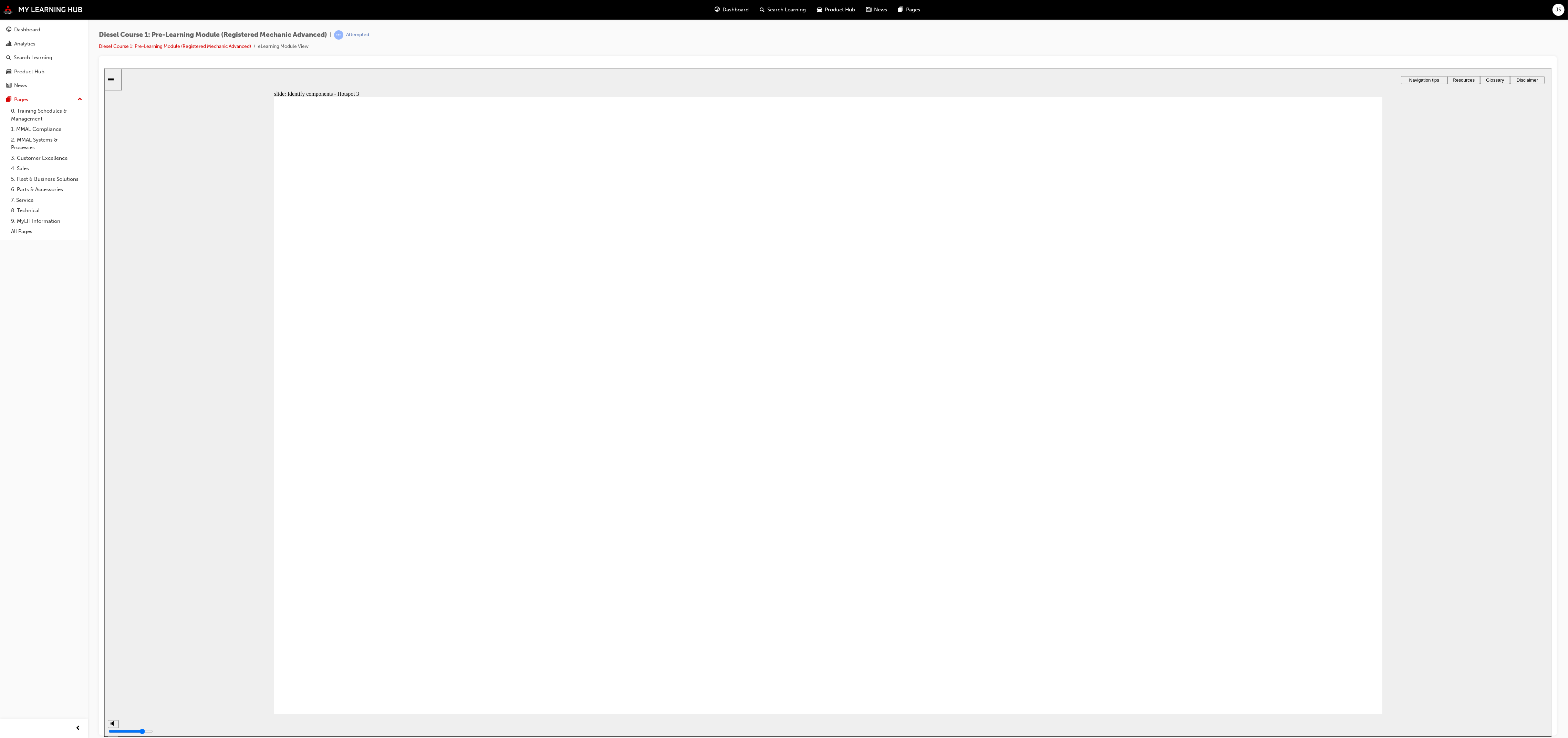
drag, startPoint x: 1095, startPoint y: 500, endPoint x: 1052, endPoint y: 538, distance: 57.4
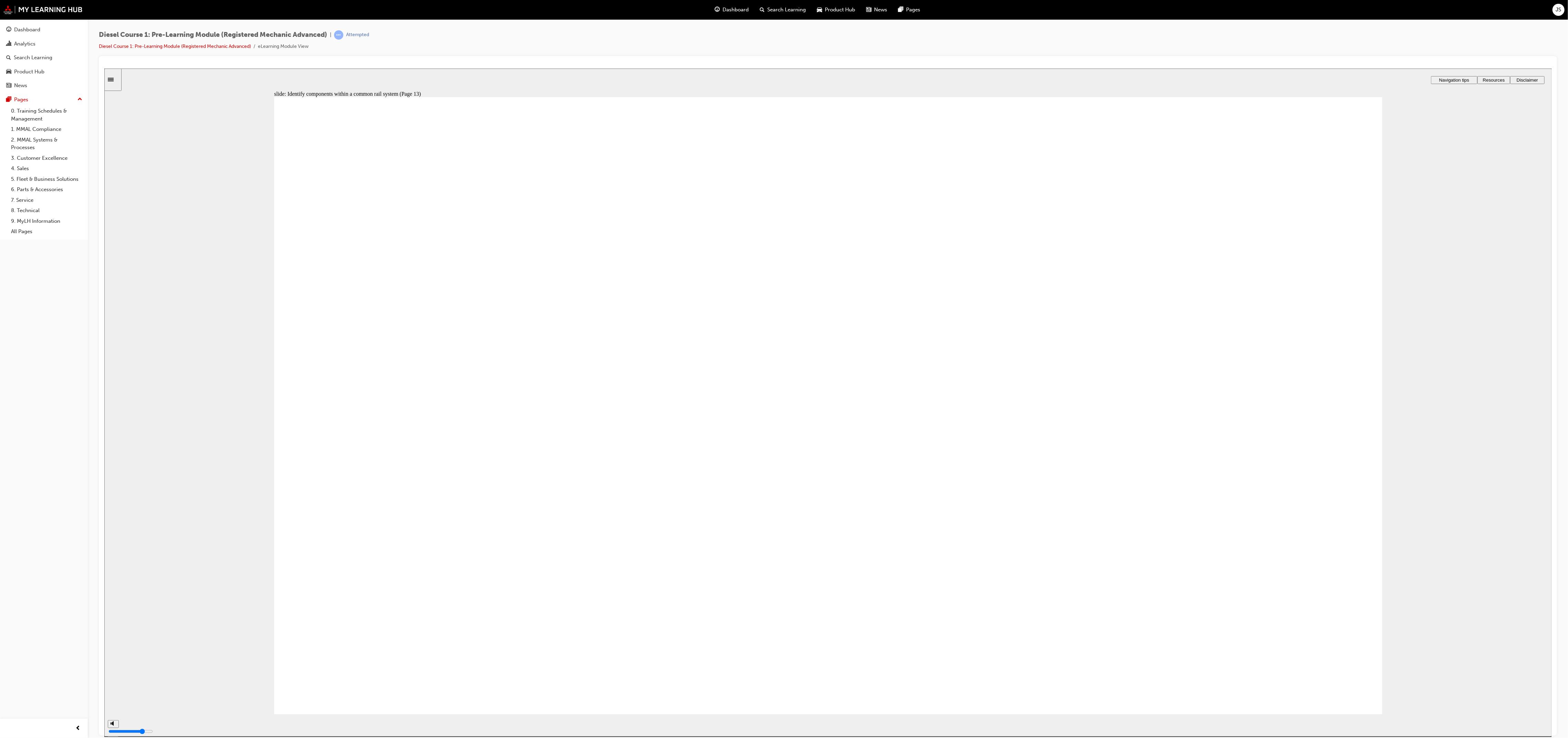
drag, startPoint x: 946, startPoint y: 341, endPoint x: 641, endPoint y: 379, distance: 307.4
drag, startPoint x: 971, startPoint y: 389, endPoint x: 403, endPoint y: 352, distance: 569.2
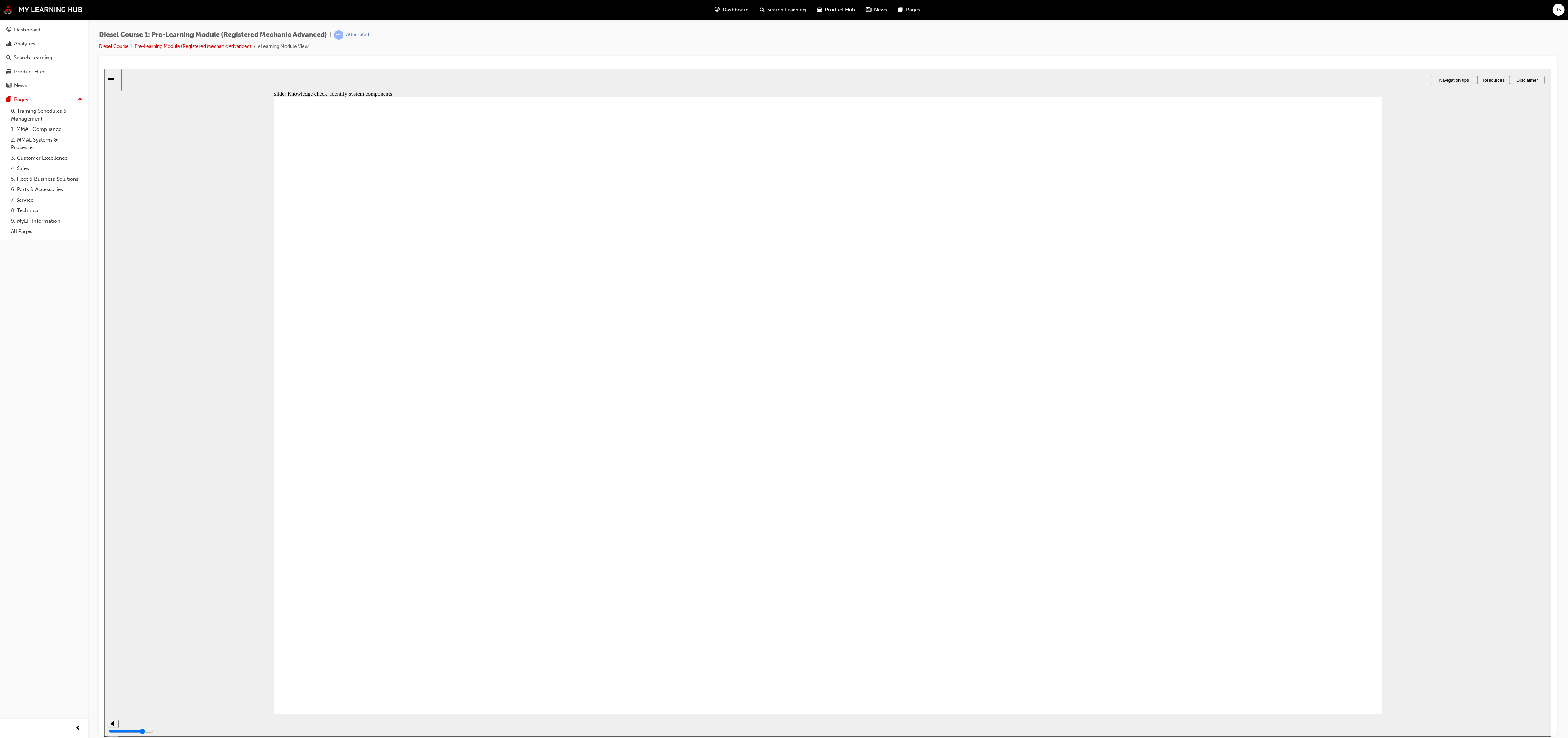
drag, startPoint x: 1004, startPoint y: 535, endPoint x: 466, endPoint y: 421, distance: 549.9
drag, startPoint x: 1187, startPoint y: 479, endPoint x: 447, endPoint y: 483, distance: 740.0
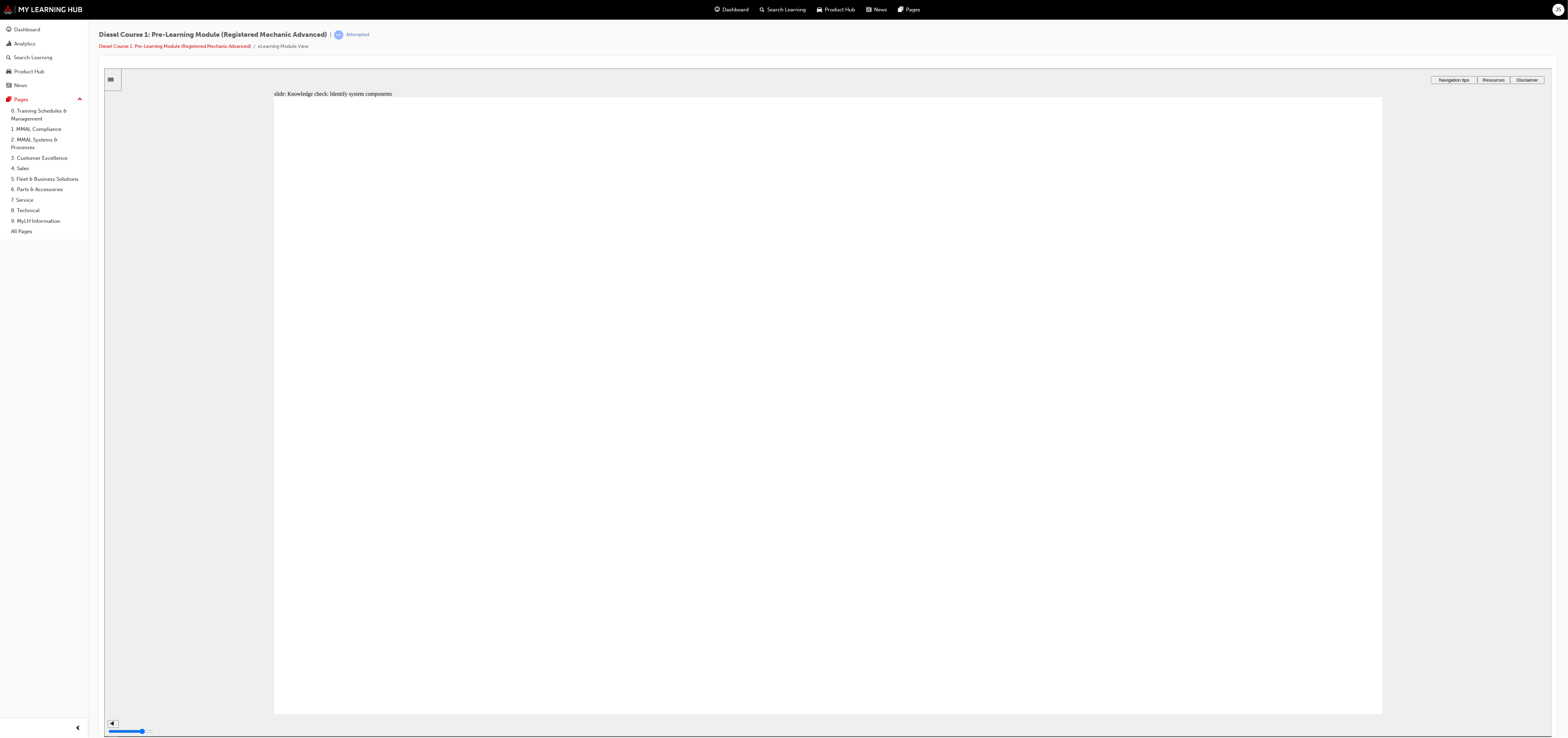
drag, startPoint x: 1199, startPoint y: 321, endPoint x: 644, endPoint y: 391, distance: 559.4
drag, startPoint x: 1146, startPoint y: 394, endPoint x: 403, endPoint y: 517, distance: 753.1
drag, startPoint x: 949, startPoint y: 481, endPoint x: 629, endPoint y: 507, distance: 321.1
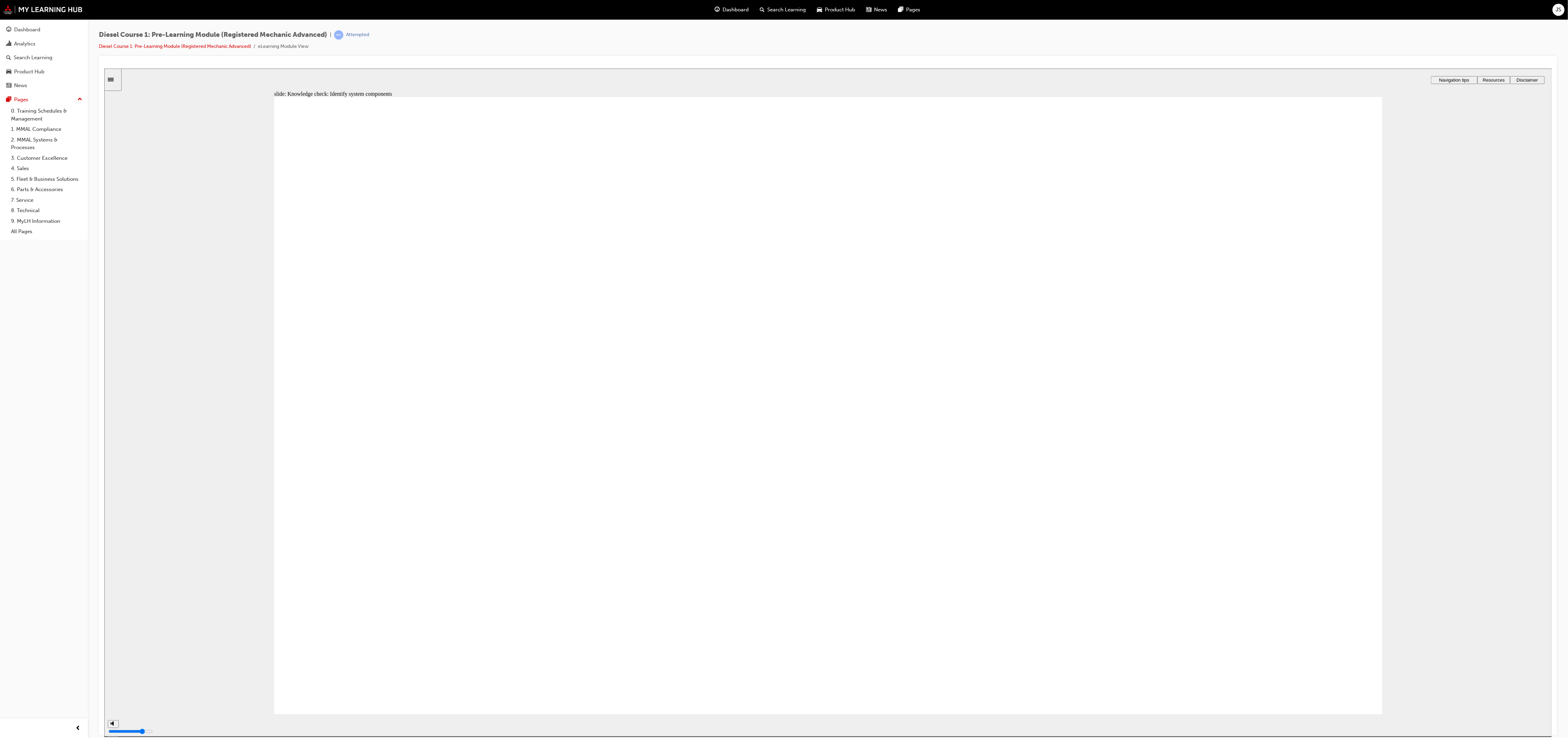
drag, startPoint x: 1171, startPoint y: 552, endPoint x: 705, endPoint y: 541, distance: 466.1
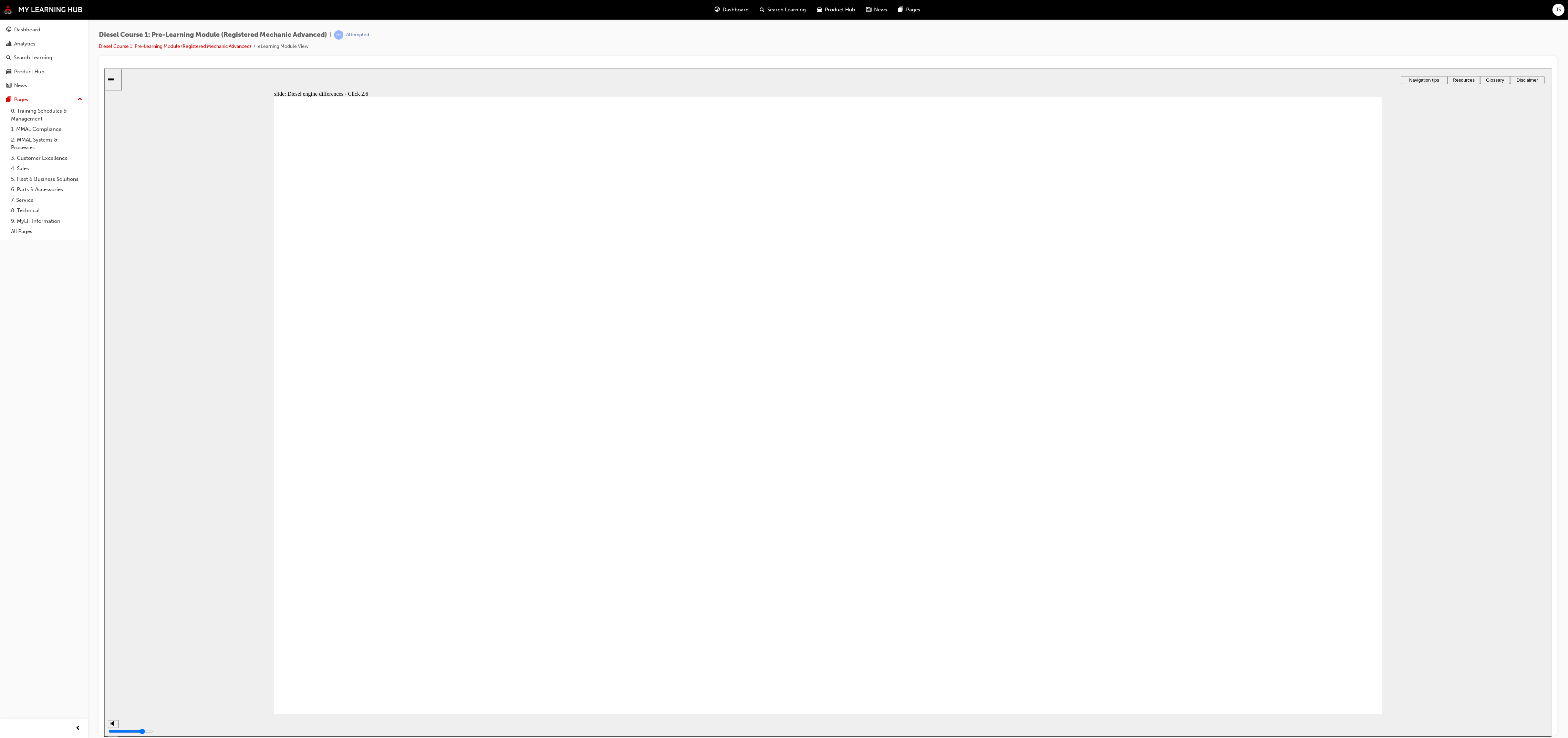
drag, startPoint x: 1236, startPoint y: 494, endPoint x: 1010, endPoint y: 400, distance: 244.8
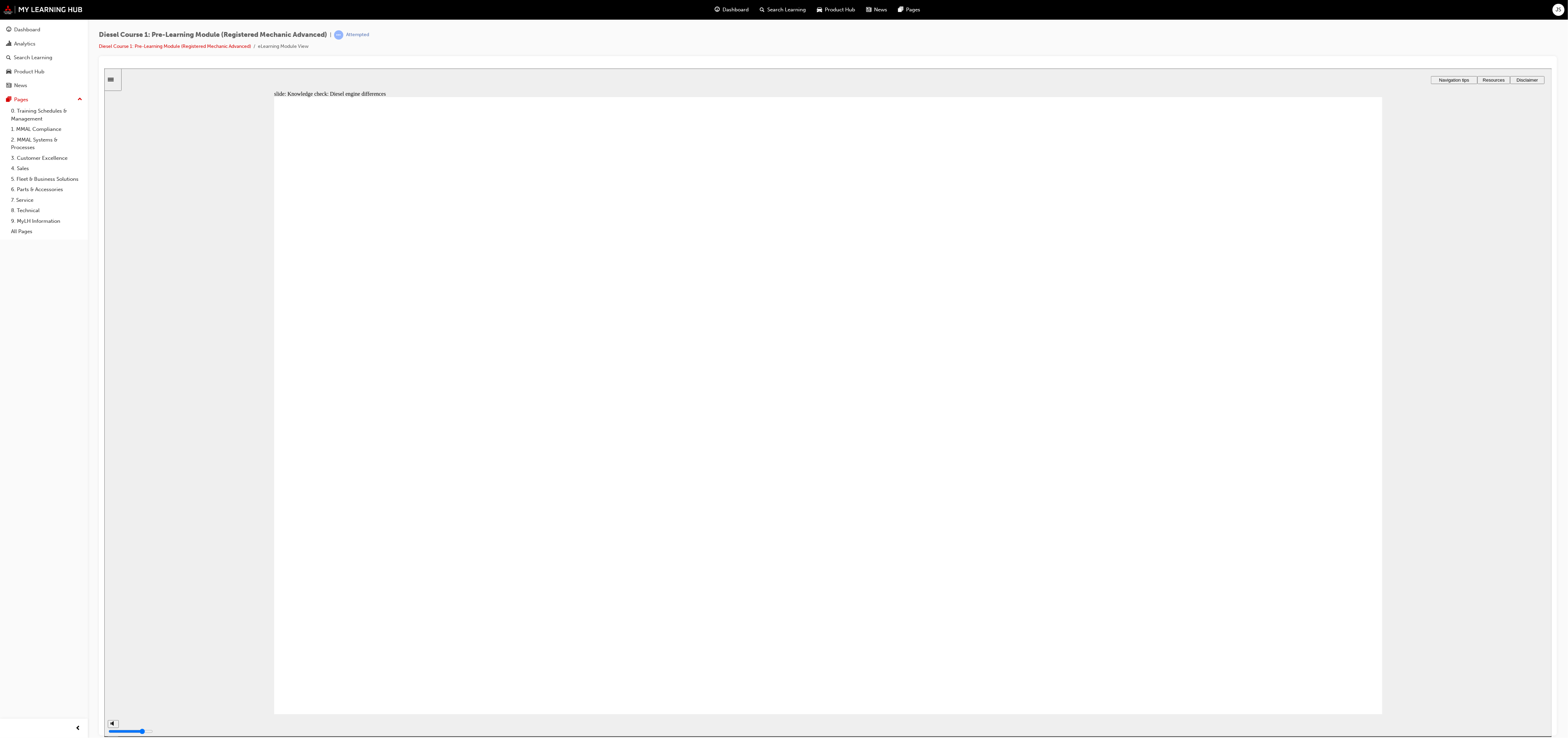
drag, startPoint x: 1211, startPoint y: 295, endPoint x: 1003, endPoint y: 497, distance: 289.9
drag, startPoint x: 1199, startPoint y: 402, endPoint x: 951, endPoint y: 300, distance: 268.2
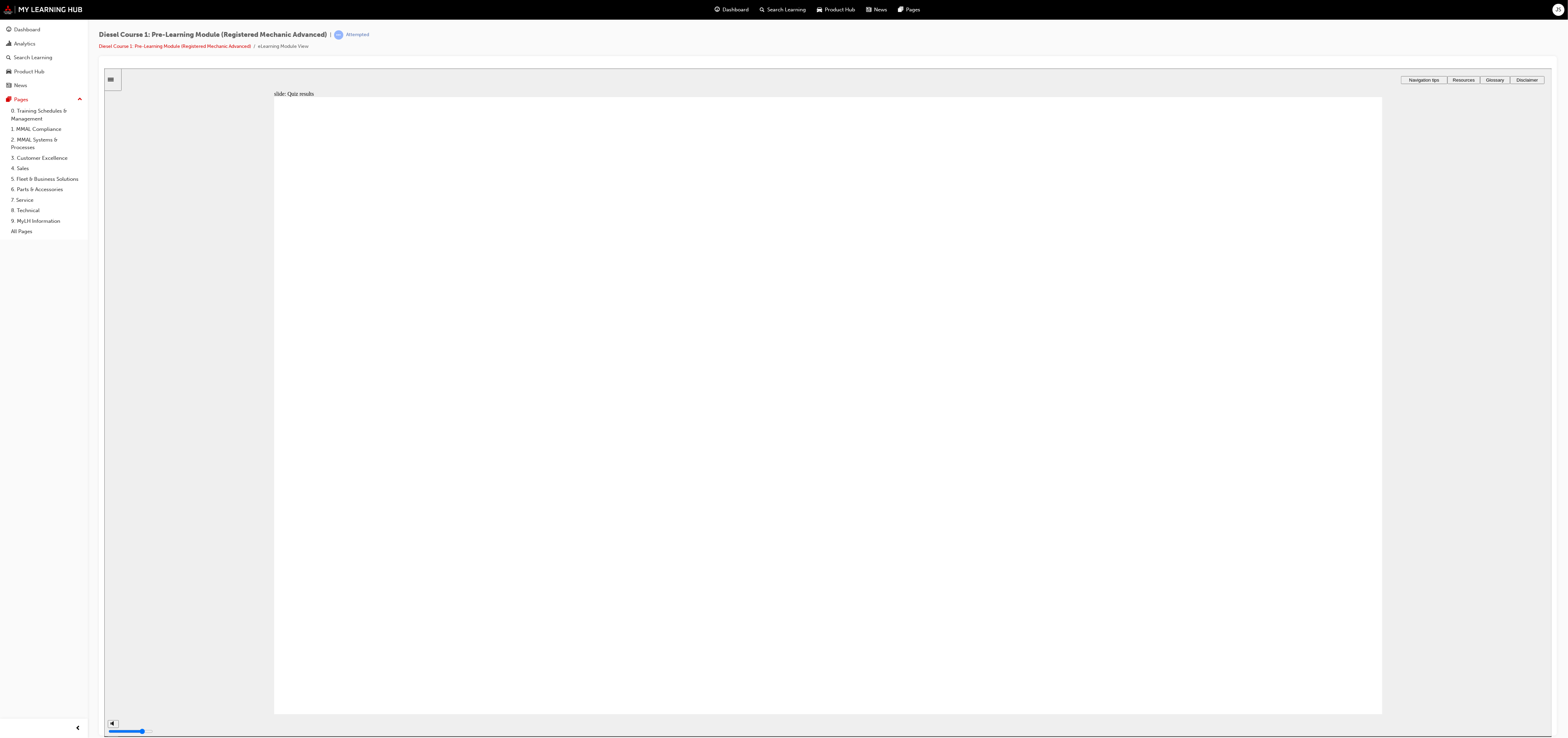
checkbox input "true"
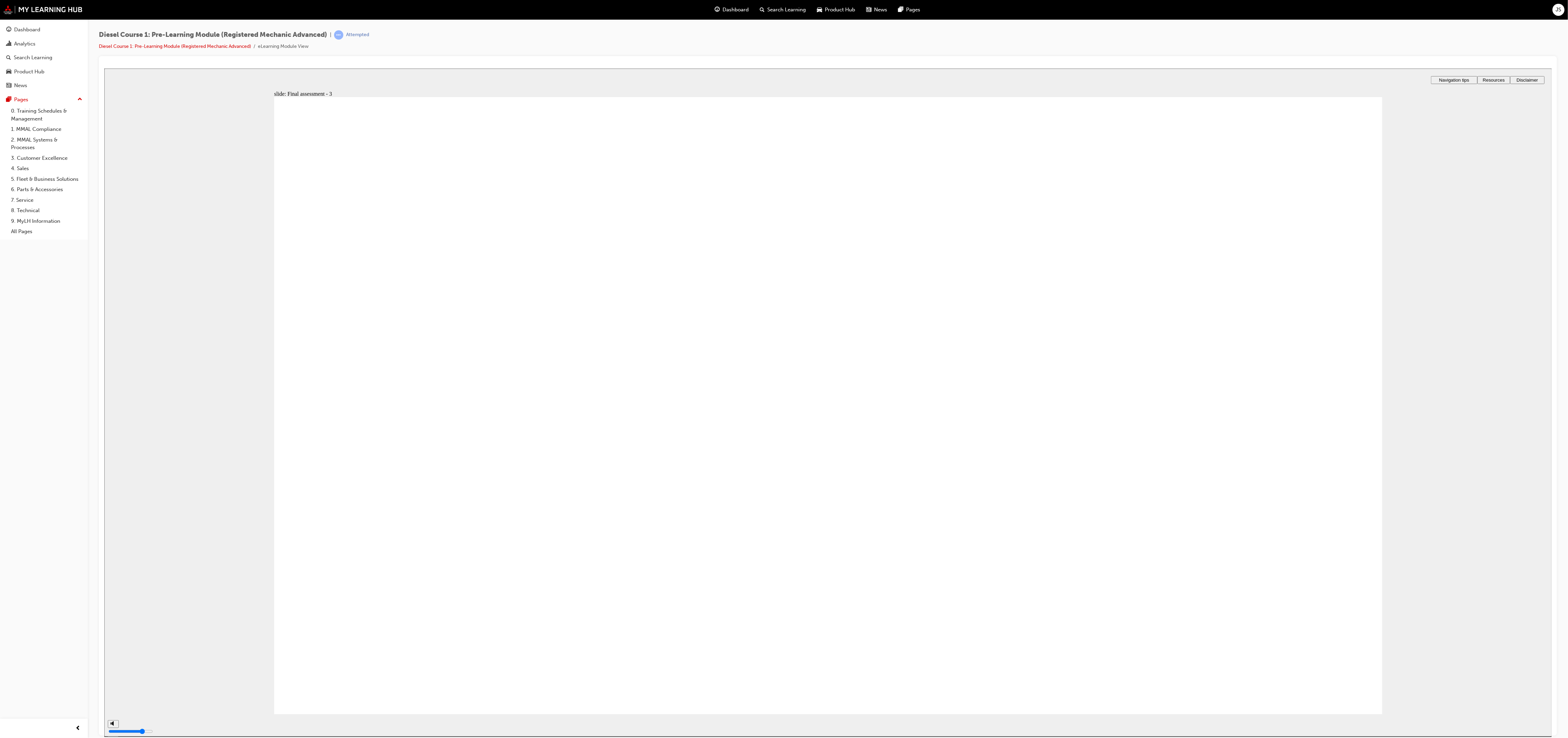
checkbox input "true"
radio input "true"
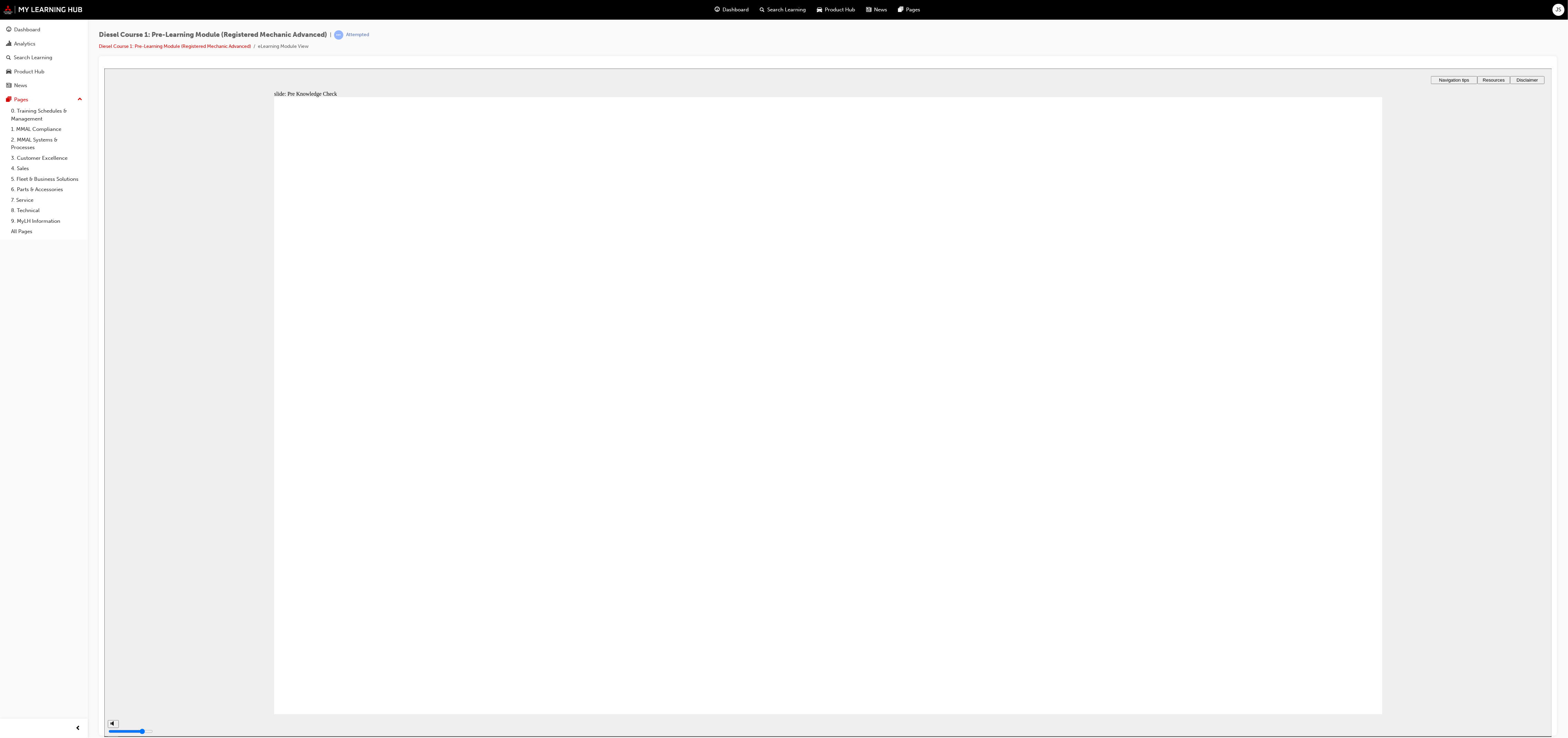
radio input "true"
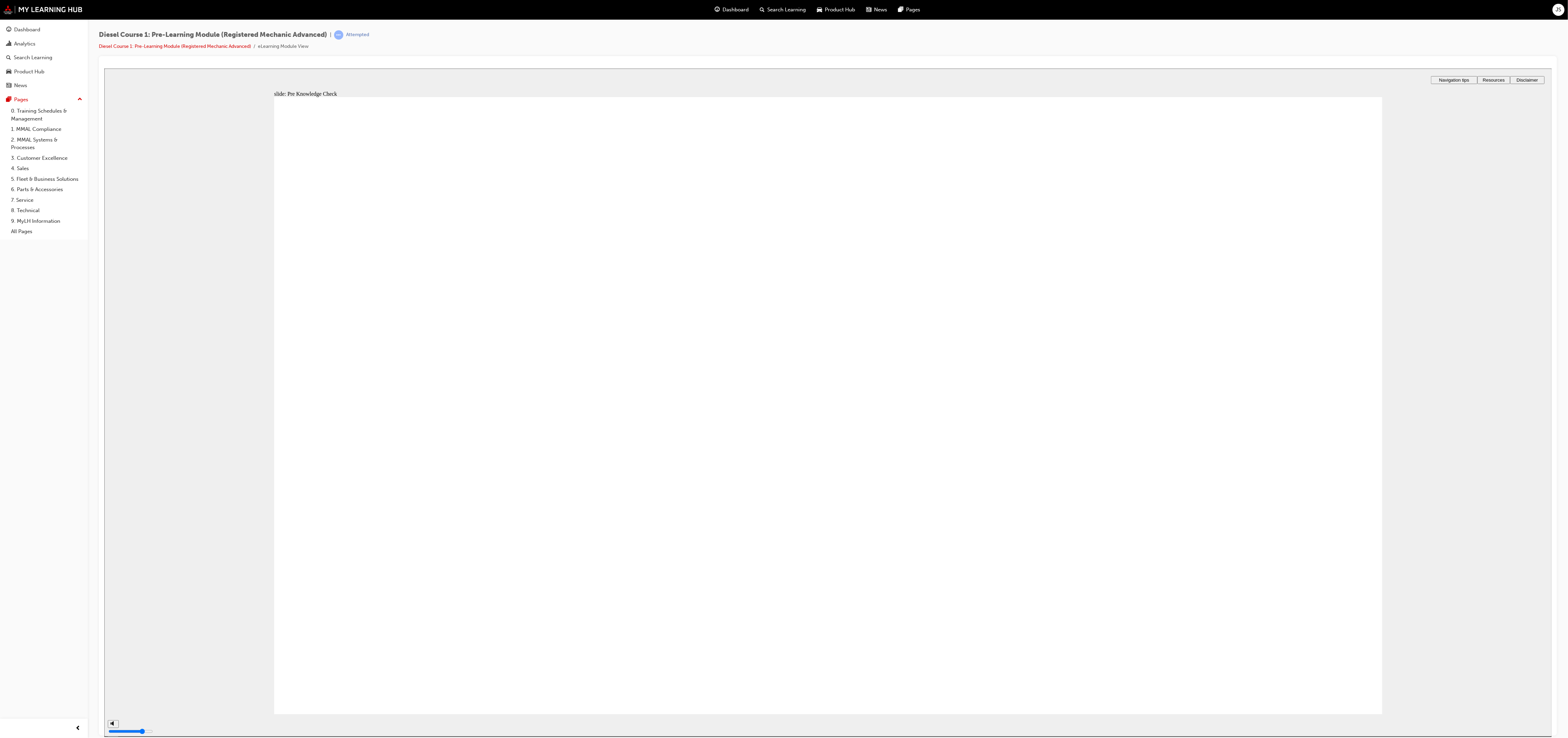
radio input "true"
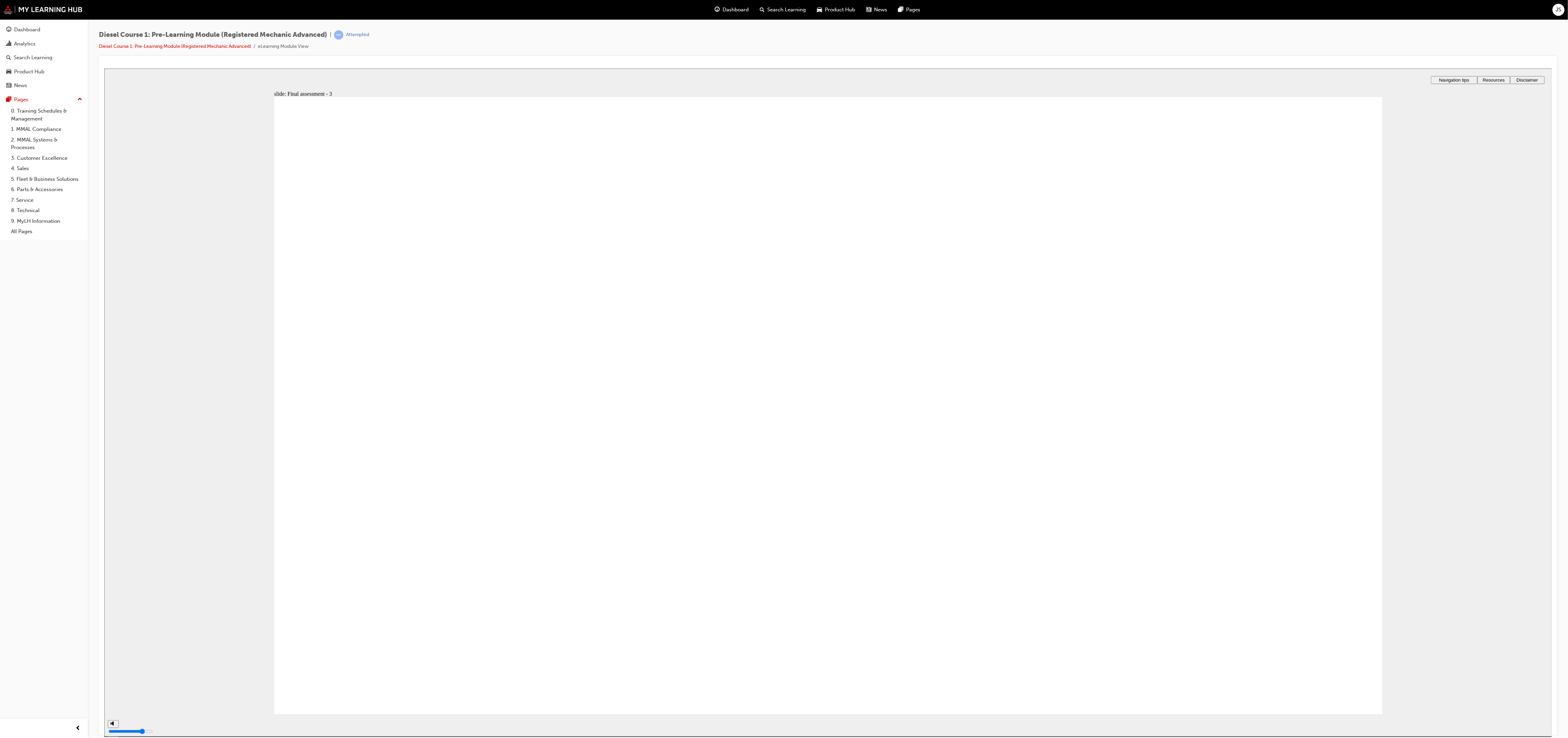
checkbox input "true"
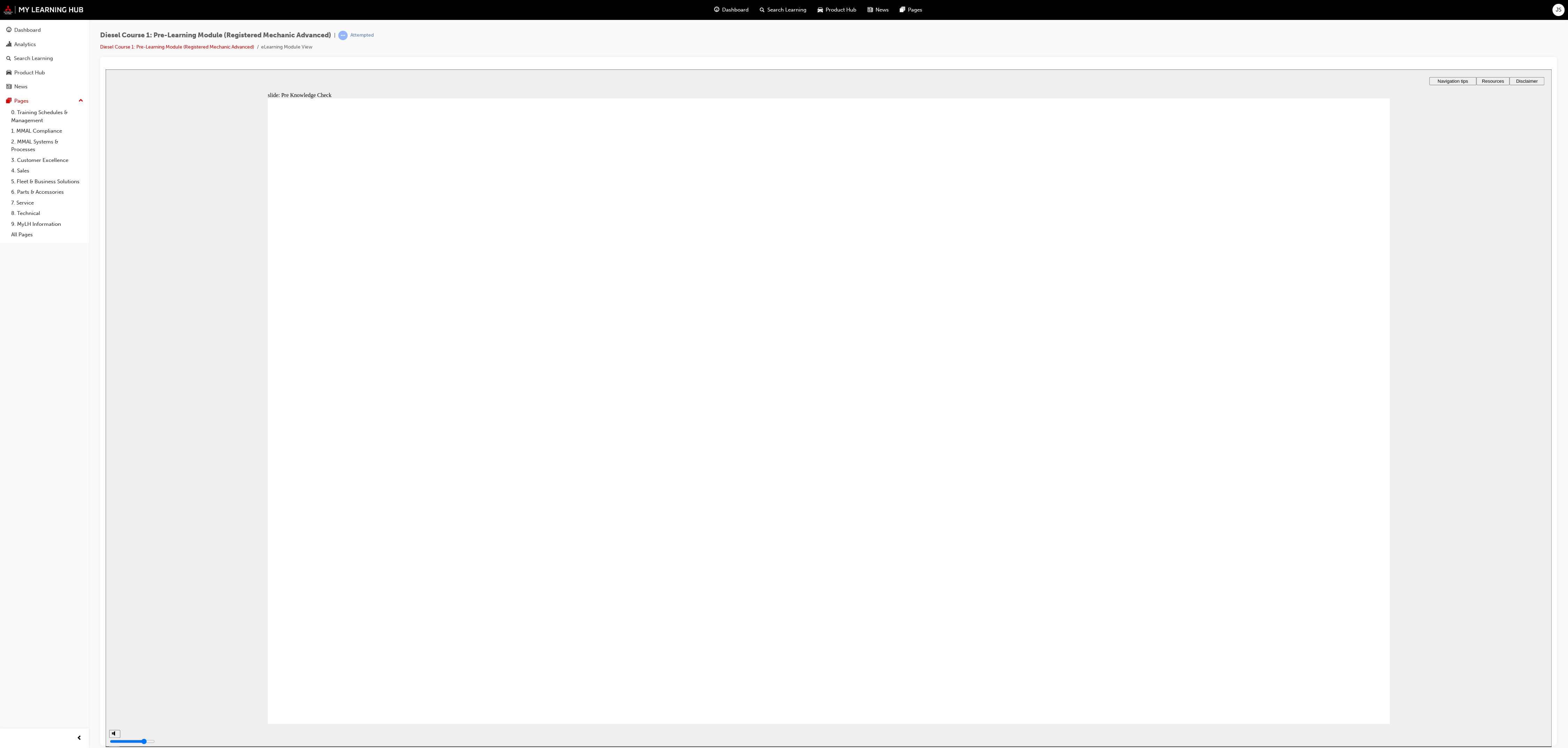
type input "92"
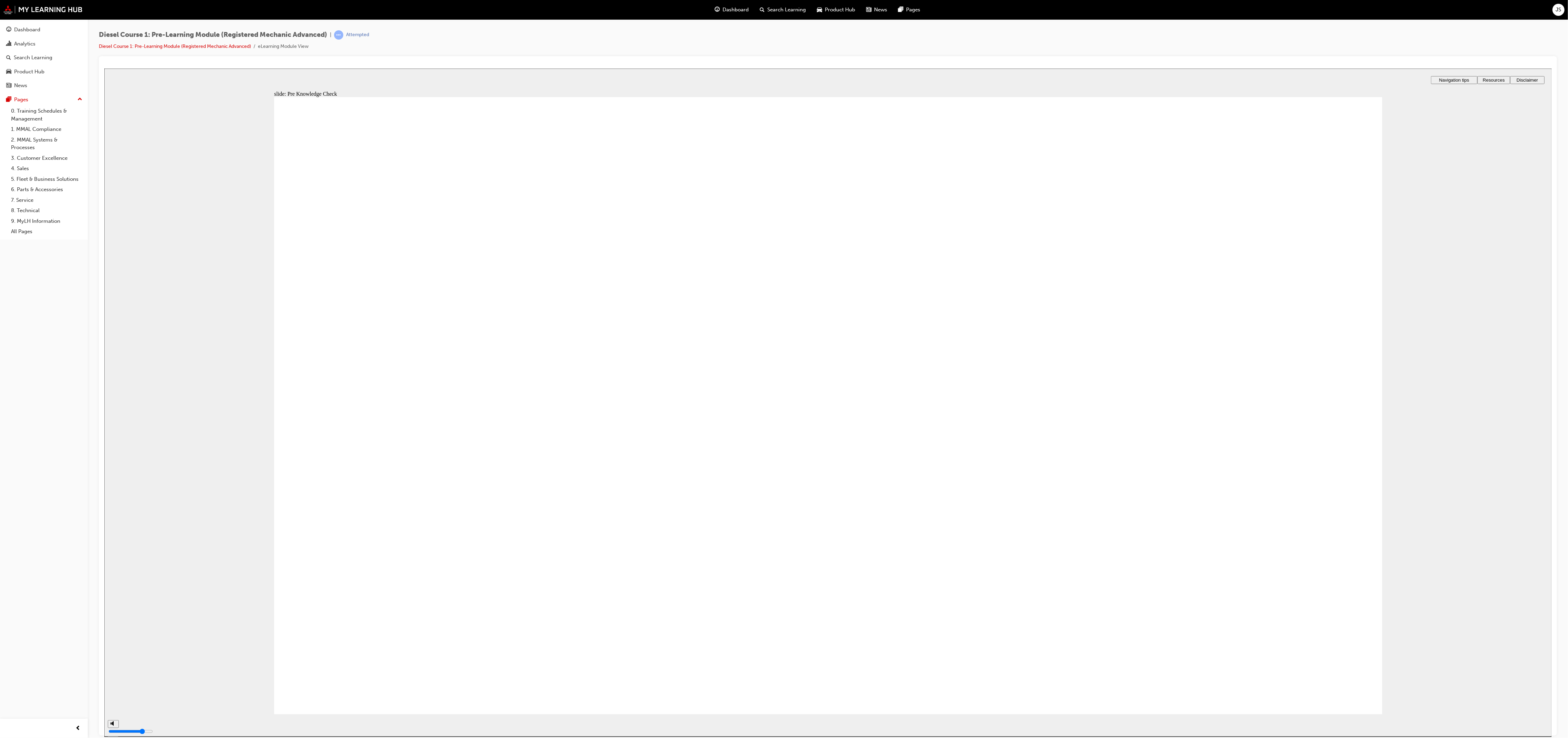
radio input "true"
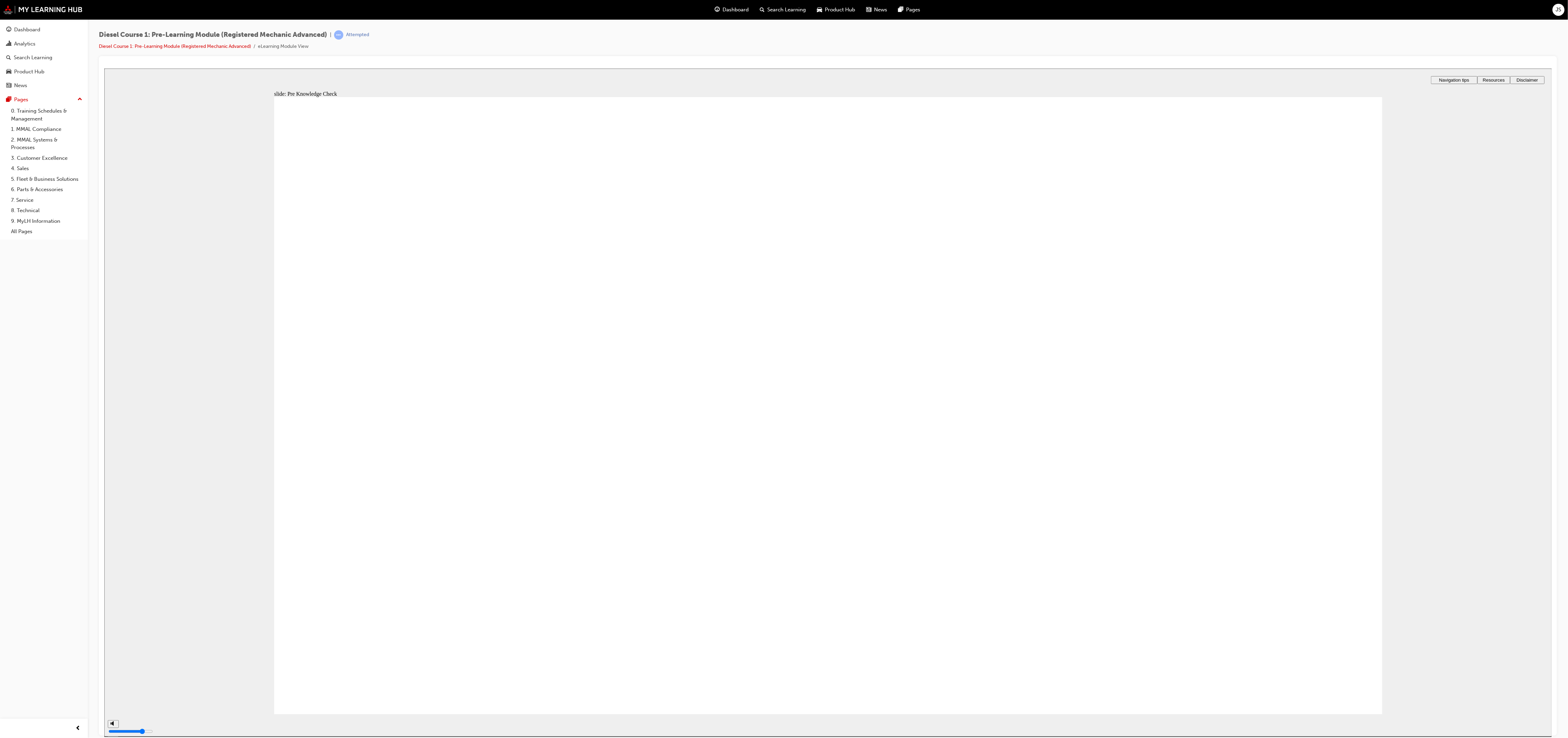
type input "93"
radio input "false"
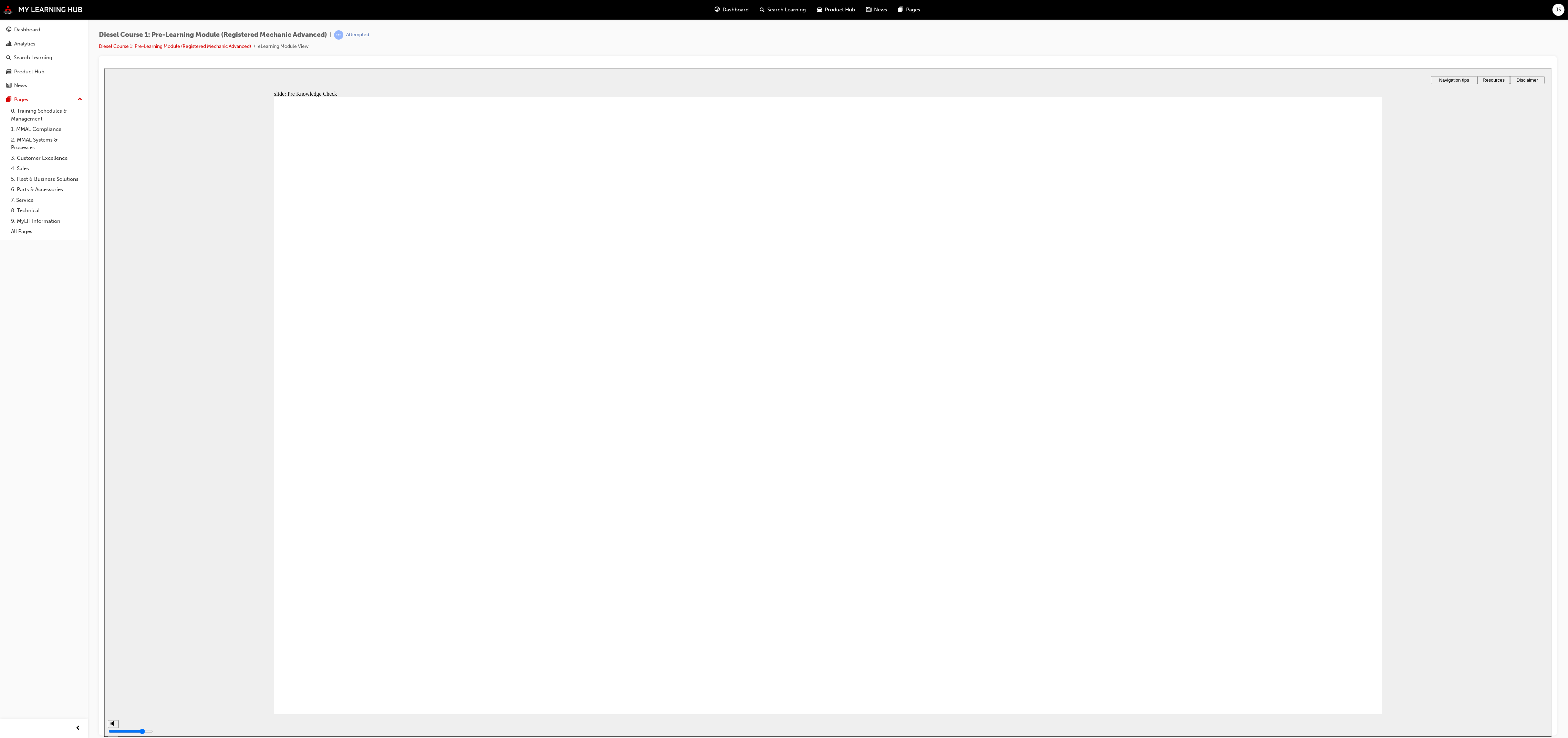
radio input "false"
radio input "true"
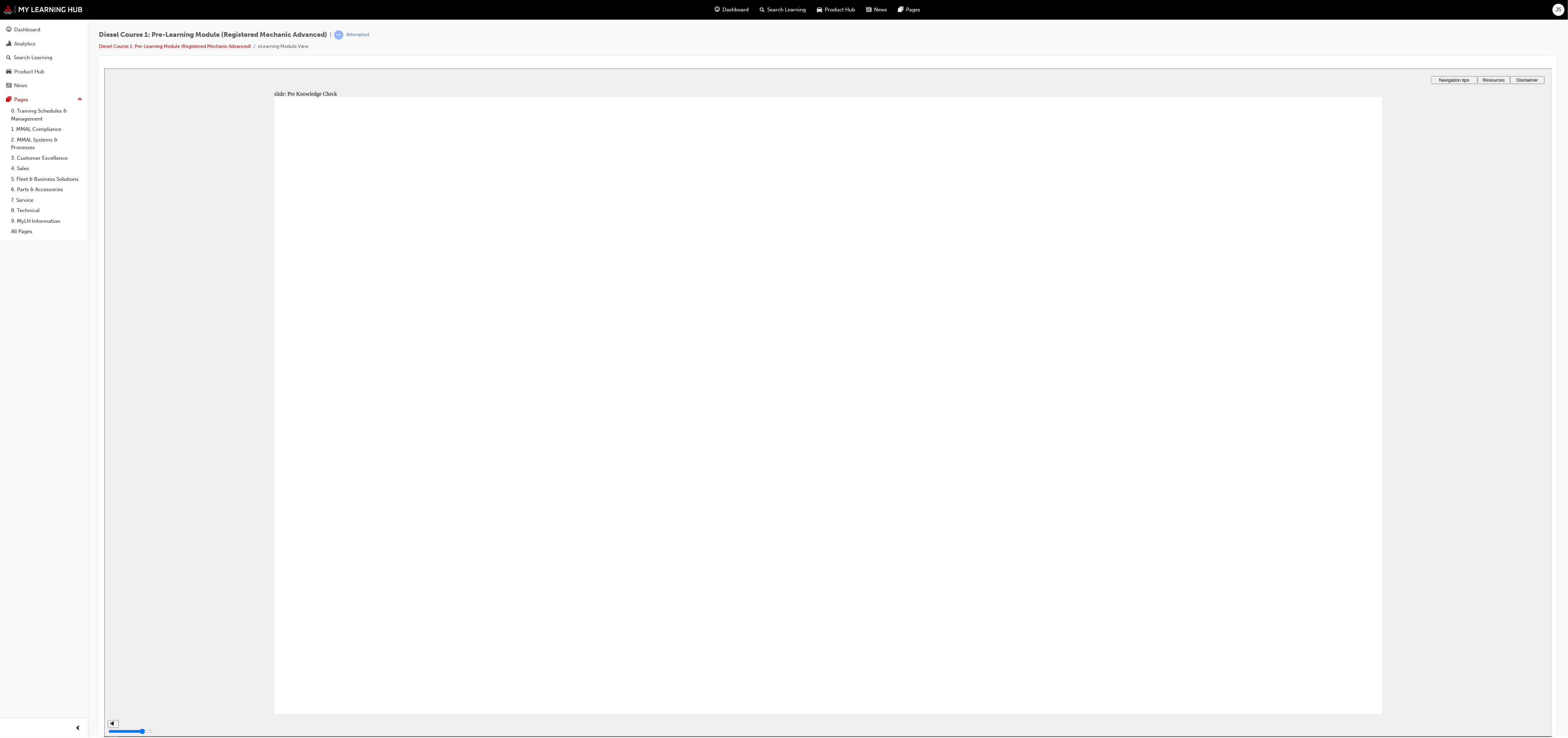
radio input "true"
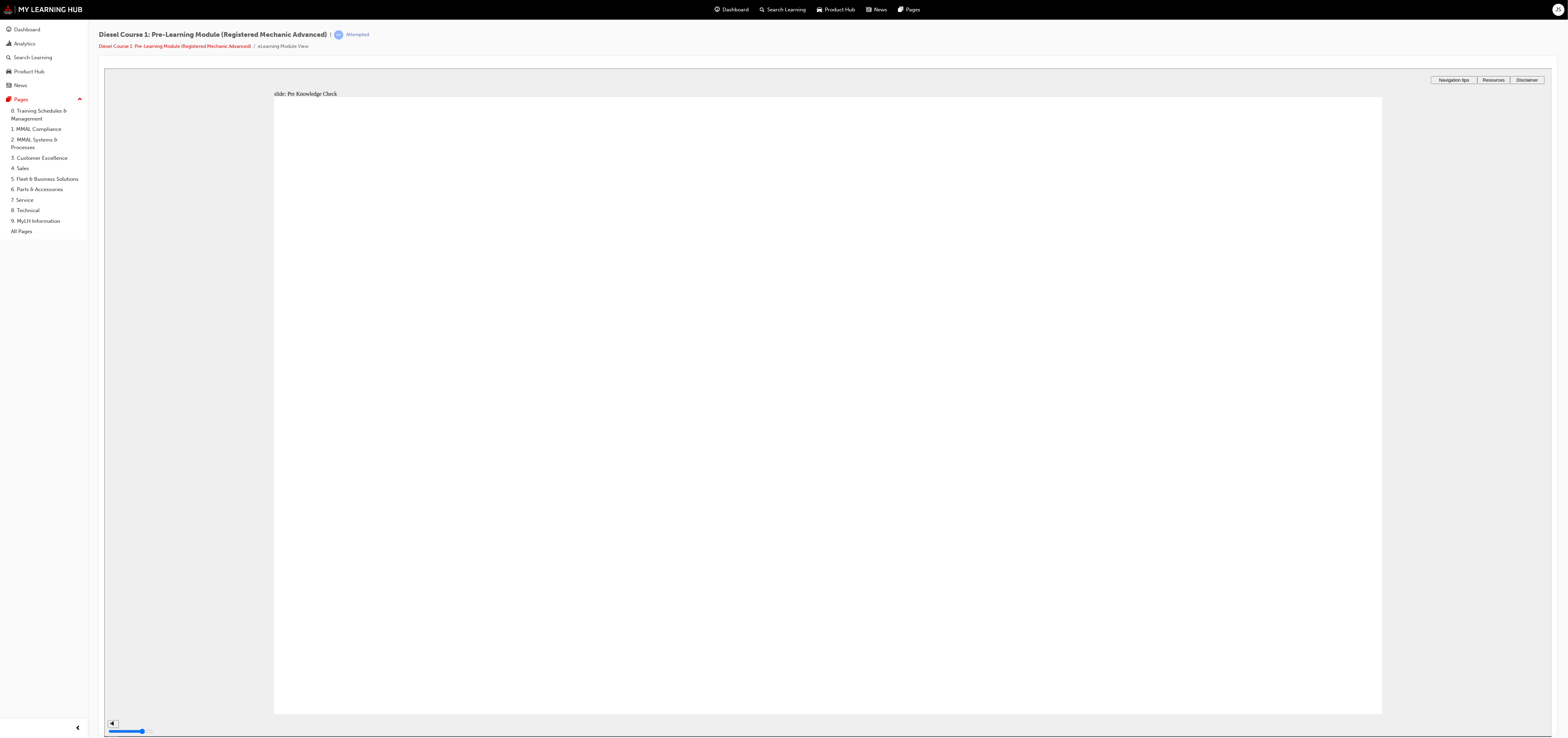
radio input "true"
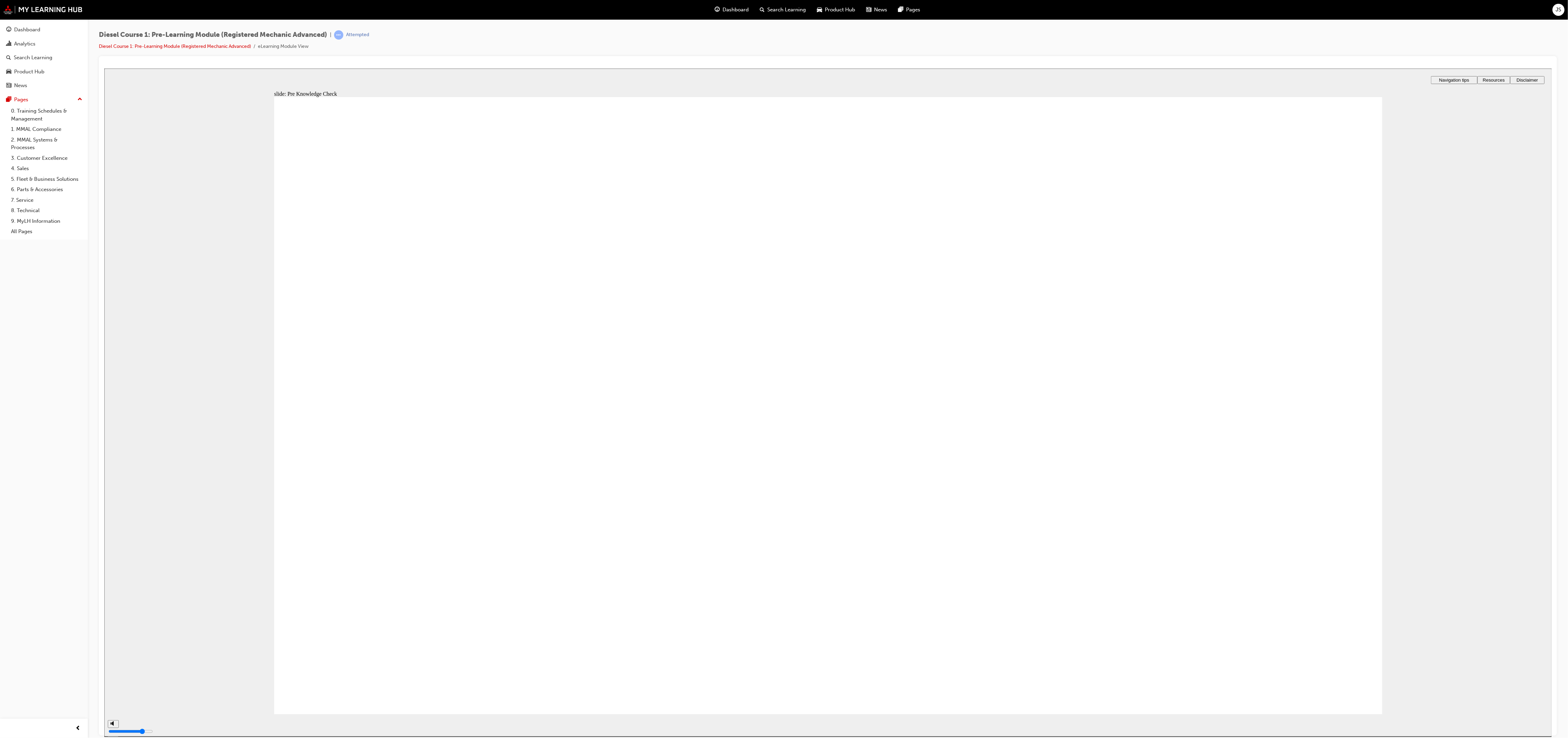
radio input "false"
radio input "true"
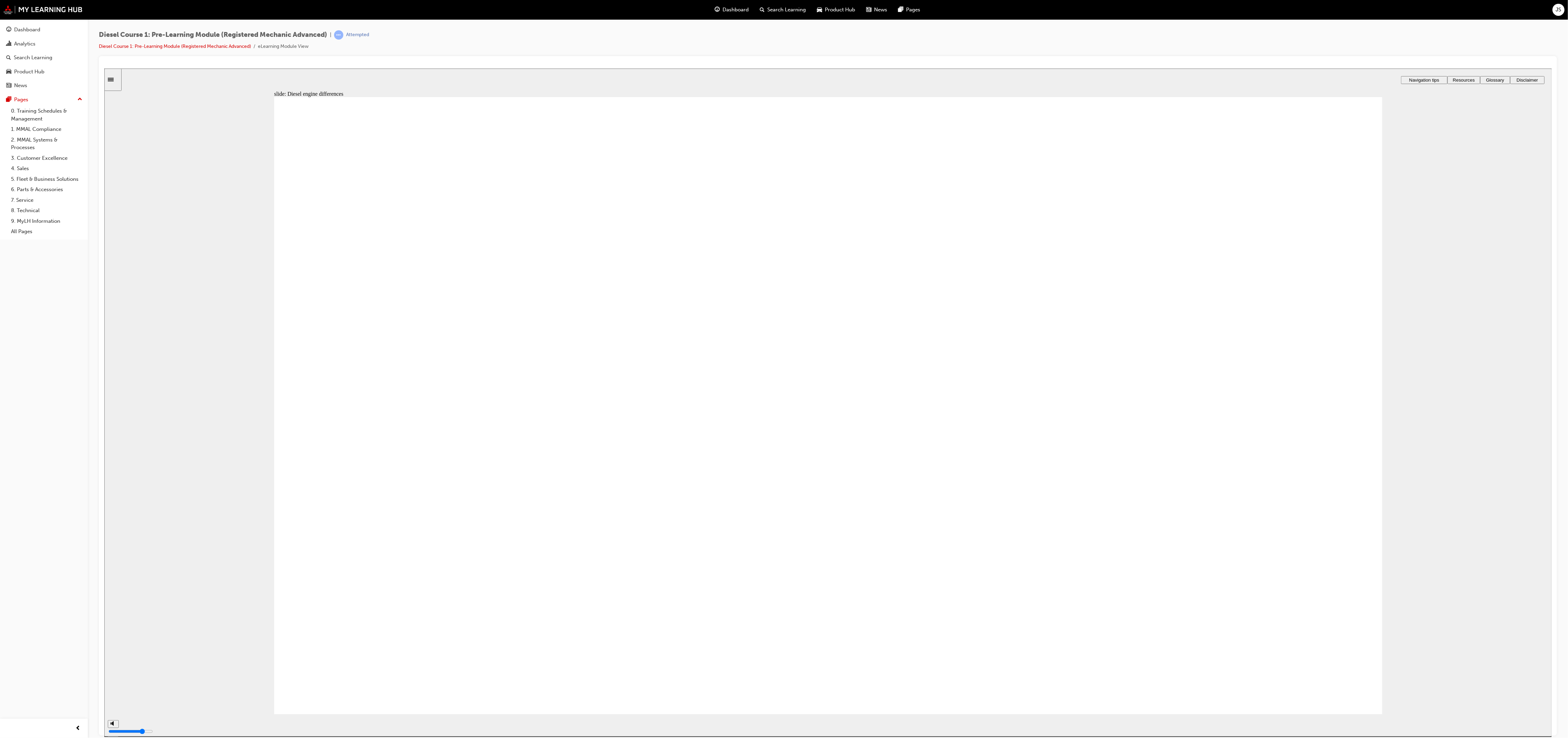
drag, startPoint x: 1161, startPoint y: 502, endPoint x: 981, endPoint y: 394, distance: 209.9
drag, startPoint x: 1165, startPoint y: 409, endPoint x: 954, endPoint y: 321, distance: 228.6
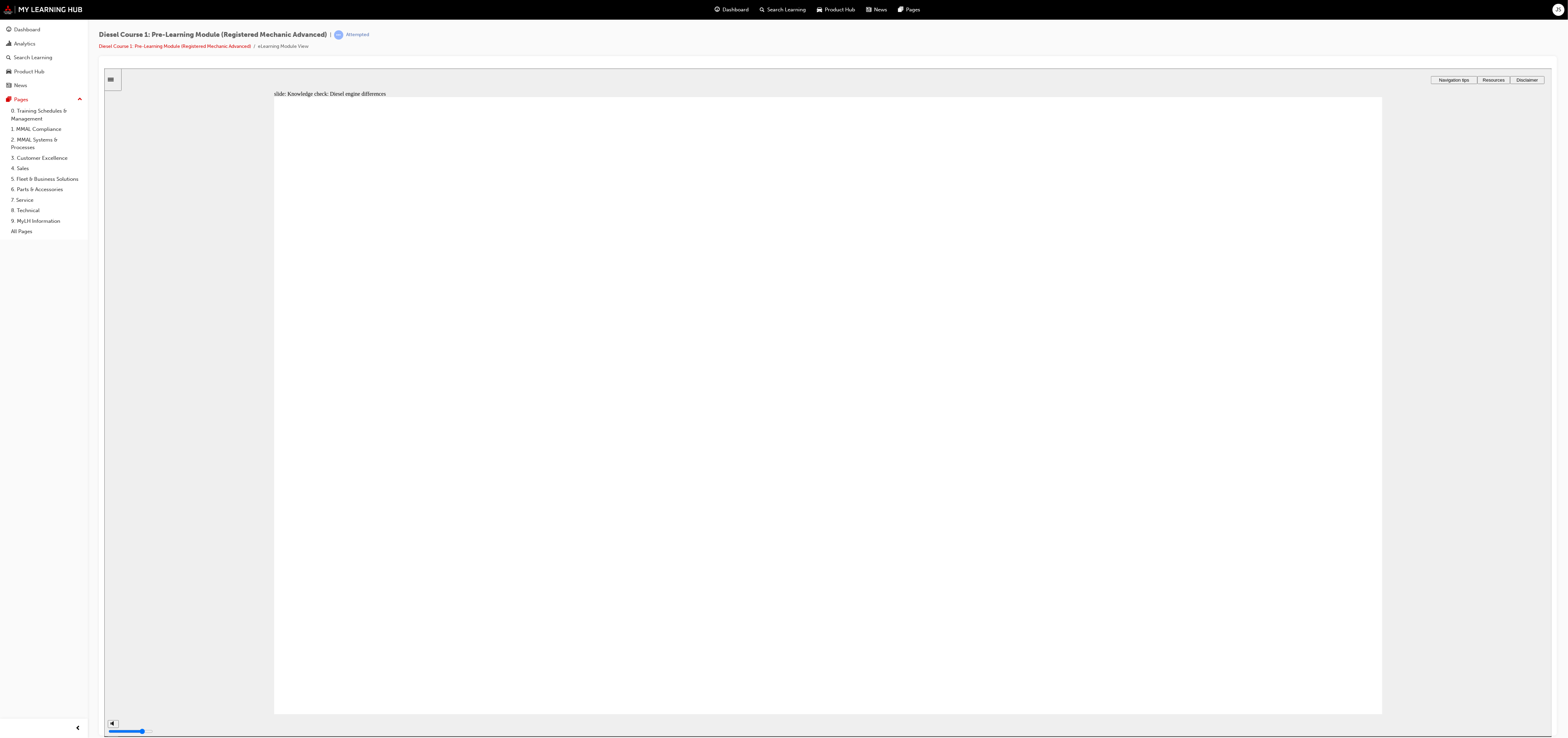
drag, startPoint x: 1179, startPoint y: 311, endPoint x: 939, endPoint y: 512, distance: 313.1
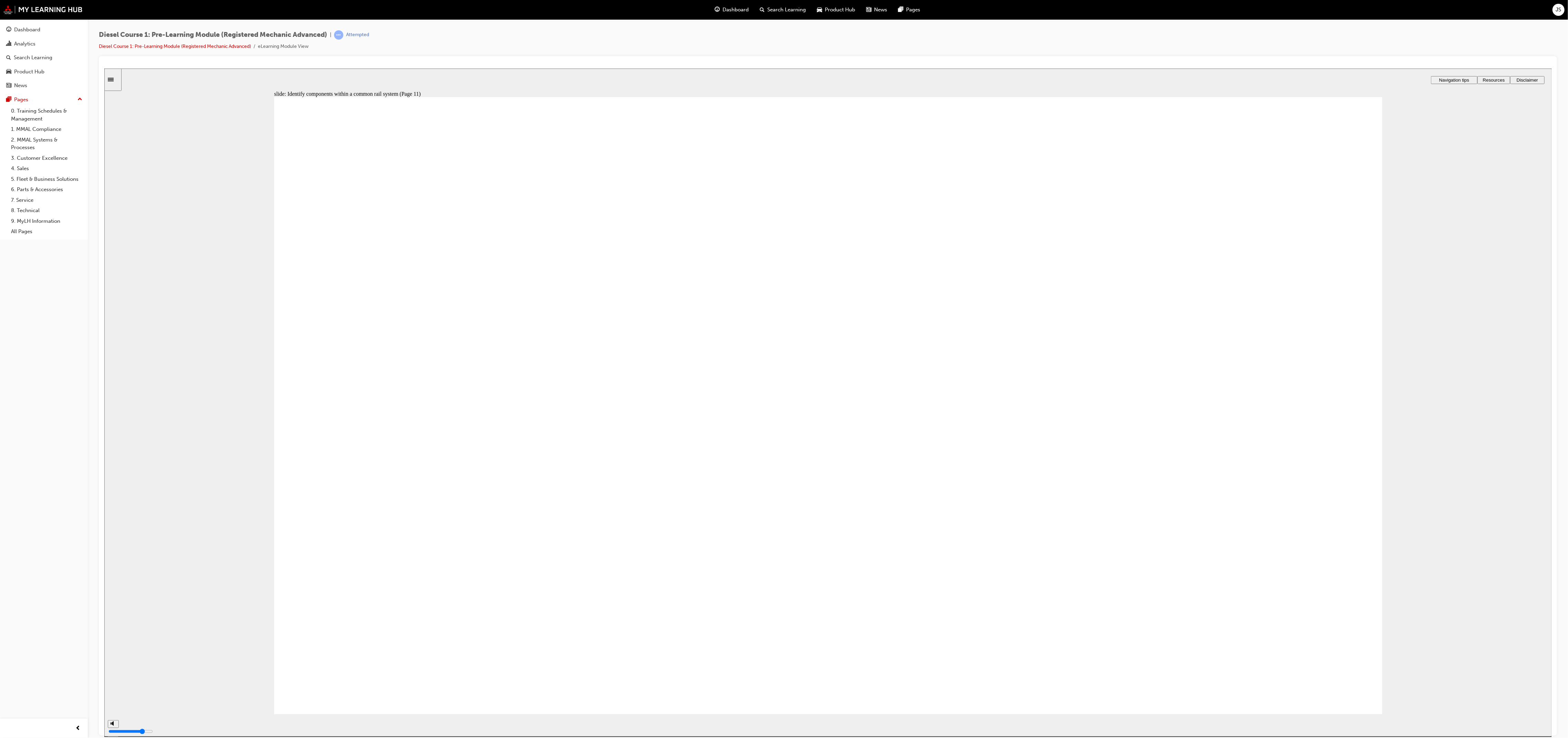
drag, startPoint x: 981, startPoint y: 349, endPoint x: 458, endPoint y: 429, distance: 529.1
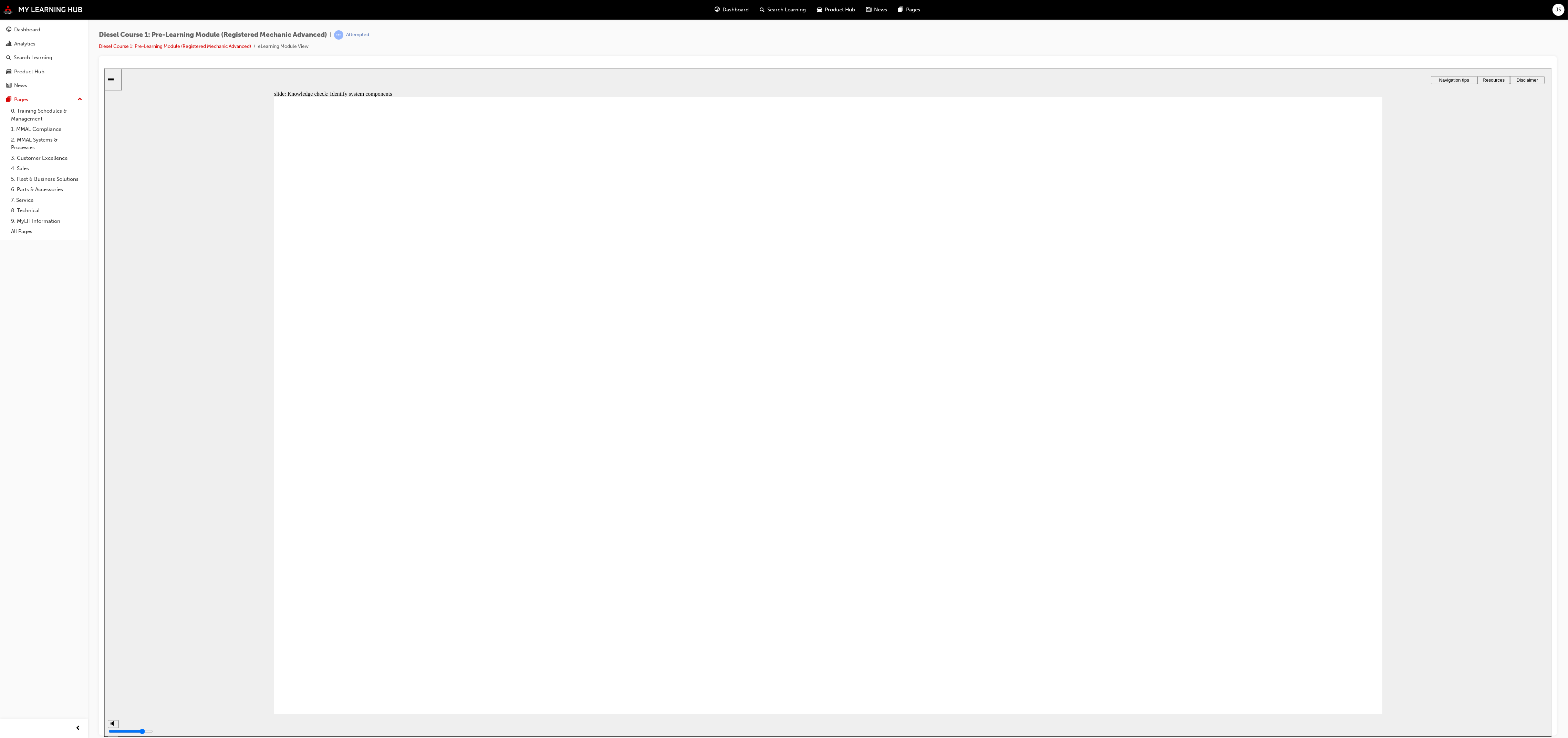
drag, startPoint x: 965, startPoint y: 474, endPoint x: 361, endPoint y: 442, distance: 604.8
drag, startPoint x: 982, startPoint y: 558, endPoint x: 732, endPoint y: 503, distance: 256.0
drag, startPoint x: 1161, startPoint y: 419, endPoint x: 460, endPoint y: 555, distance: 714.1
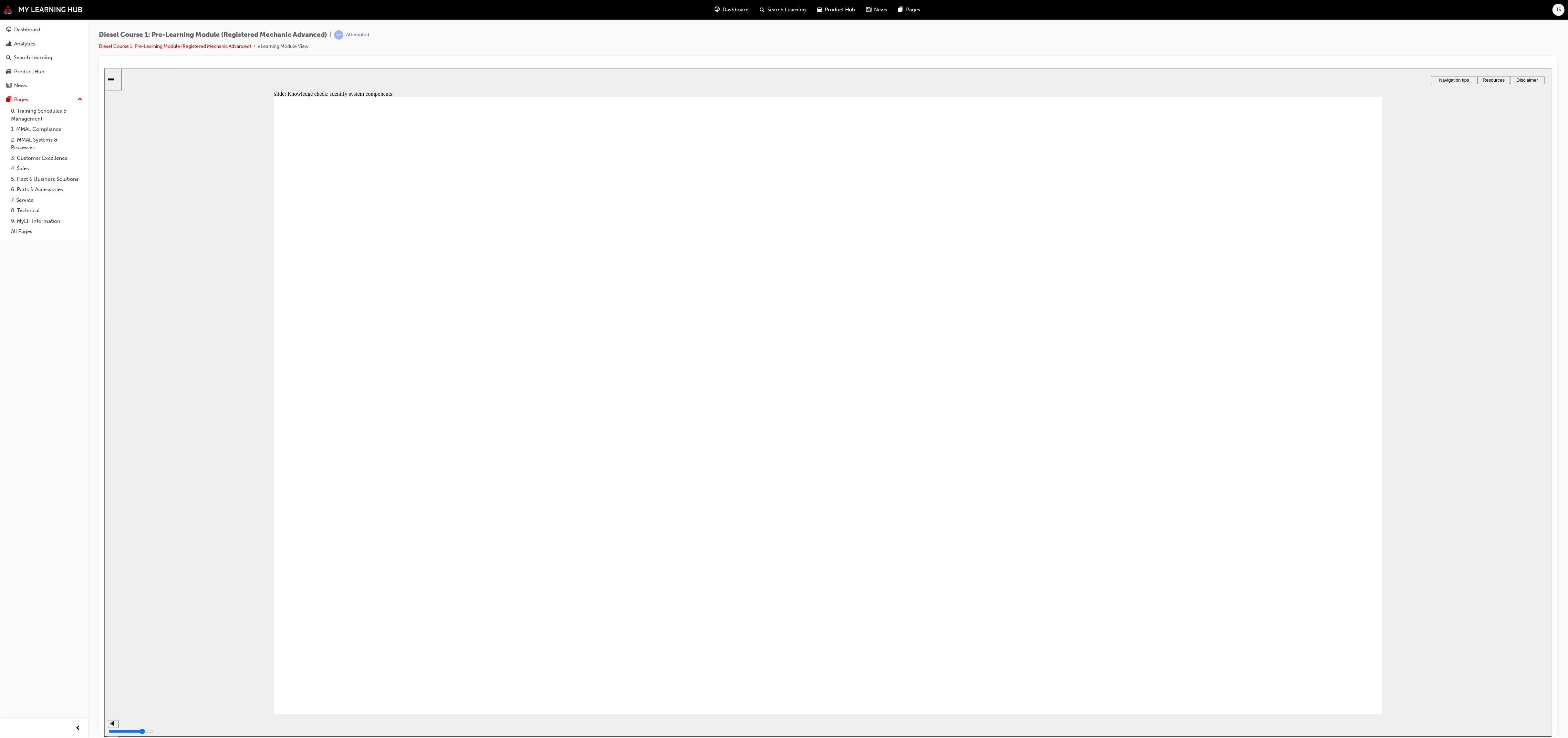
drag, startPoint x: 1185, startPoint y: 470, endPoint x: 361, endPoint y: 539, distance: 826.9
drag, startPoint x: 964, startPoint y: 420, endPoint x: 687, endPoint y: 458, distance: 279.6
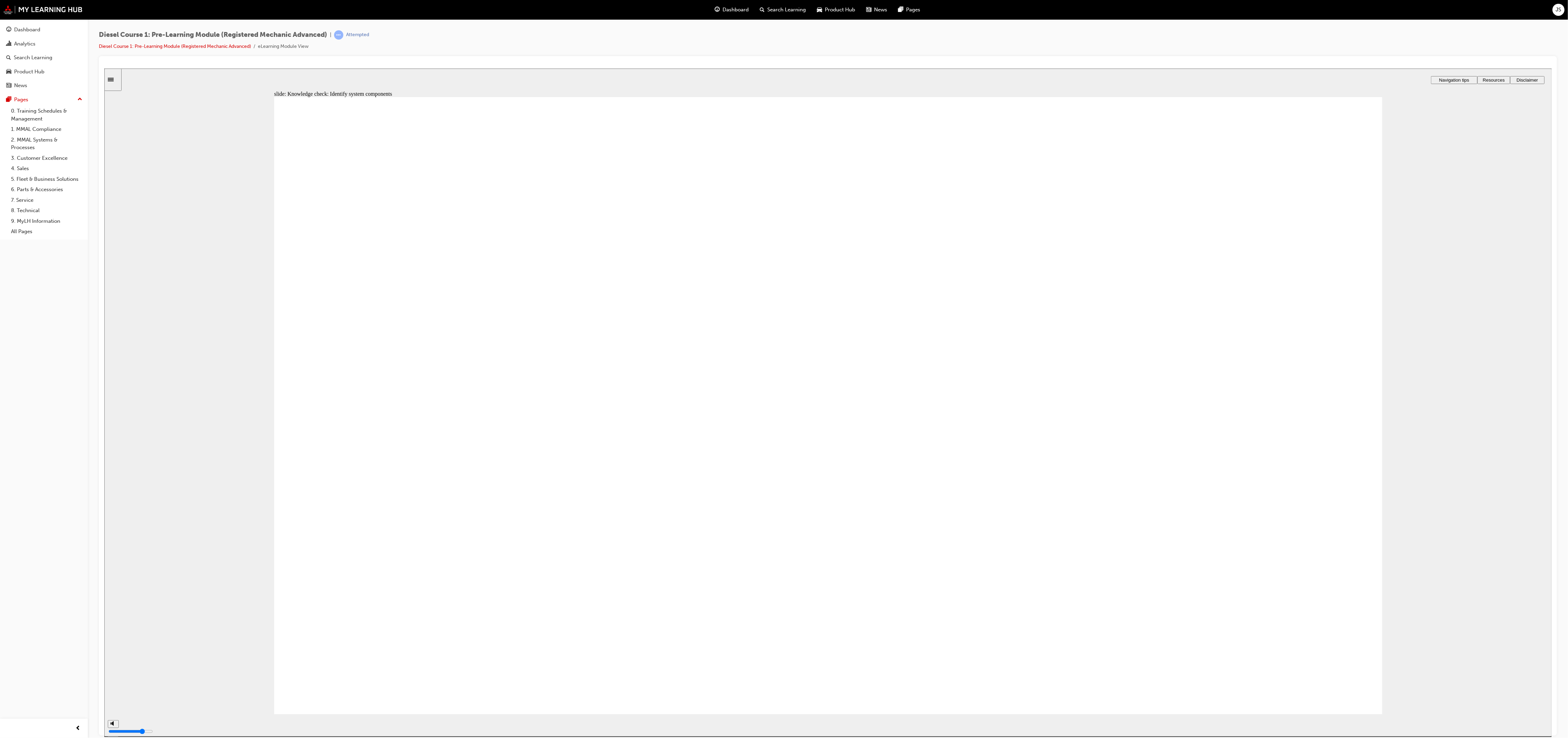
drag, startPoint x: 1171, startPoint y: 344, endPoint x: 639, endPoint y: 498, distance: 553.8
drag, startPoint x: 454, startPoint y: 480, endPoint x: 692, endPoint y: 525, distance: 242.2
drag, startPoint x: 1184, startPoint y: 545, endPoint x: 427, endPoint y: 527, distance: 757.2
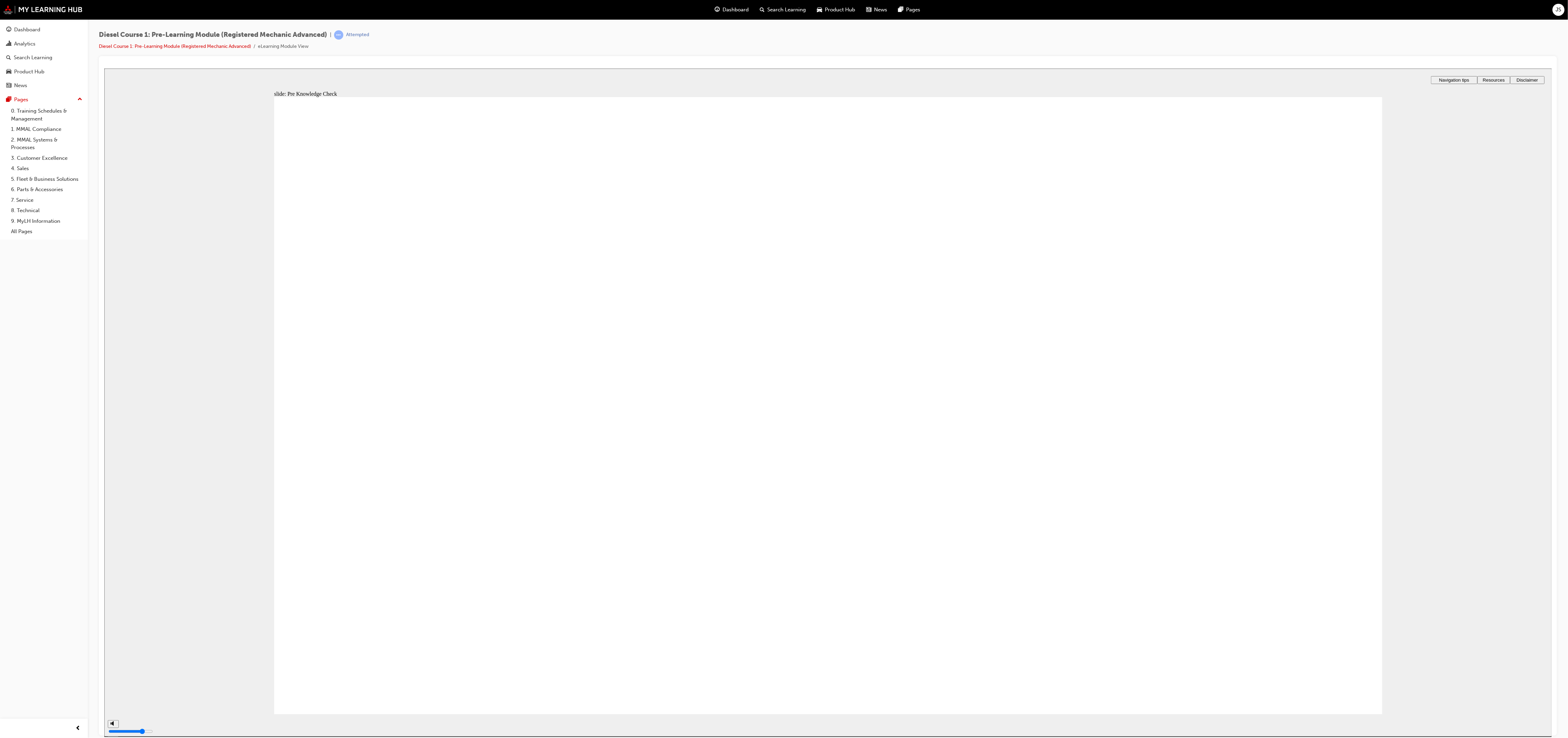
radio input "true"
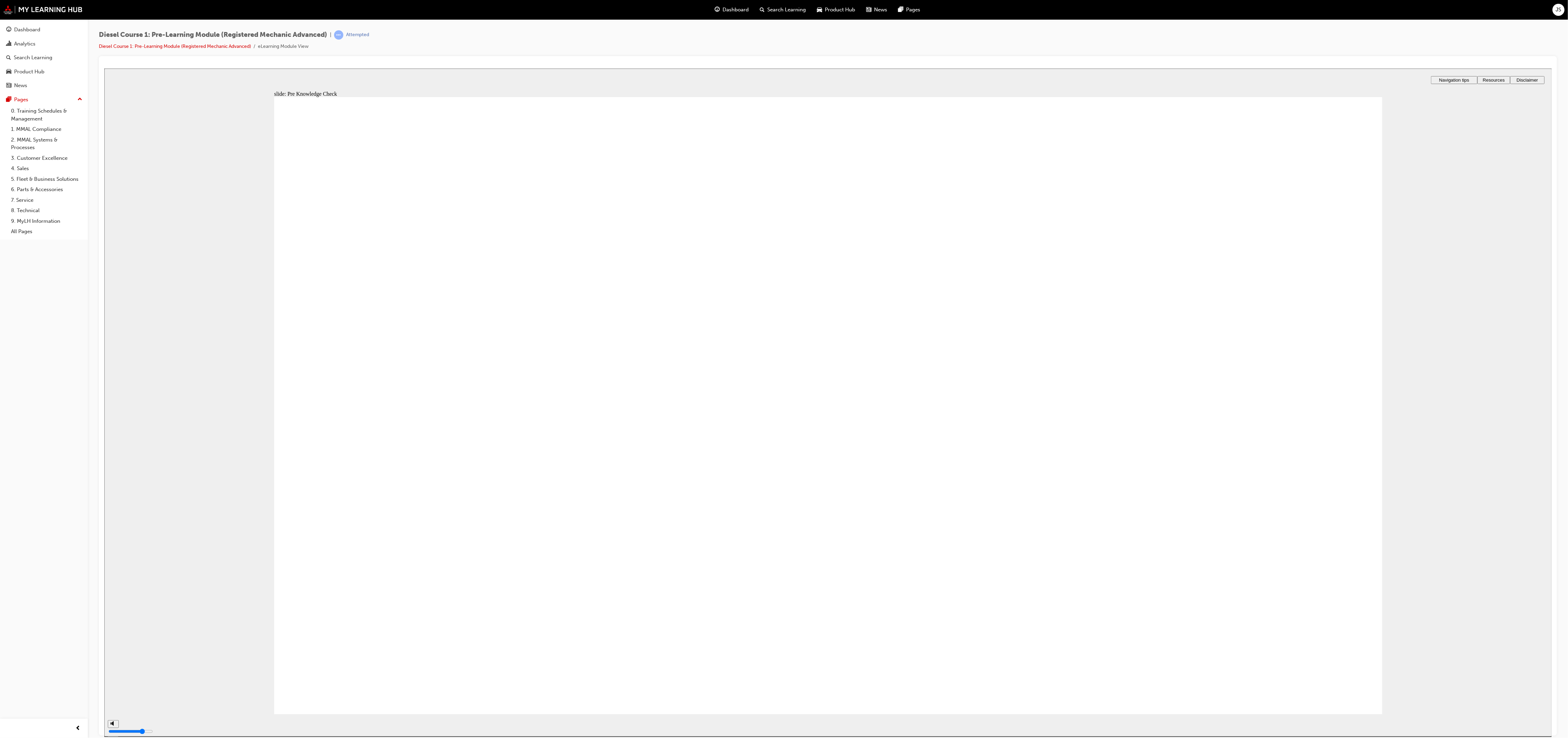
radio input "true"
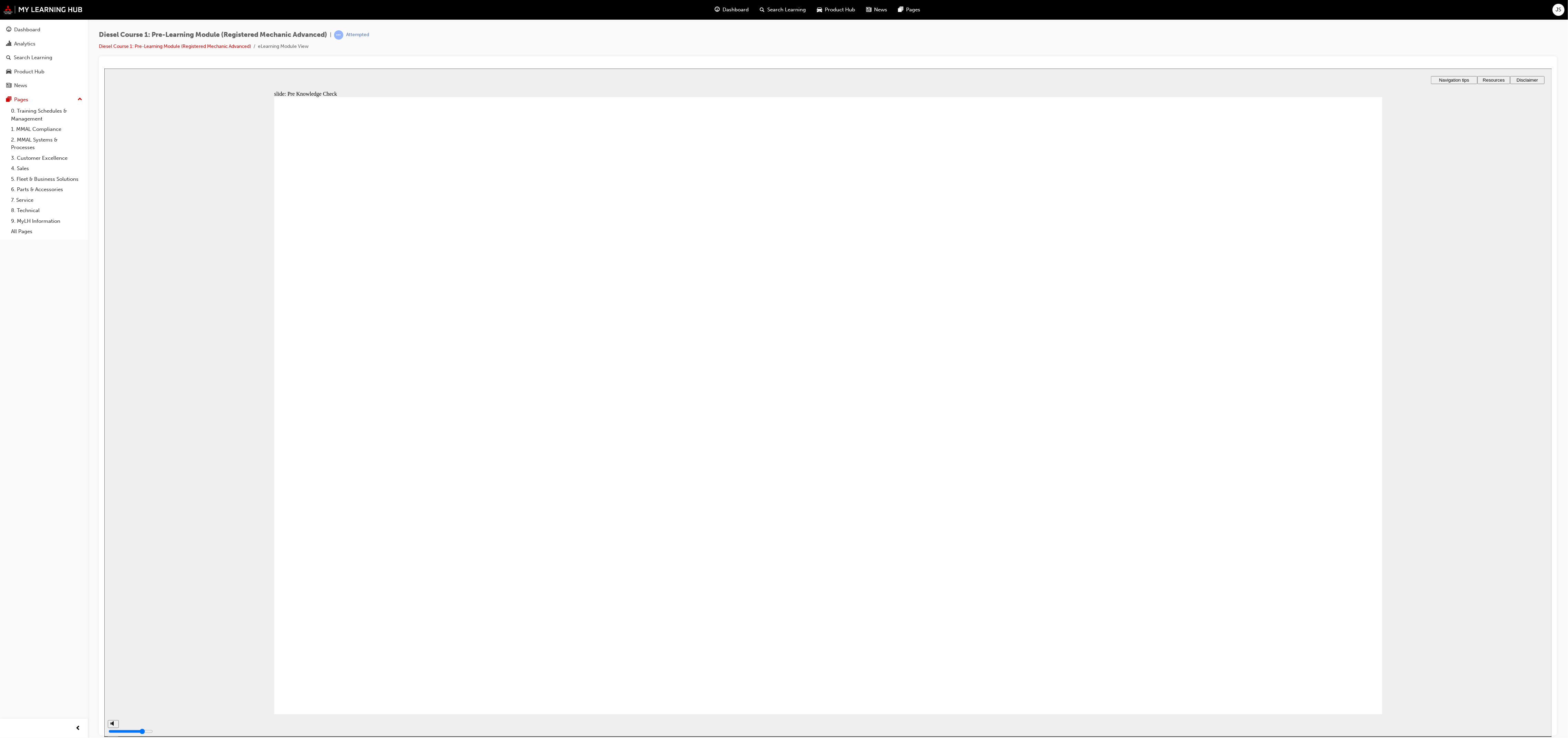
radio input "true"
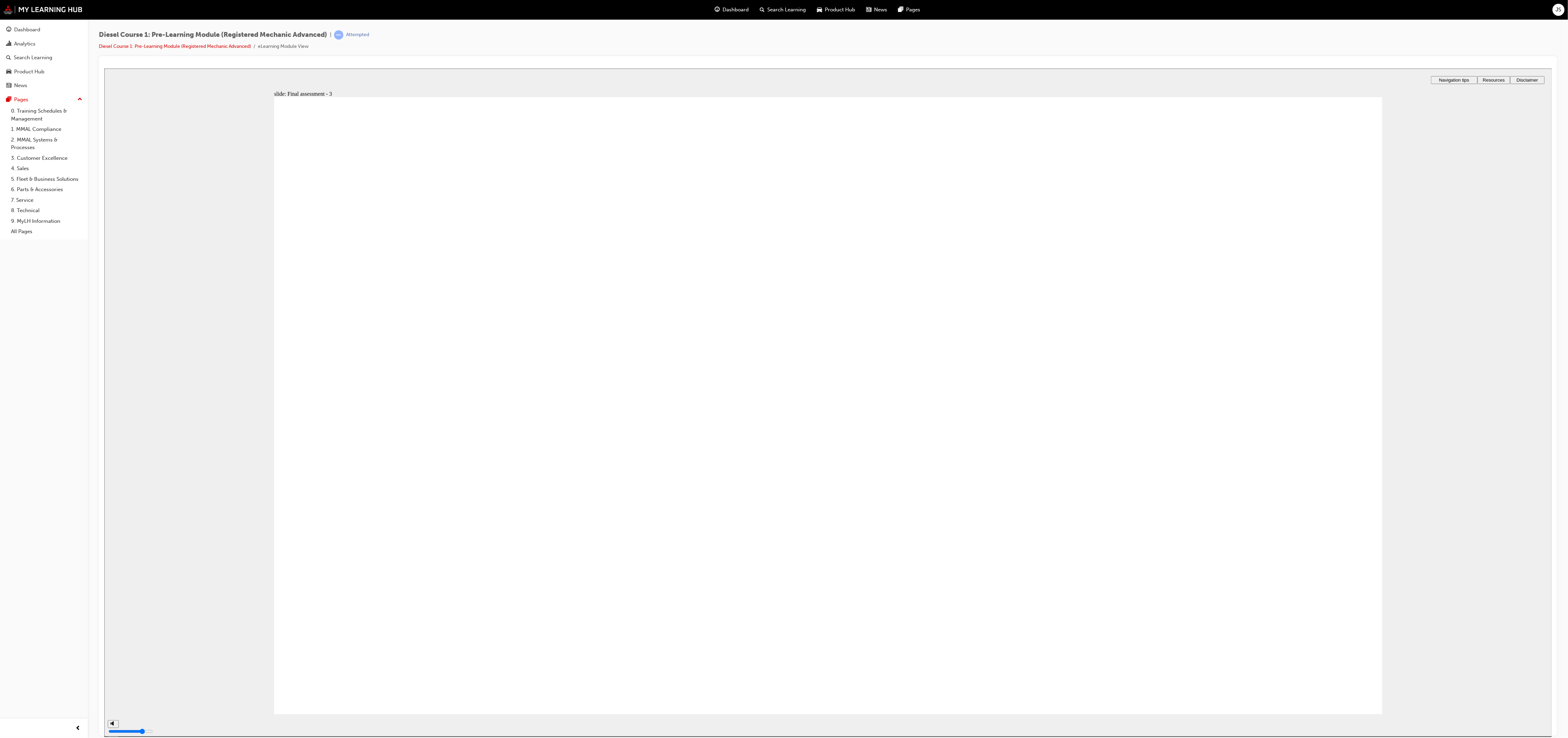
checkbox input "true"
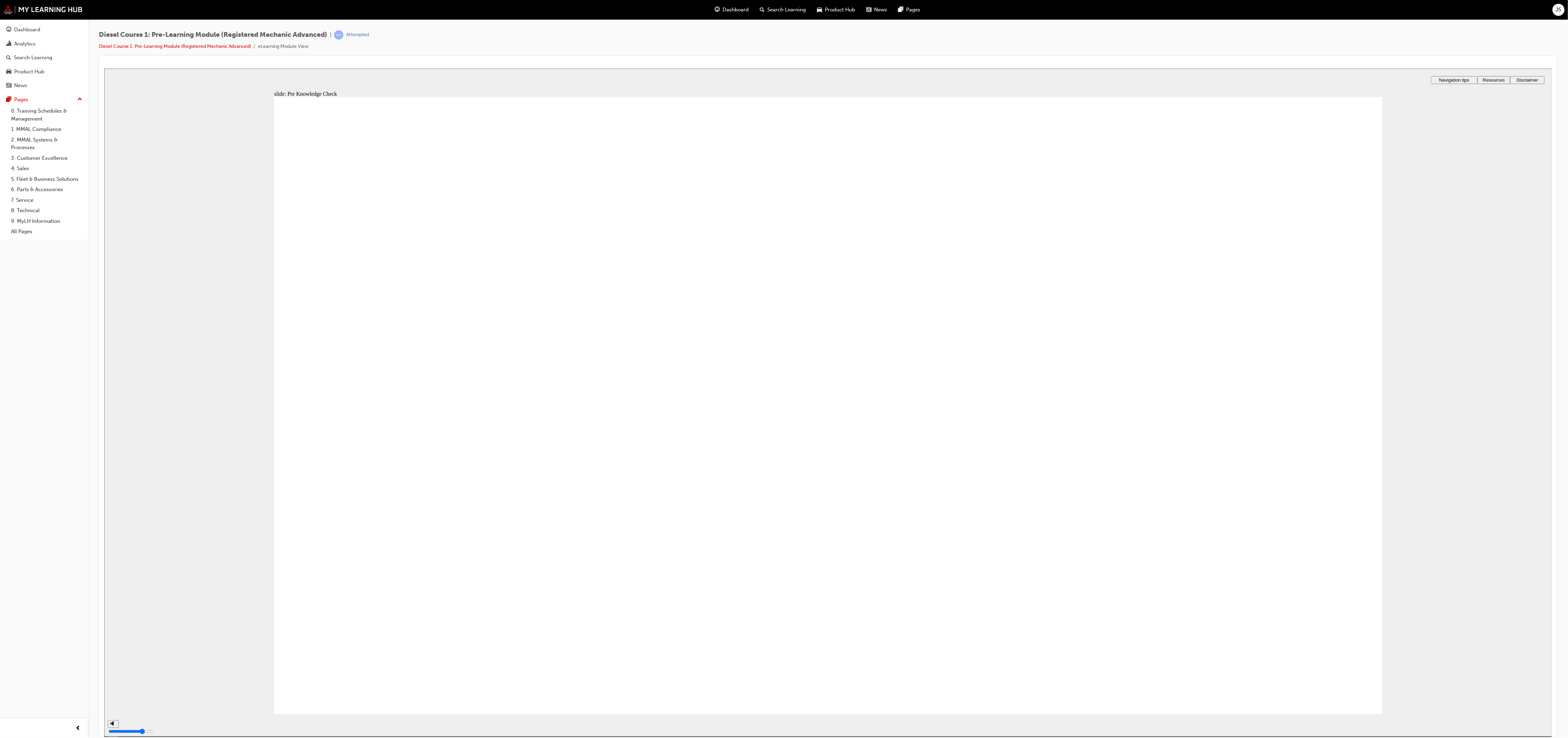
radio input "true"
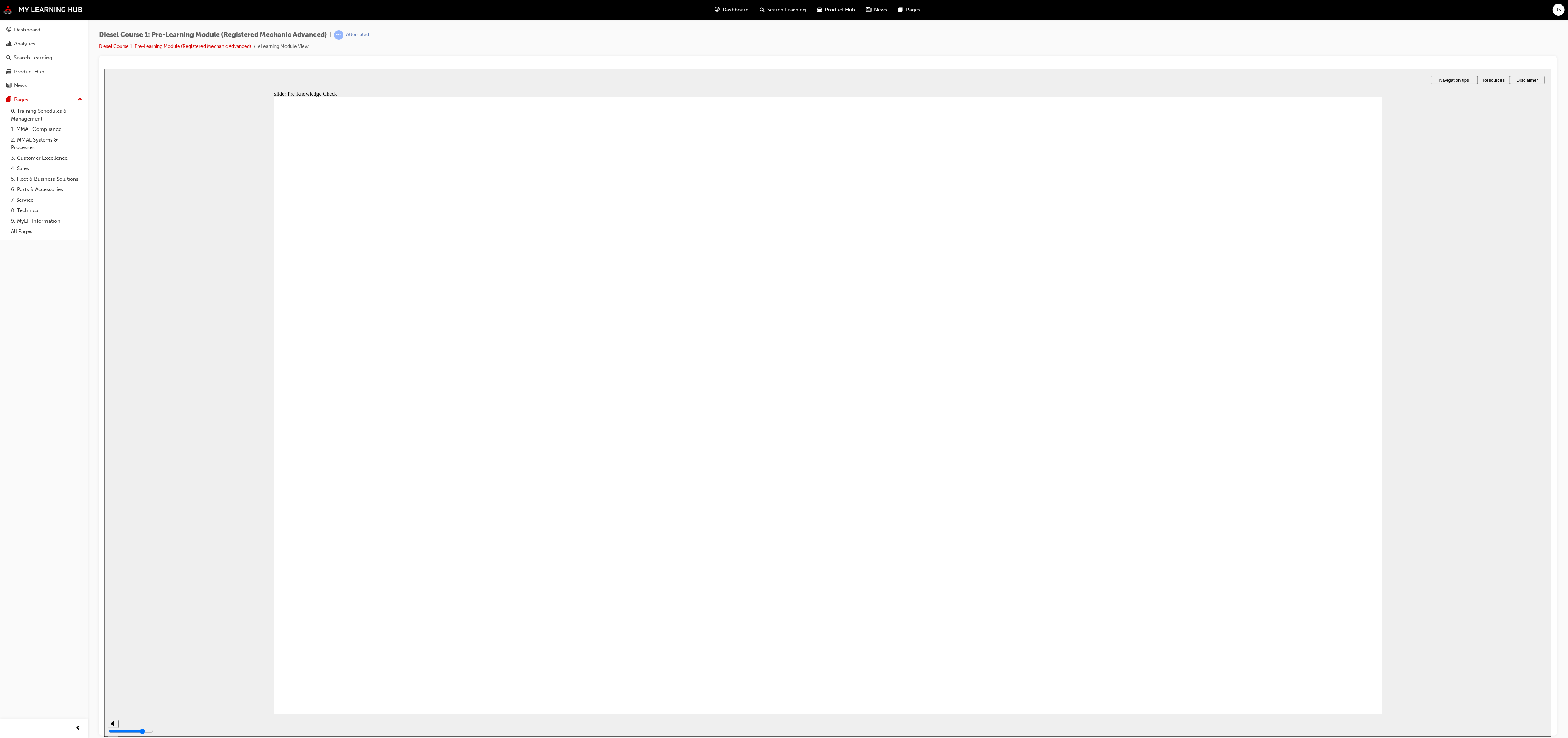
radio input "false"
radio input "true"
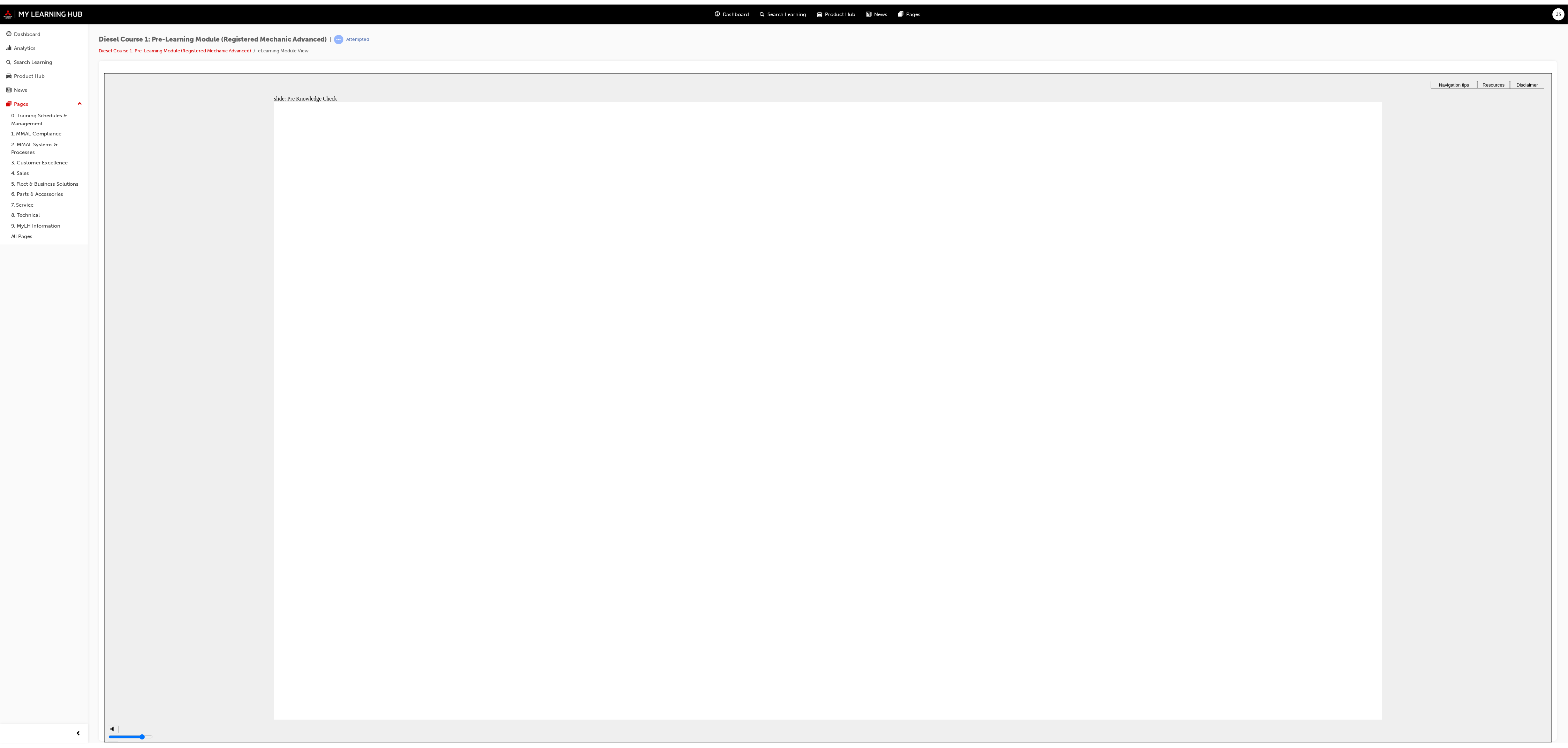
type input "93"
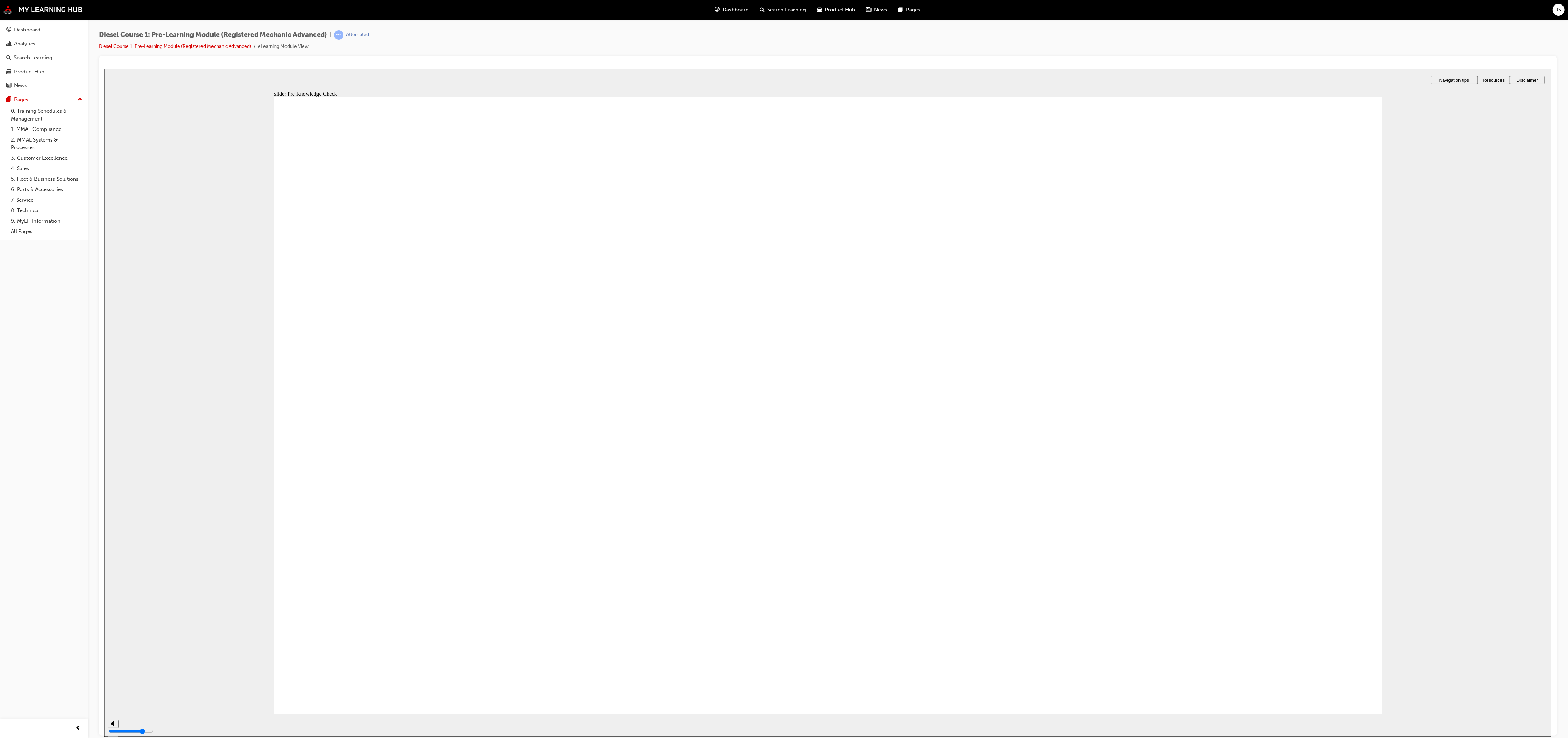
radio input "true"
radio input "false"
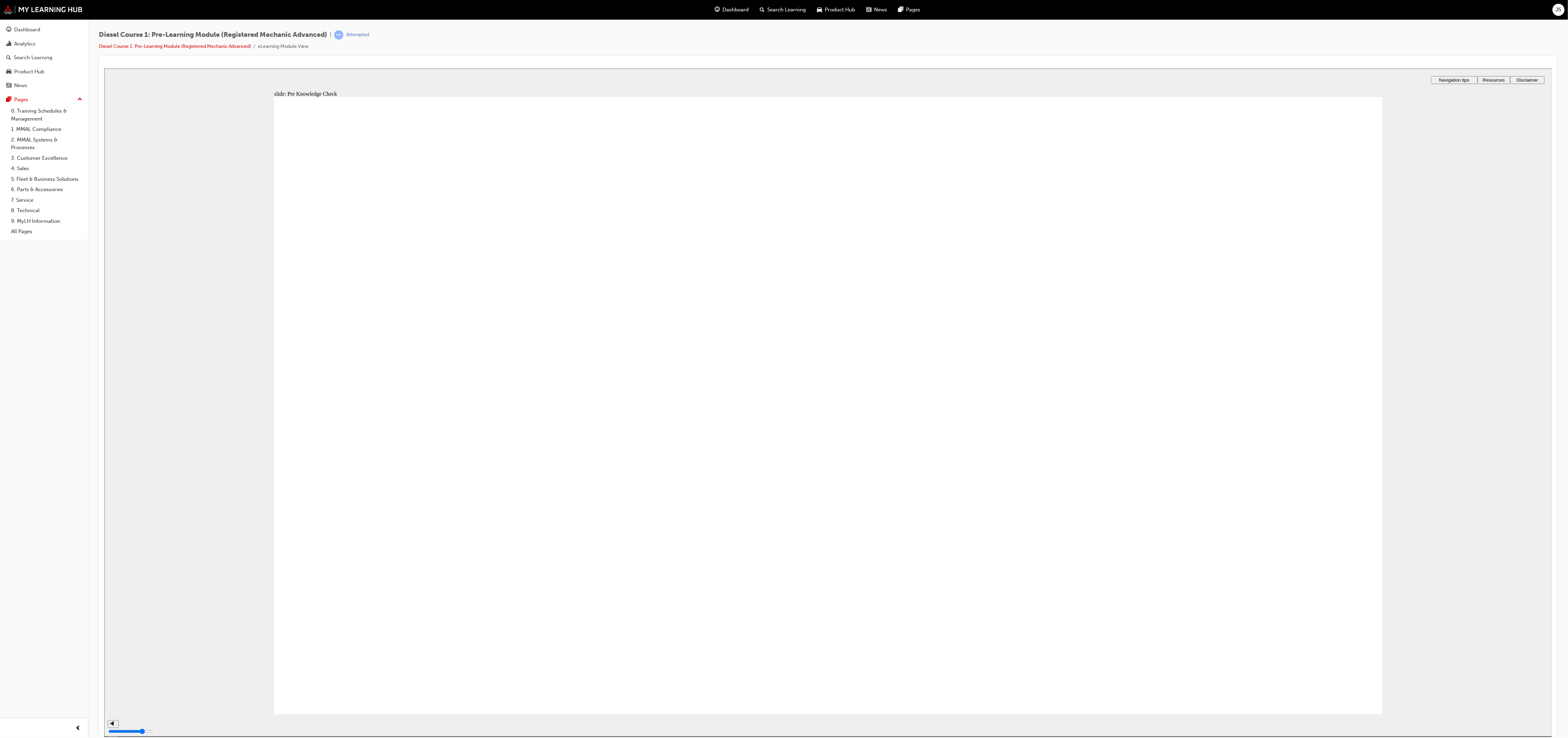
radio input "true"
type input "95"
radio input "true"
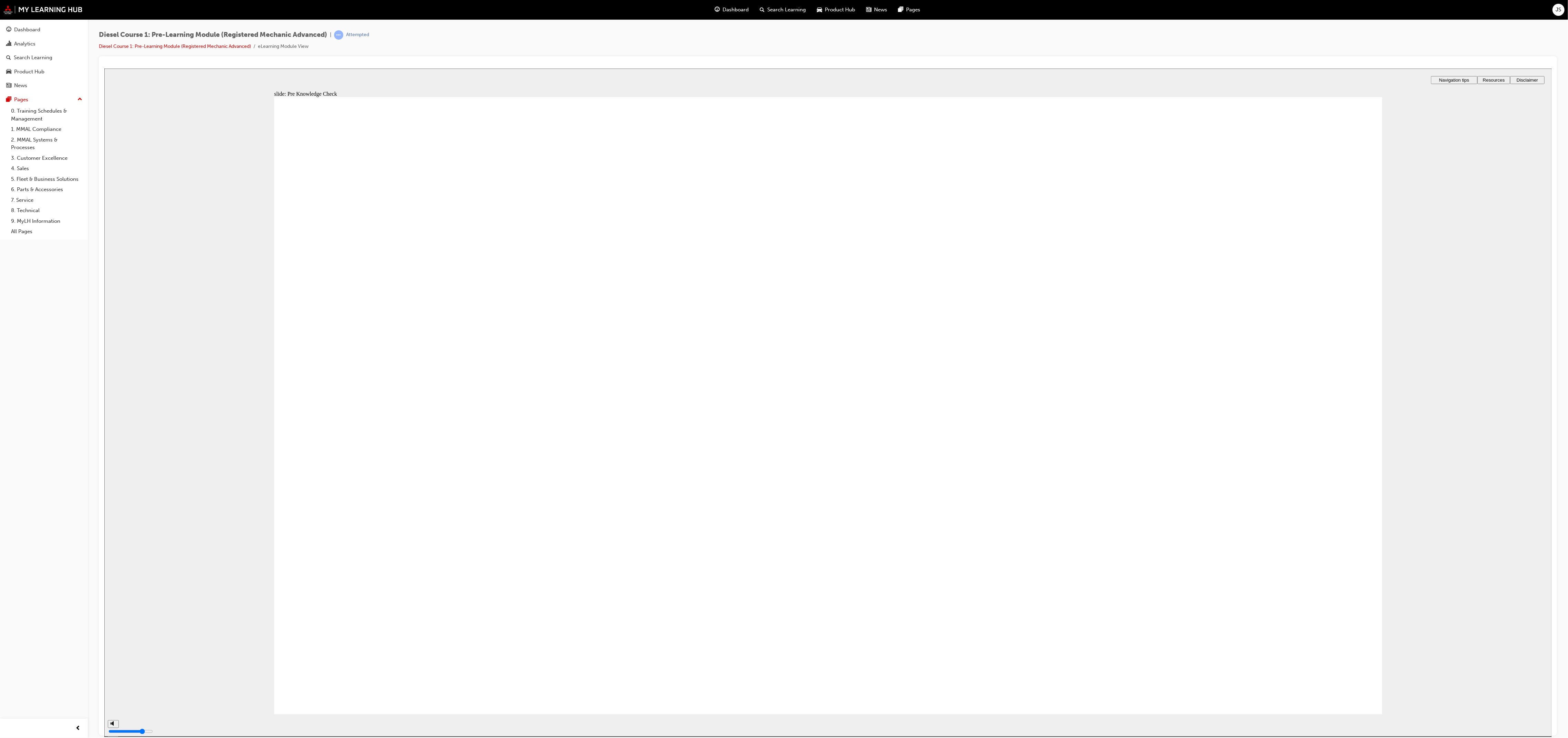
radio input "true"
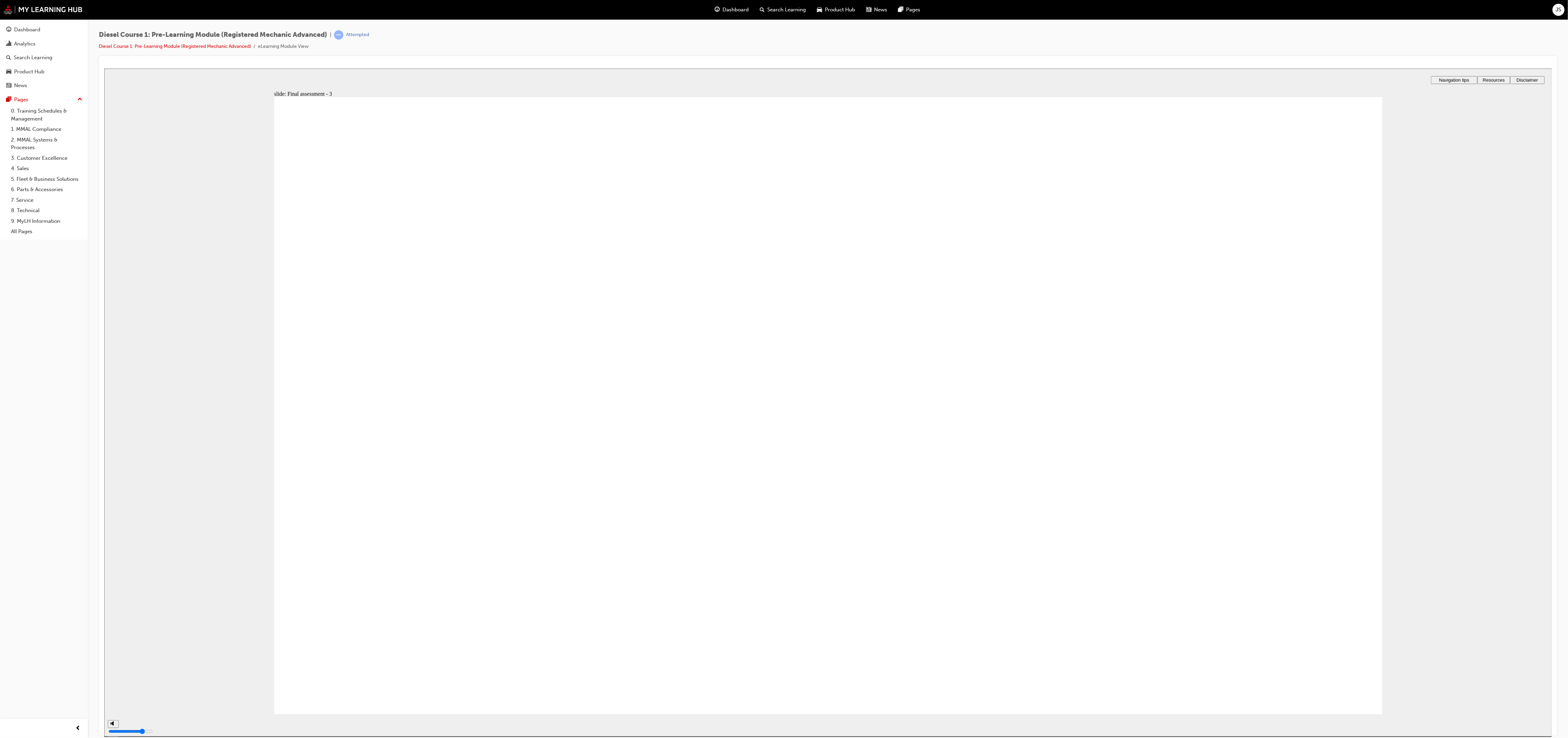
checkbox input "true"
type input "99"
radio input "true"
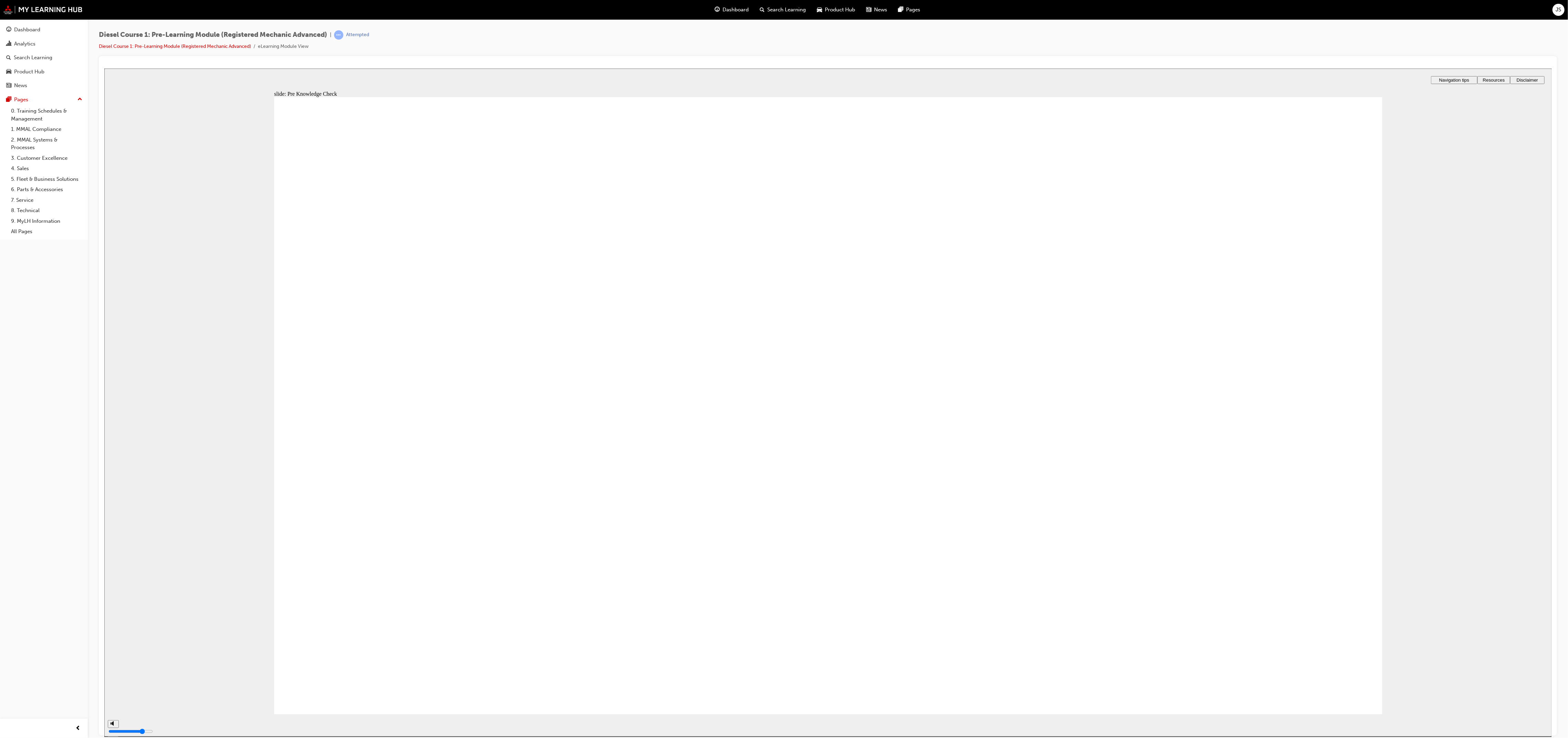
type input "100"
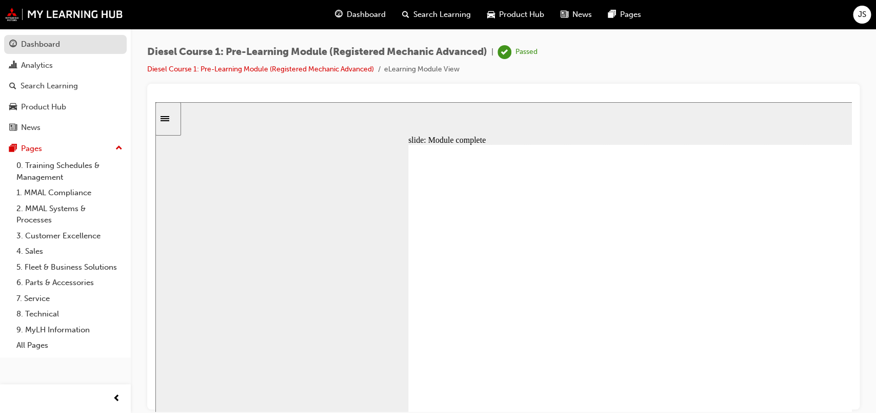
click at [71, 47] on div "Dashboard" at bounding box center [65, 44] width 112 height 13
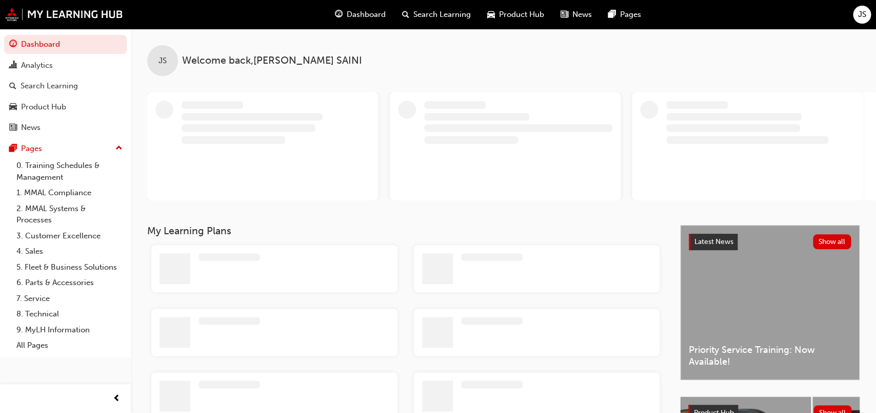
click at [414, 17] on span "Search Learning" at bounding box center [442, 15] width 57 height 12
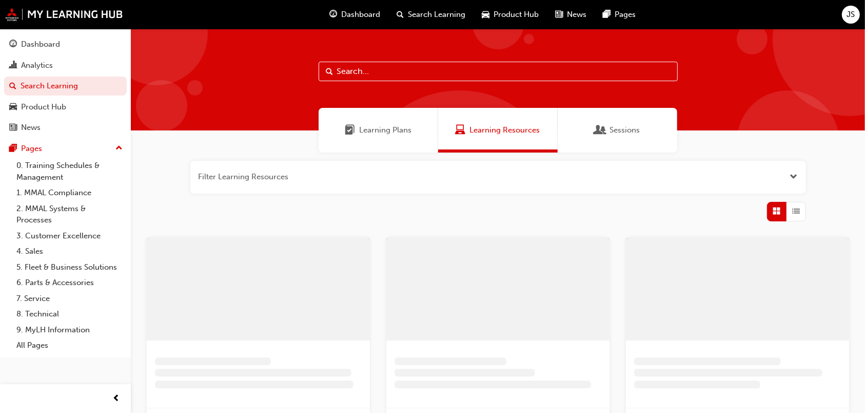
click at [656, 138] on div "Sessions" at bounding box center [618, 130] width 120 height 45
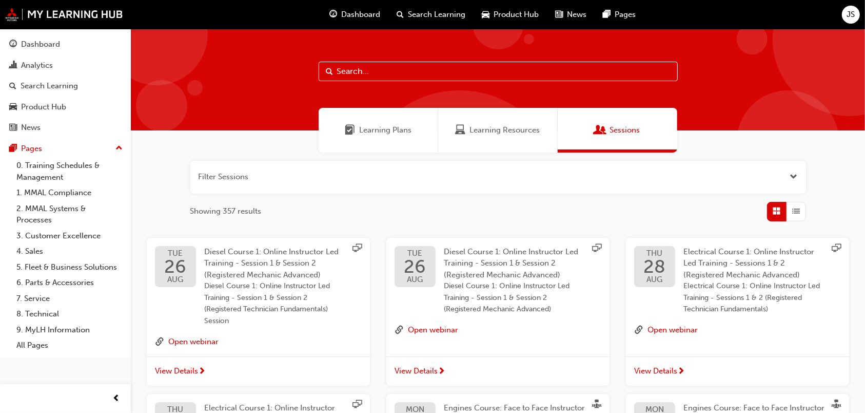
click at [195, 261] on div "[DATE]" at bounding box center [175, 266] width 41 height 41
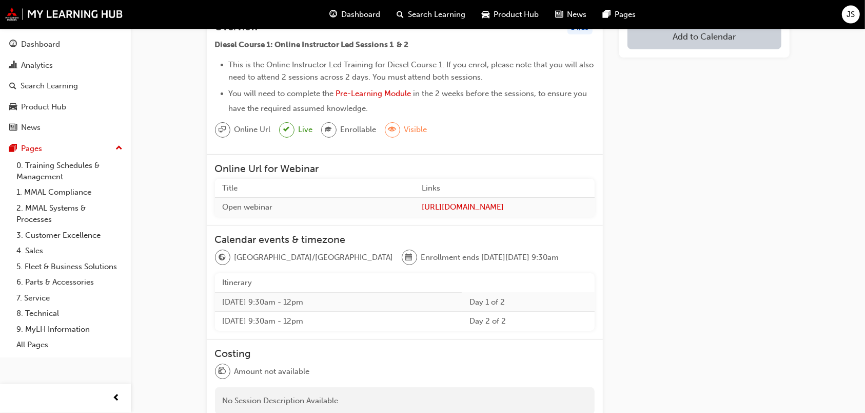
scroll to position [95, 0]
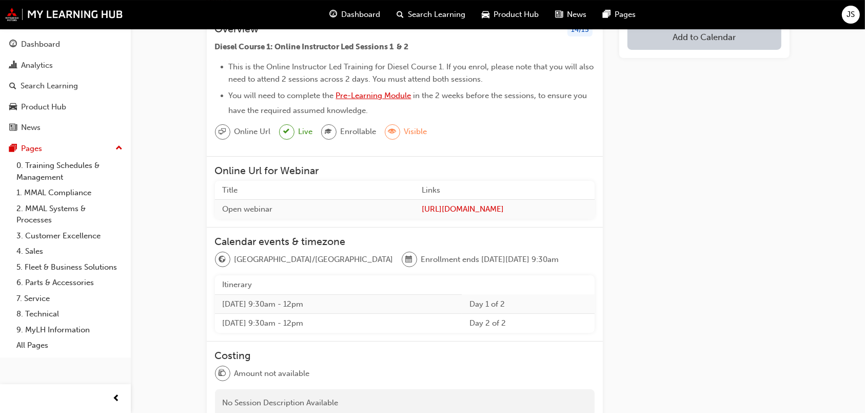
click at [397, 93] on span "Pre-Learning Module" at bounding box center [373, 95] width 75 height 9
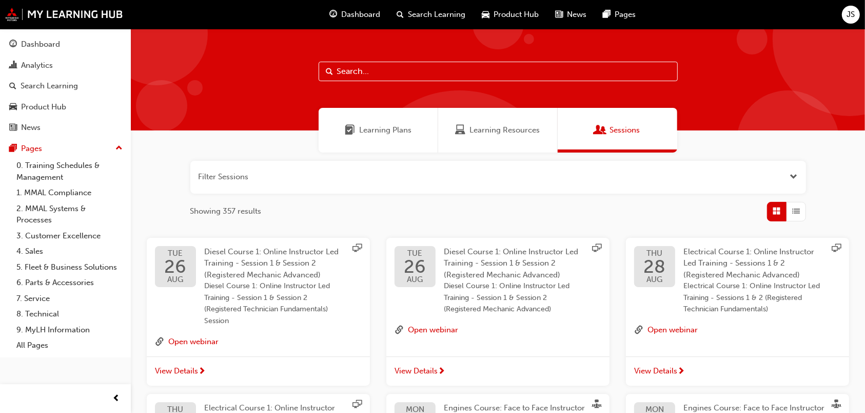
click at [446, 275] on span "Diesel Course 1: Online Instructor Led Training - Session 1 & Session 2 (Regist…" at bounding box center [511, 263] width 134 height 32
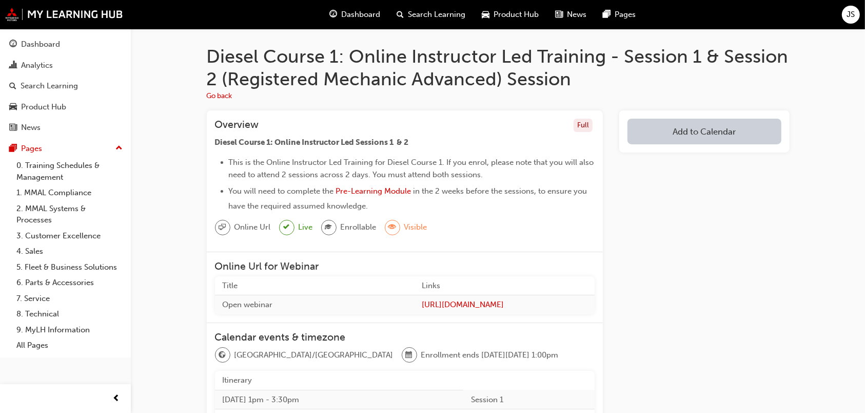
click at [384, 187] on li "You will need to complete the Pre-Learning Module in the 2 weeks before the ses…" at bounding box center [412, 198] width 366 height 27
click at [397, 195] on span "Pre-Learning Module" at bounding box center [373, 190] width 75 height 9
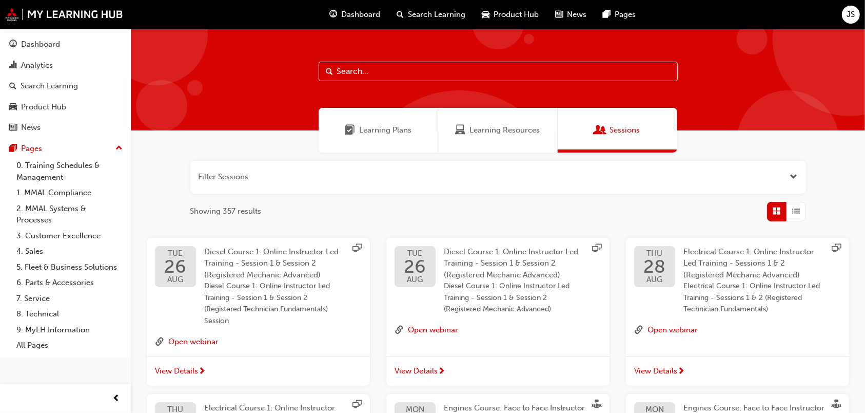
click at [246, 254] on span "Diesel Course 1: Online Instructor Led Training - Session 1 & Session 2 (Regist…" at bounding box center [271, 263] width 134 height 32
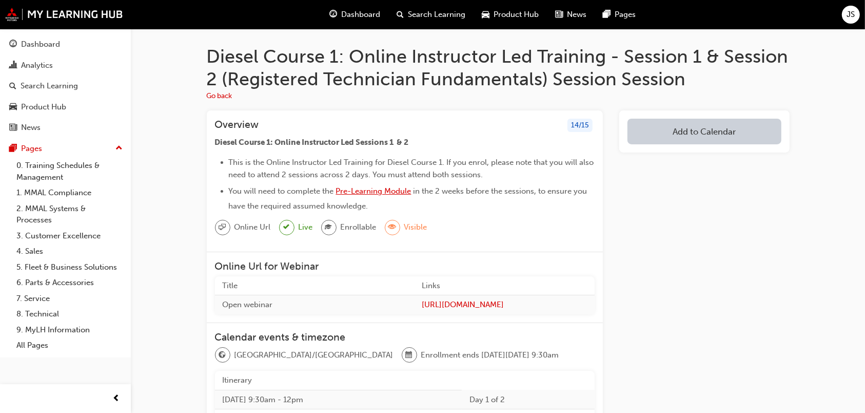
click at [390, 188] on span "Pre-Learning Module" at bounding box center [373, 190] width 75 height 9
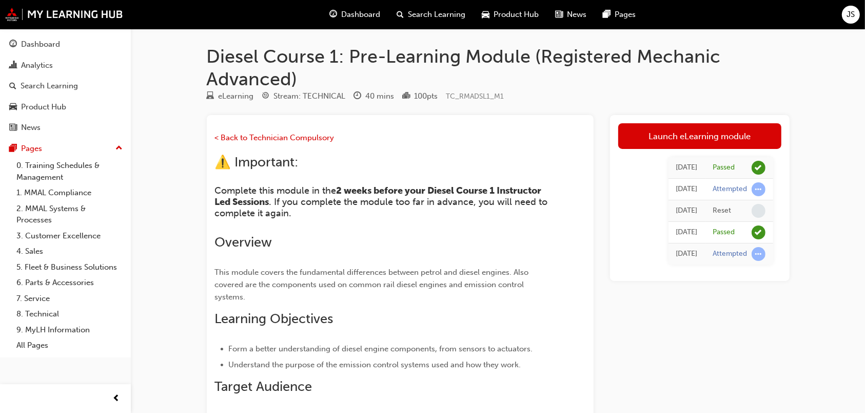
click at [847, 18] on div "JS" at bounding box center [851, 15] width 18 height 18
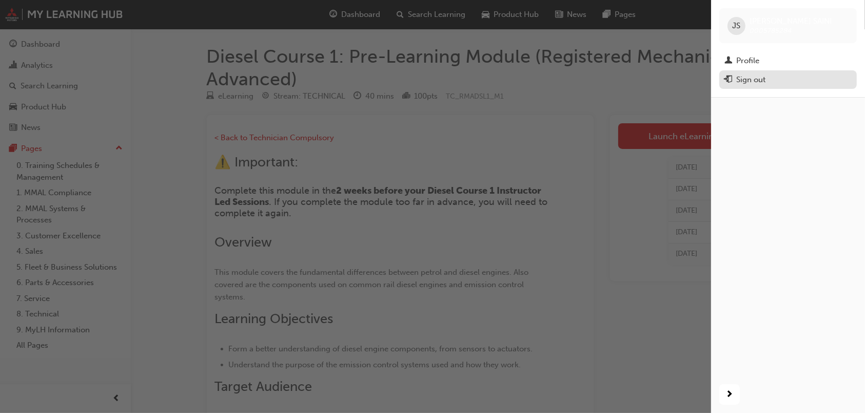
click at [800, 77] on div "Sign out" at bounding box center [787, 79] width 127 height 13
